Goal: Information Seeking & Learning: Learn about a topic

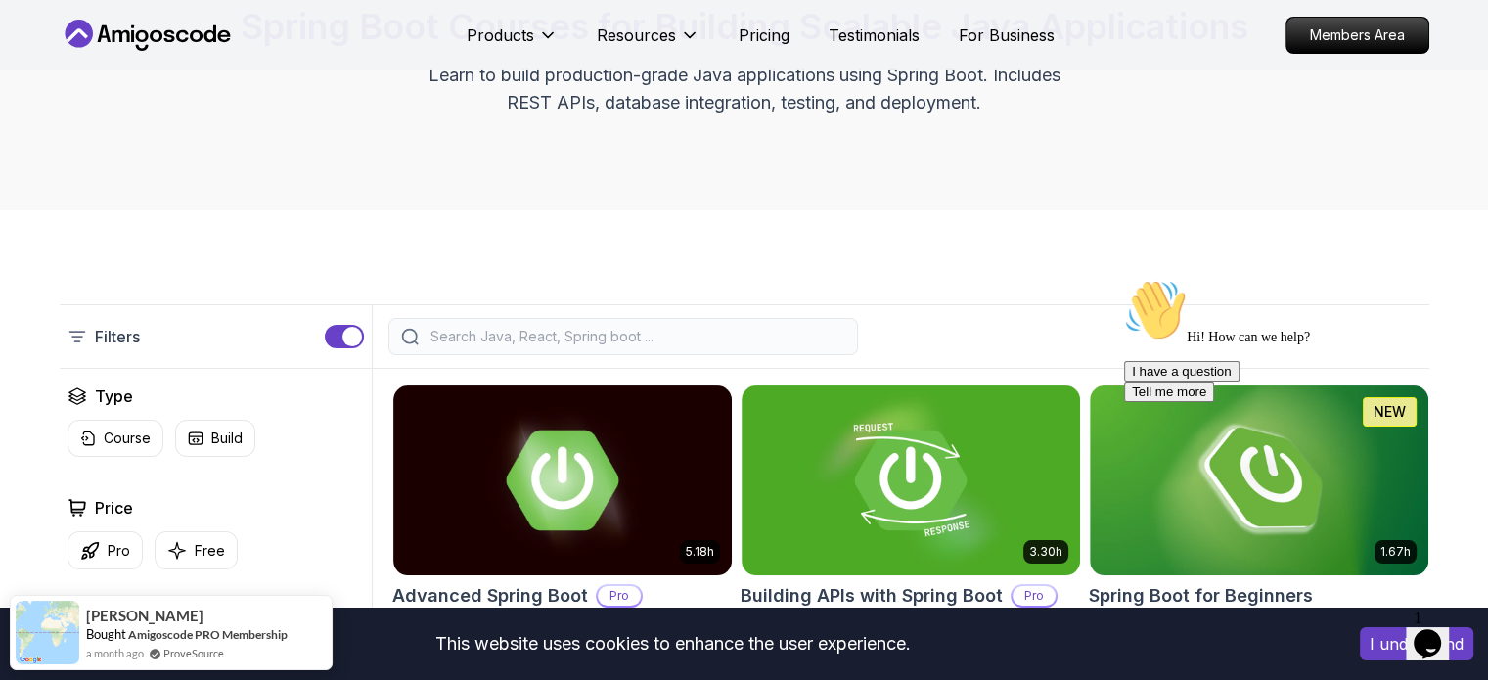
scroll to position [183, 0]
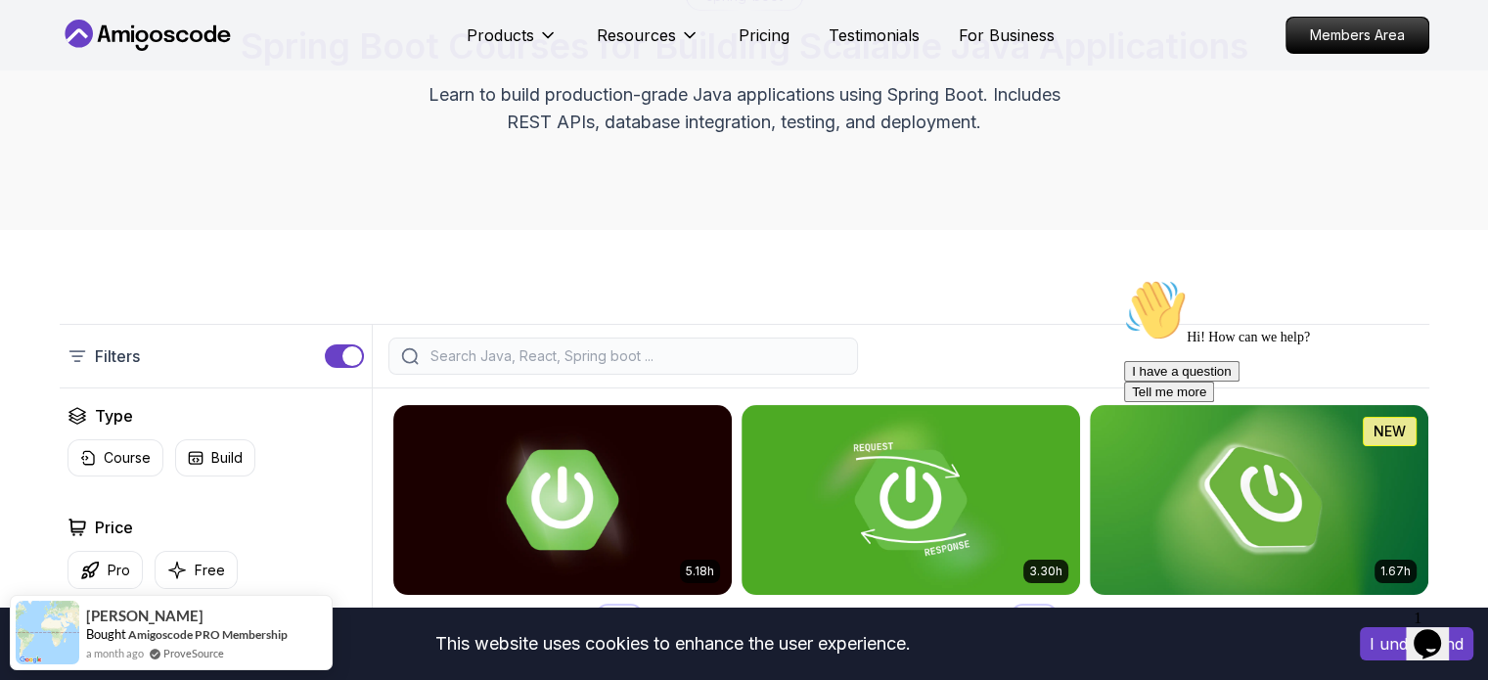
click at [678, 347] on input "search" at bounding box center [635, 356] width 419 height 20
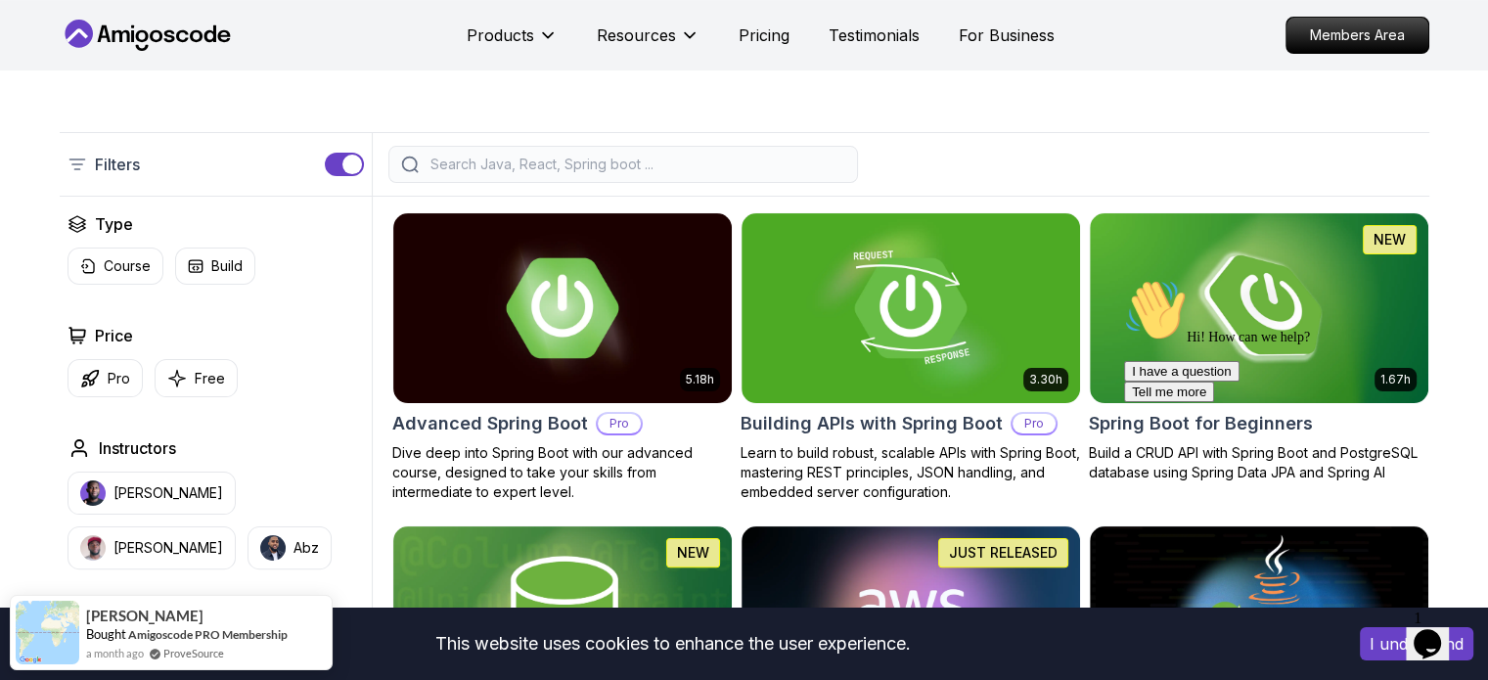
scroll to position [378, 0]
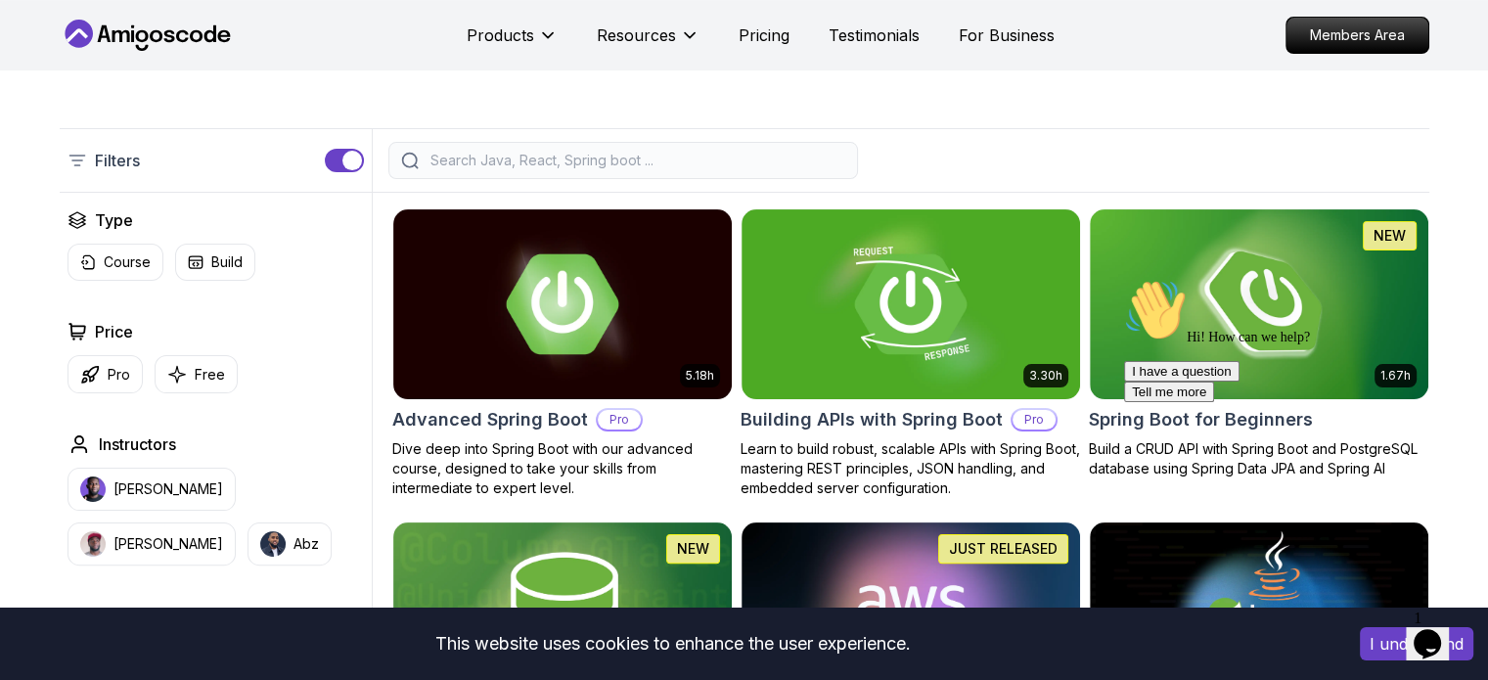
click at [334, 159] on button "button" at bounding box center [344, 160] width 39 height 23
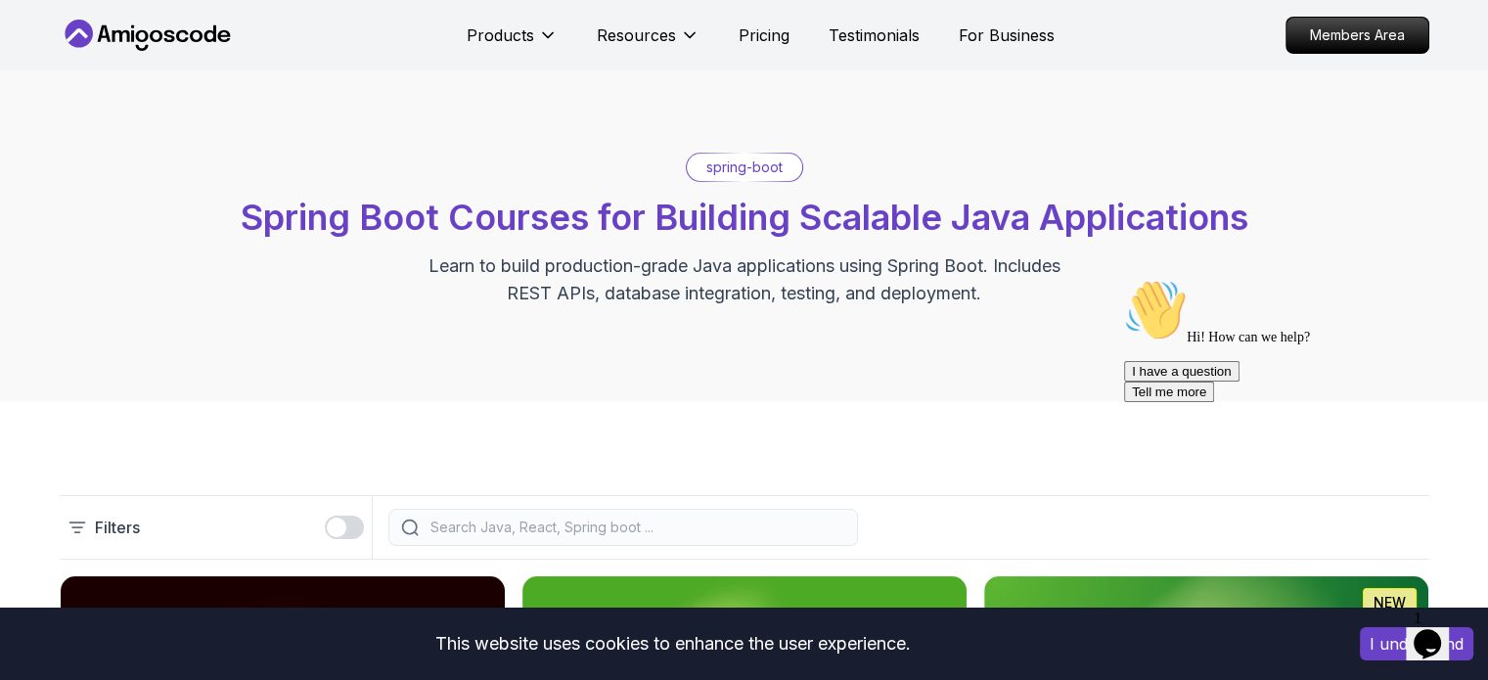
scroll to position [0, 0]
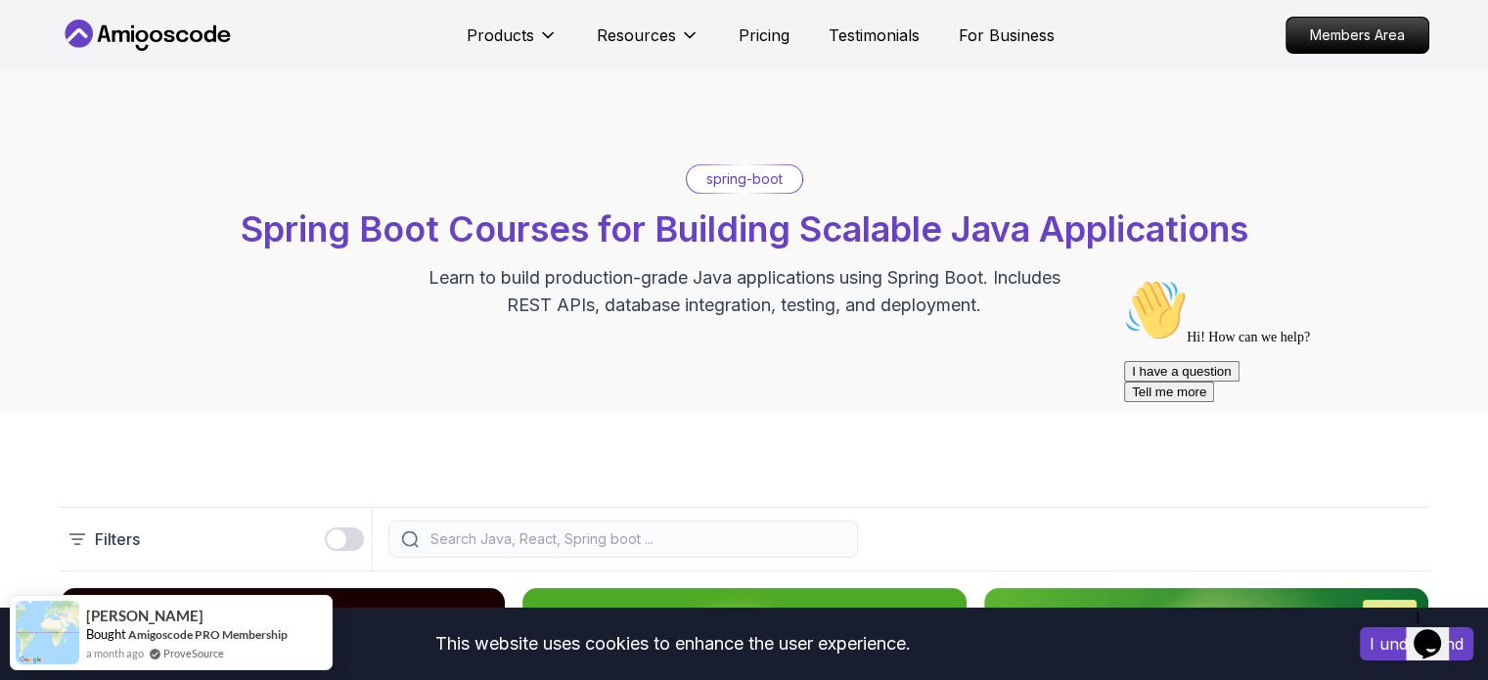
click at [720, 542] on input "search" at bounding box center [635, 539] width 419 height 20
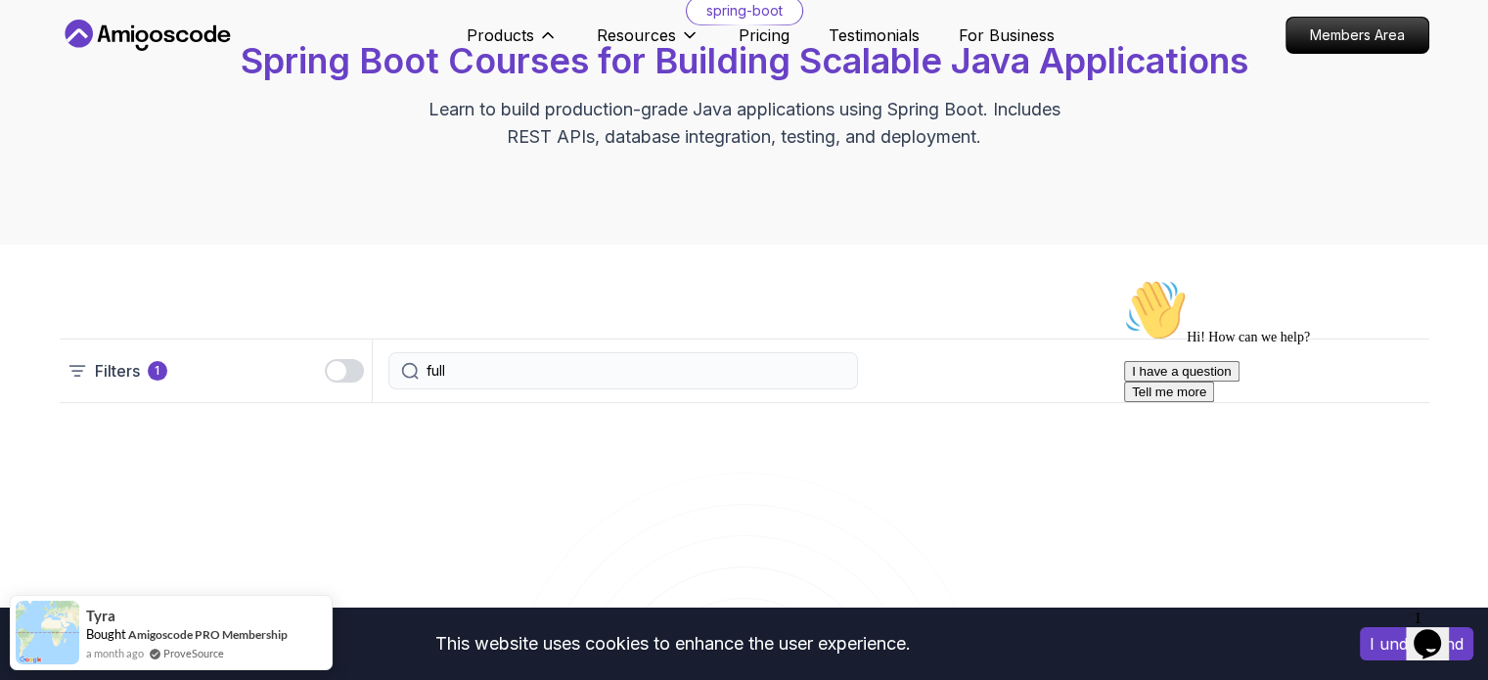
scroll to position [196, 0]
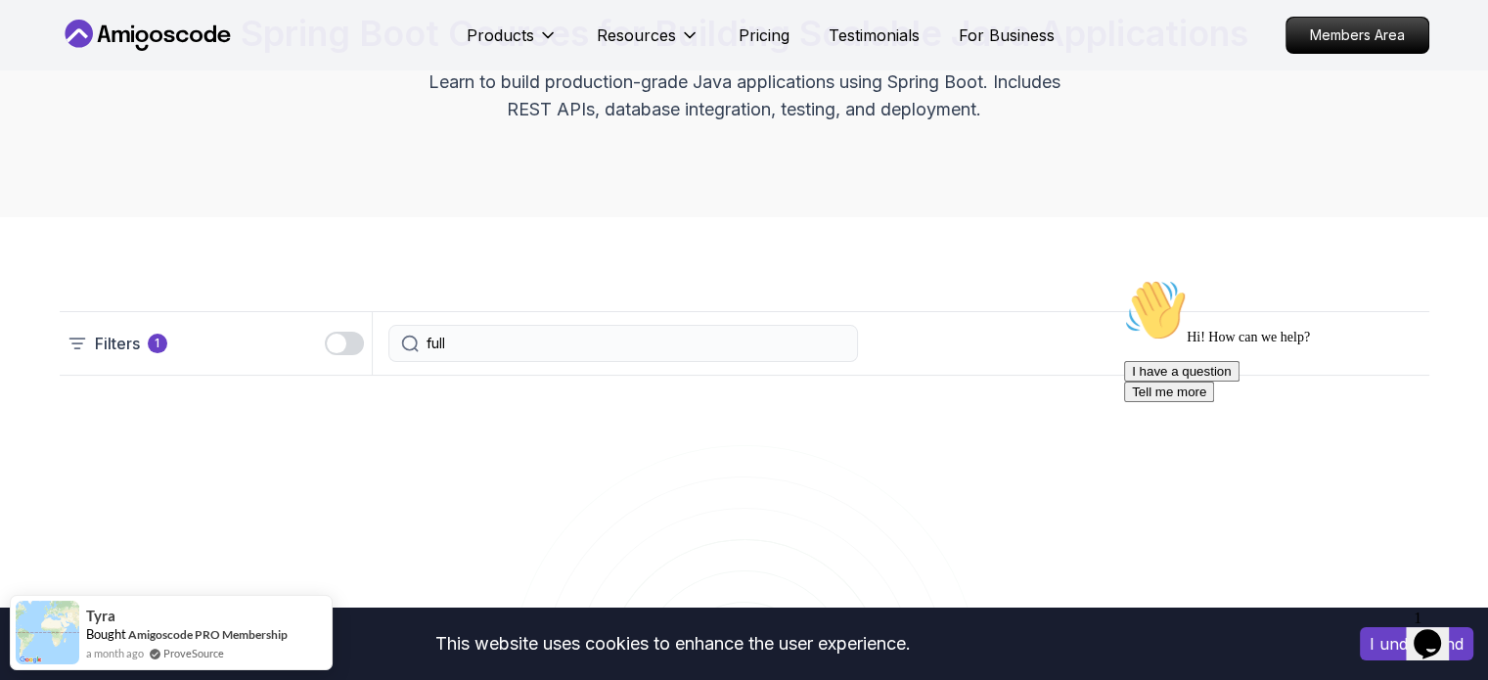
type input "full"
click at [76, 333] on icon at bounding box center [77, 343] width 20 height 20
click at [354, 351] on button "button" at bounding box center [344, 343] width 39 height 23
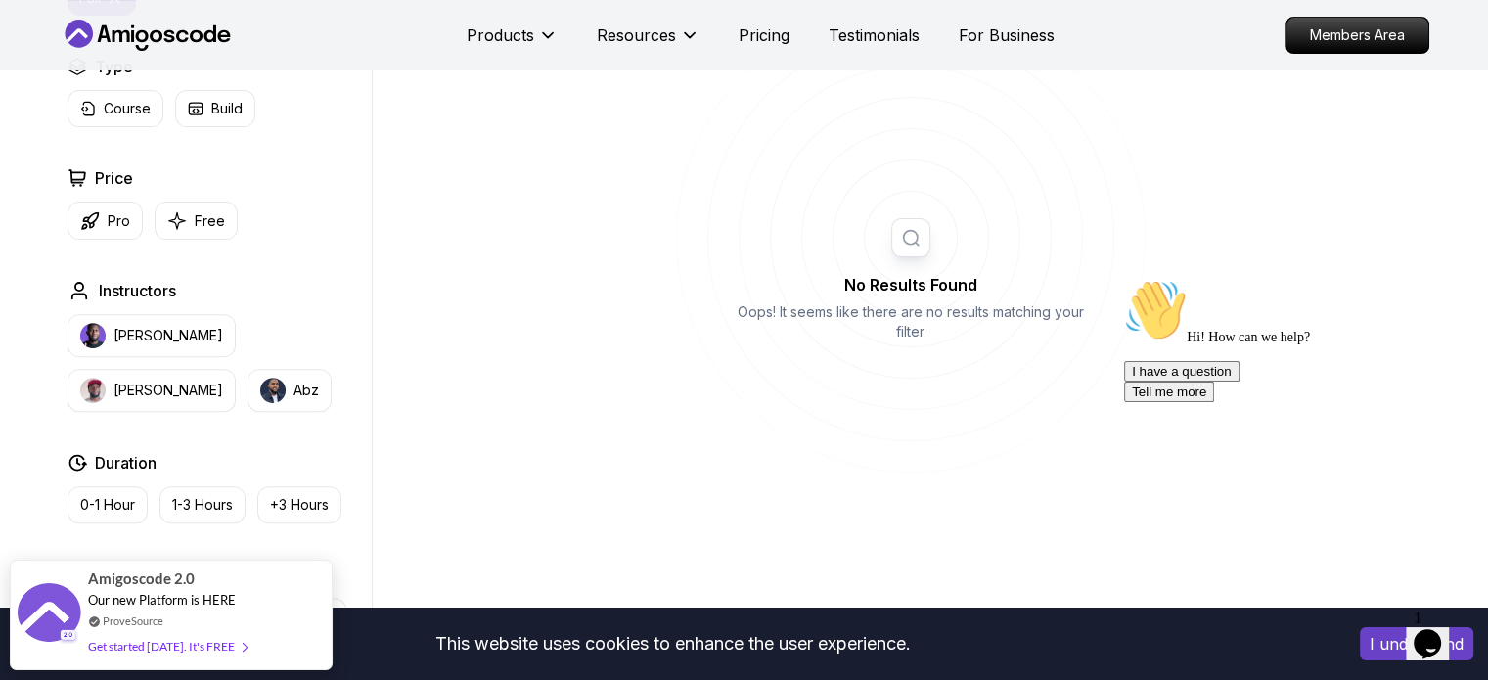
scroll to position [489, 0]
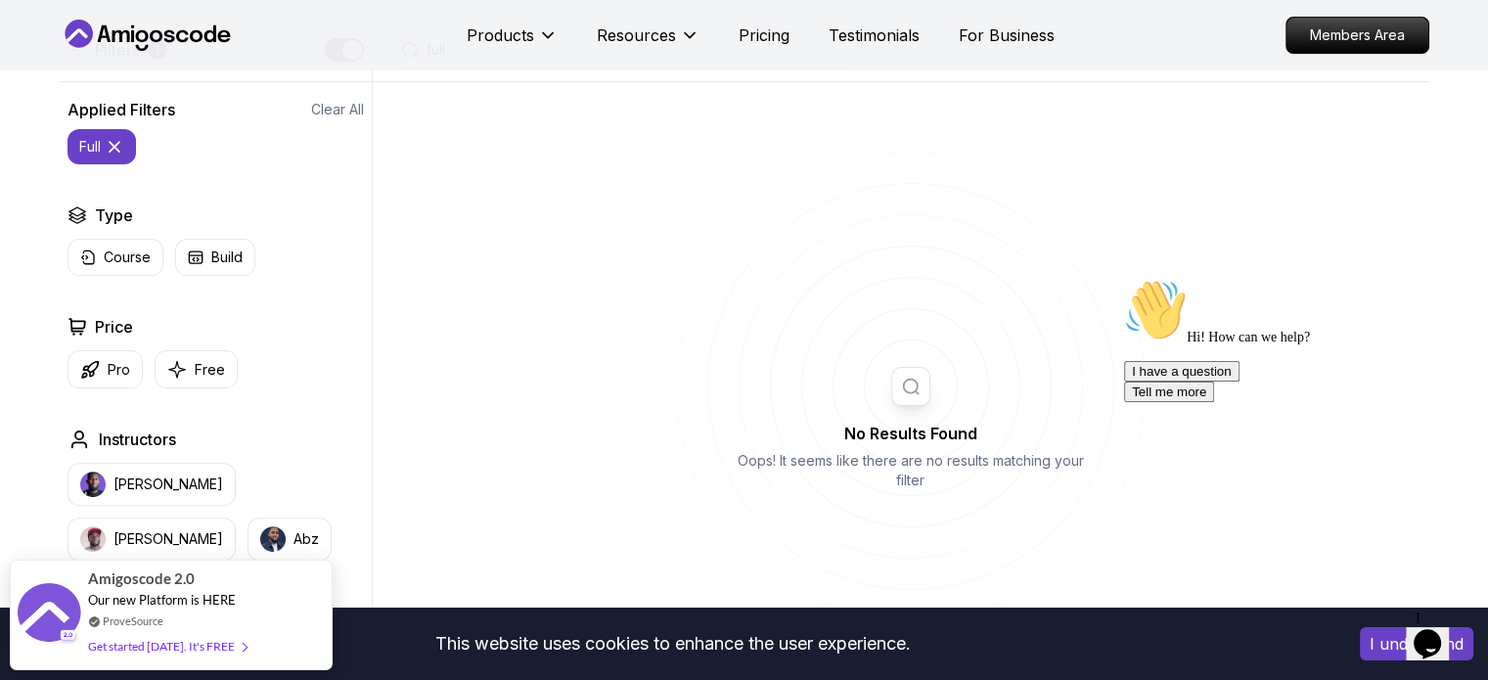
click at [117, 145] on icon at bounding box center [115, 147] width 20 height 20
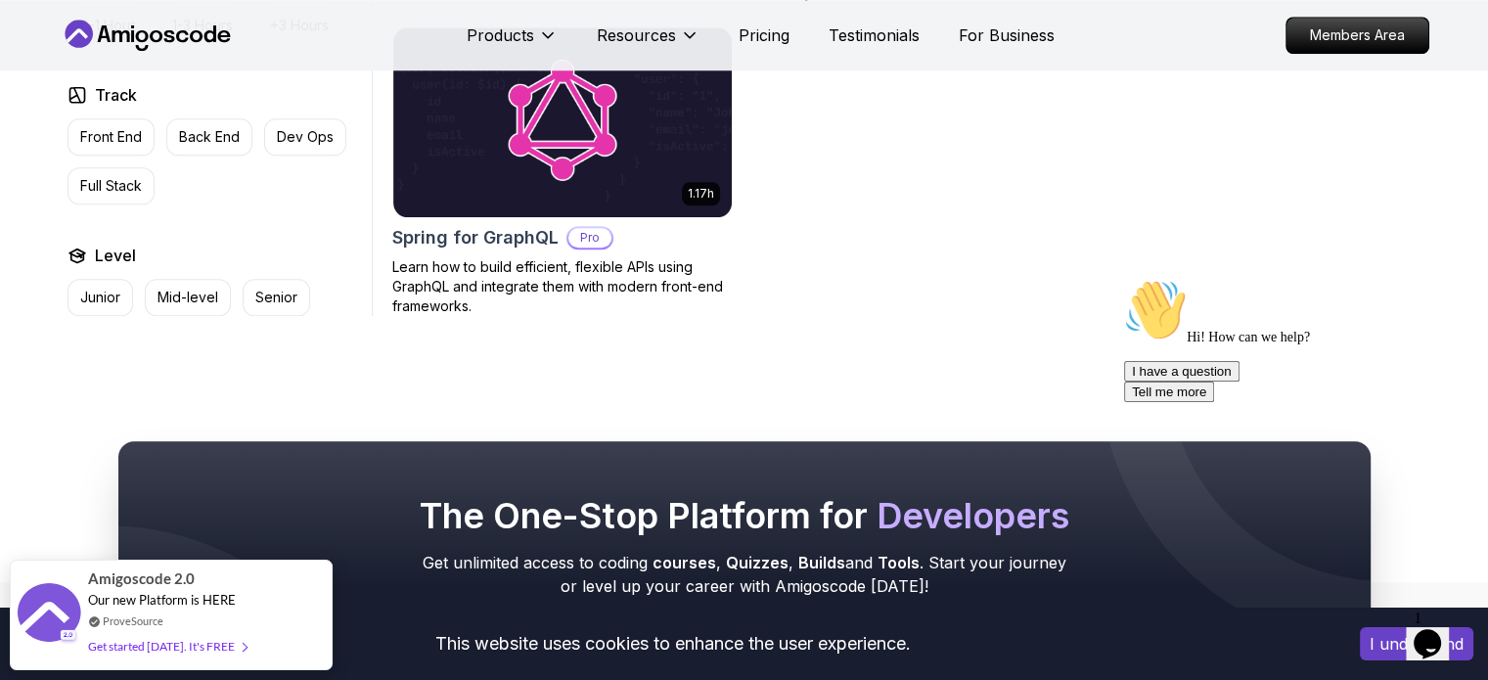
scroll to position [1858, 0]
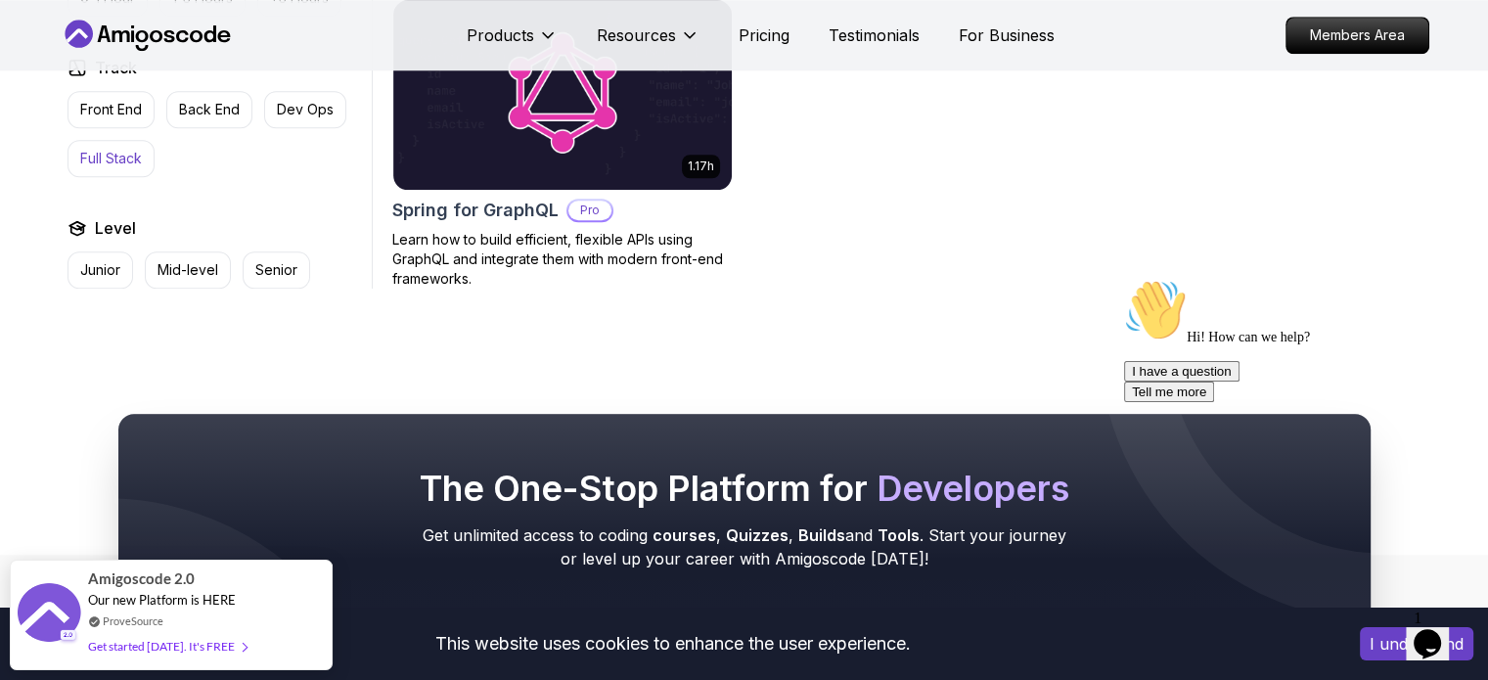
click at [130, 158] on p "Full Stack" at bounding box center [111, 159] width 62 height 20
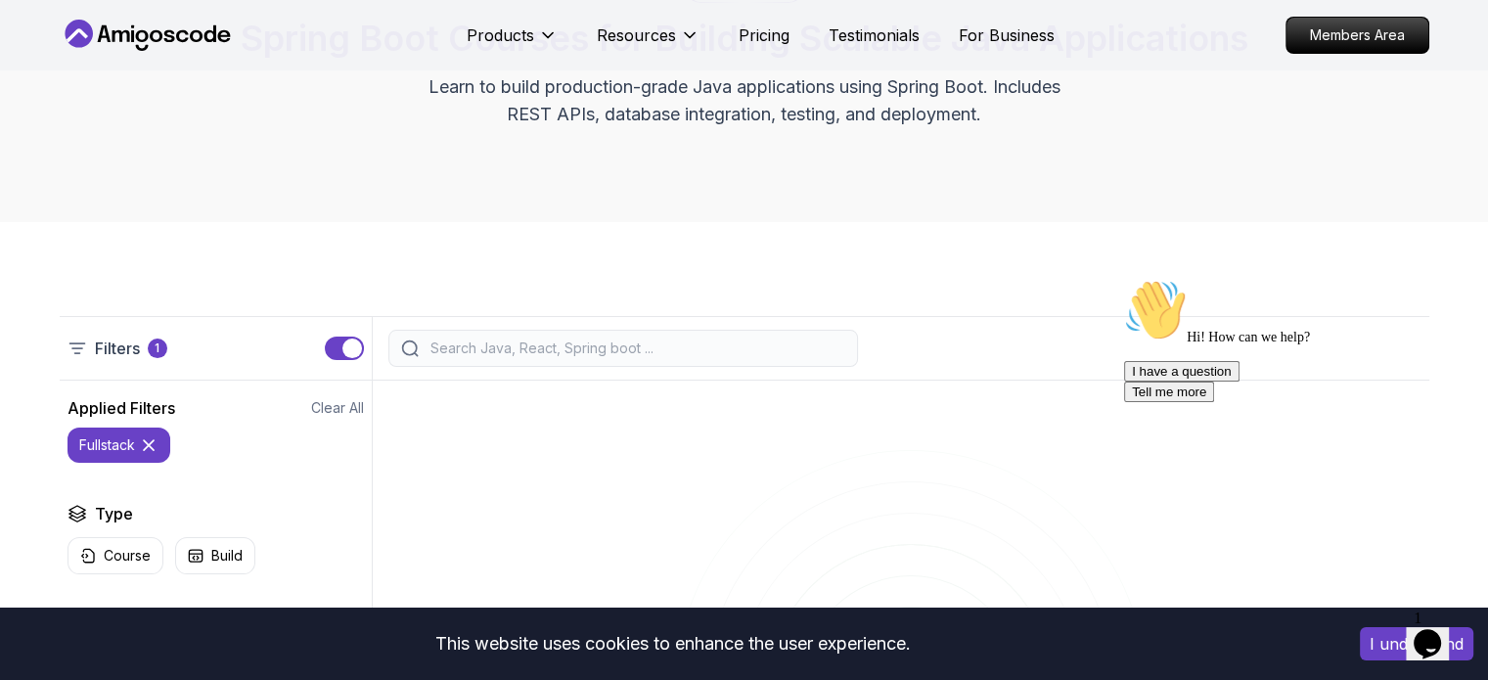
scroll to position [196, 0]
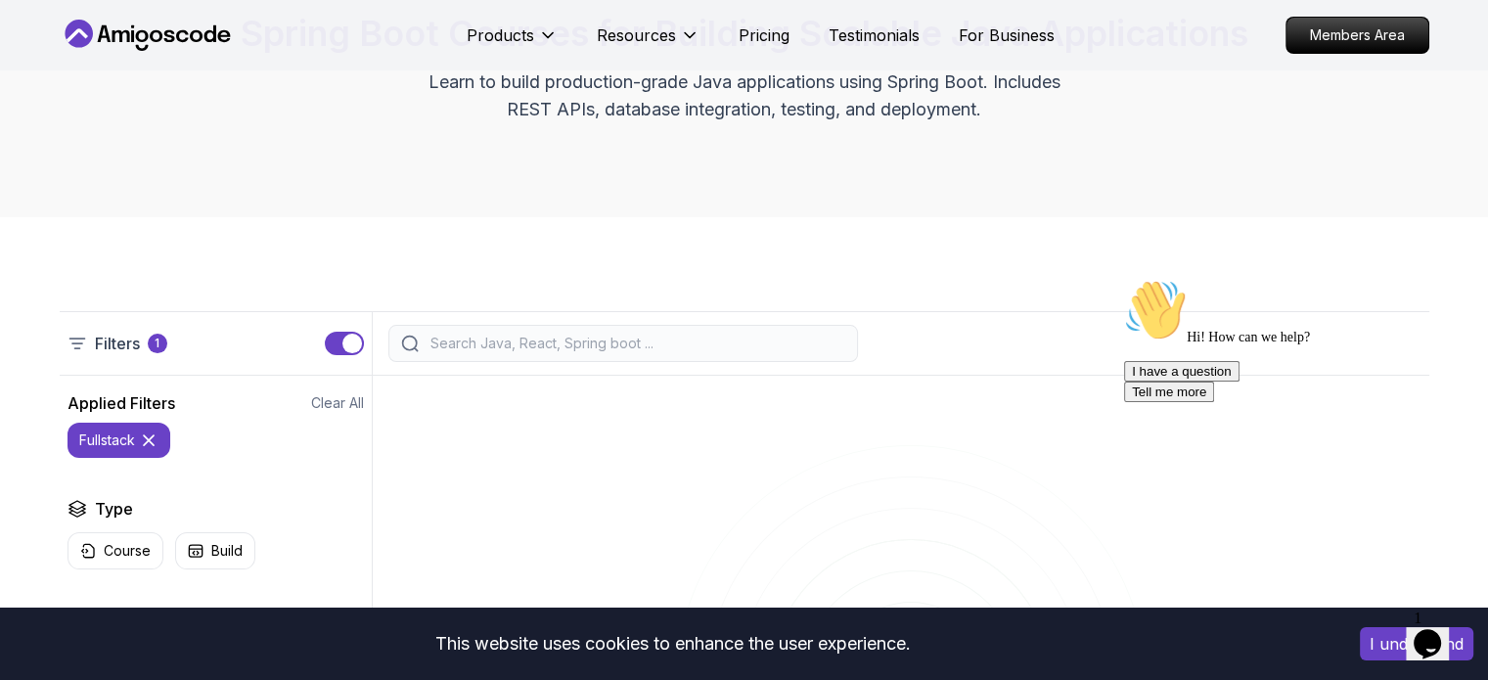
click at [144, 437] on icon at bounding box center [149, 440] width 20 height 20
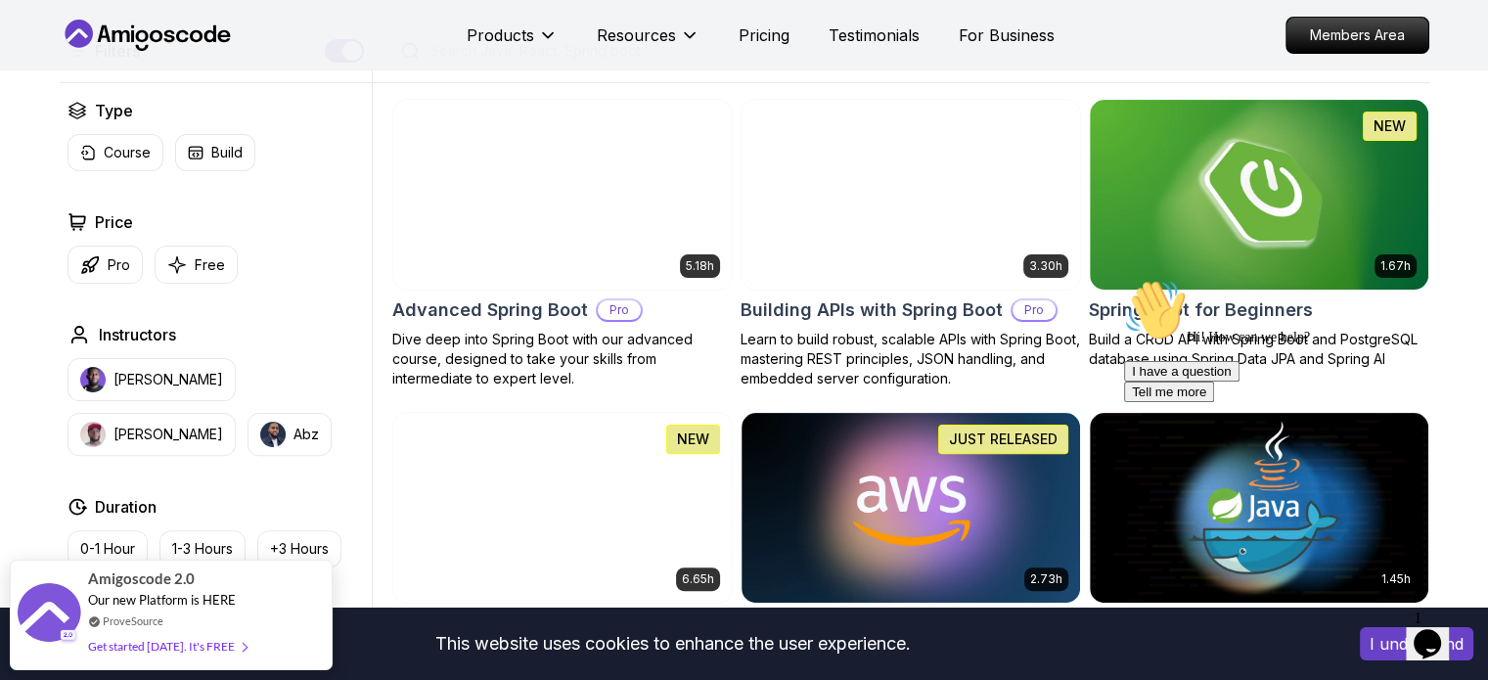
scroll to position [489, 0]
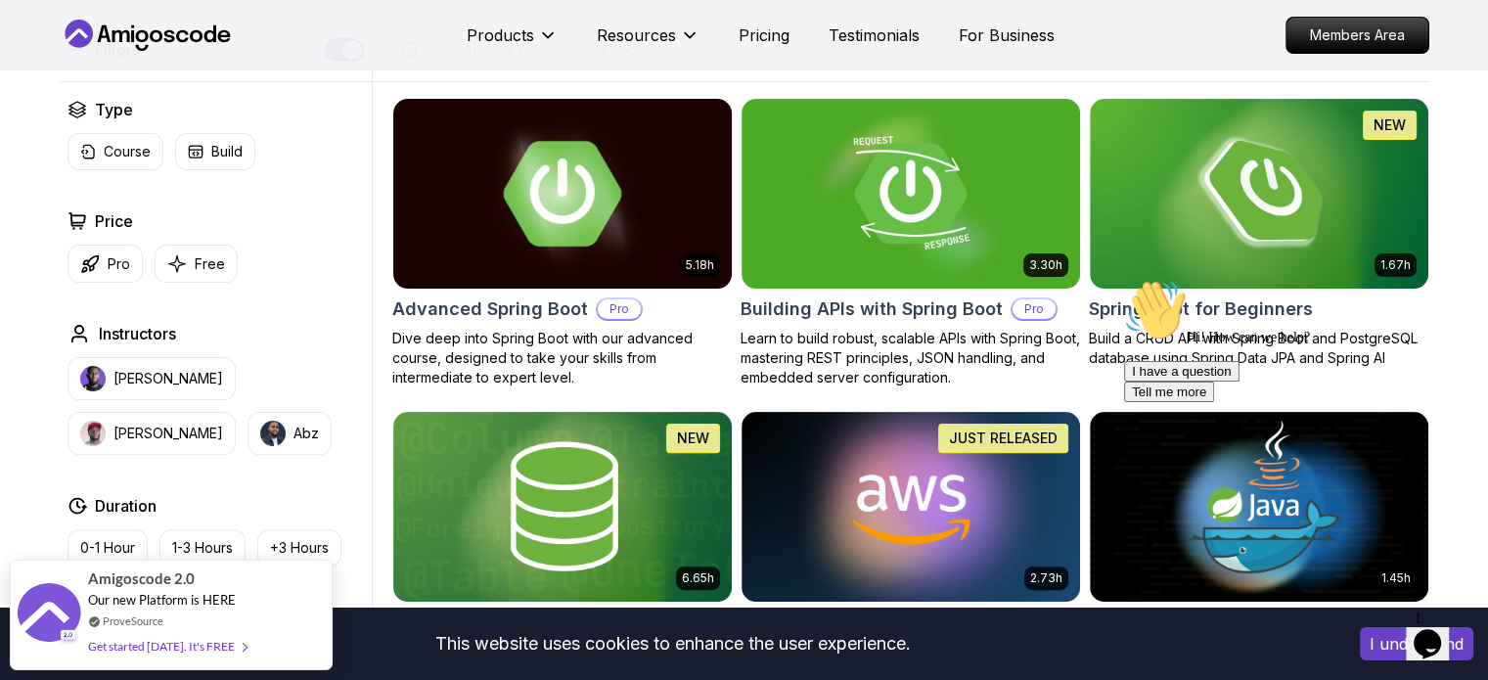
click at [599, 217] on img at bounding box center [561, 193] width 355 height 199
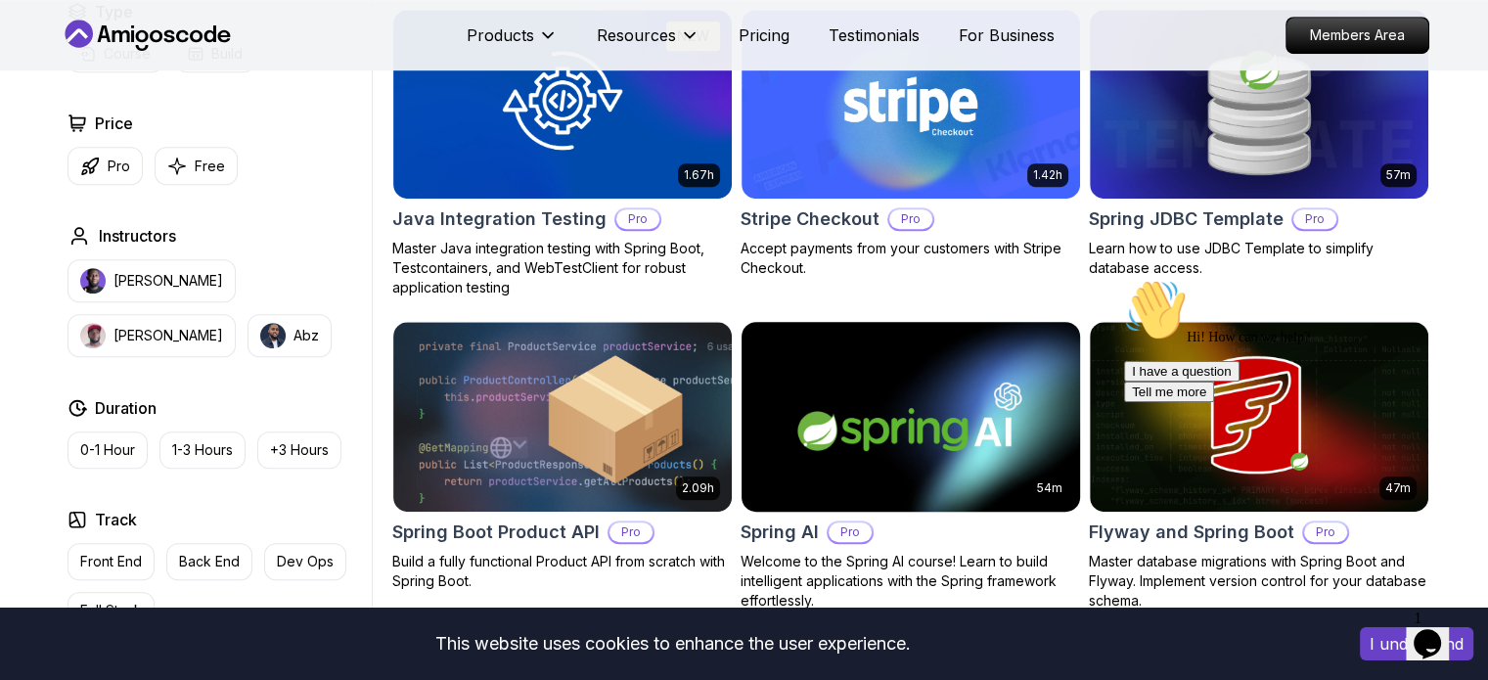
scroll to position [1271, 0]
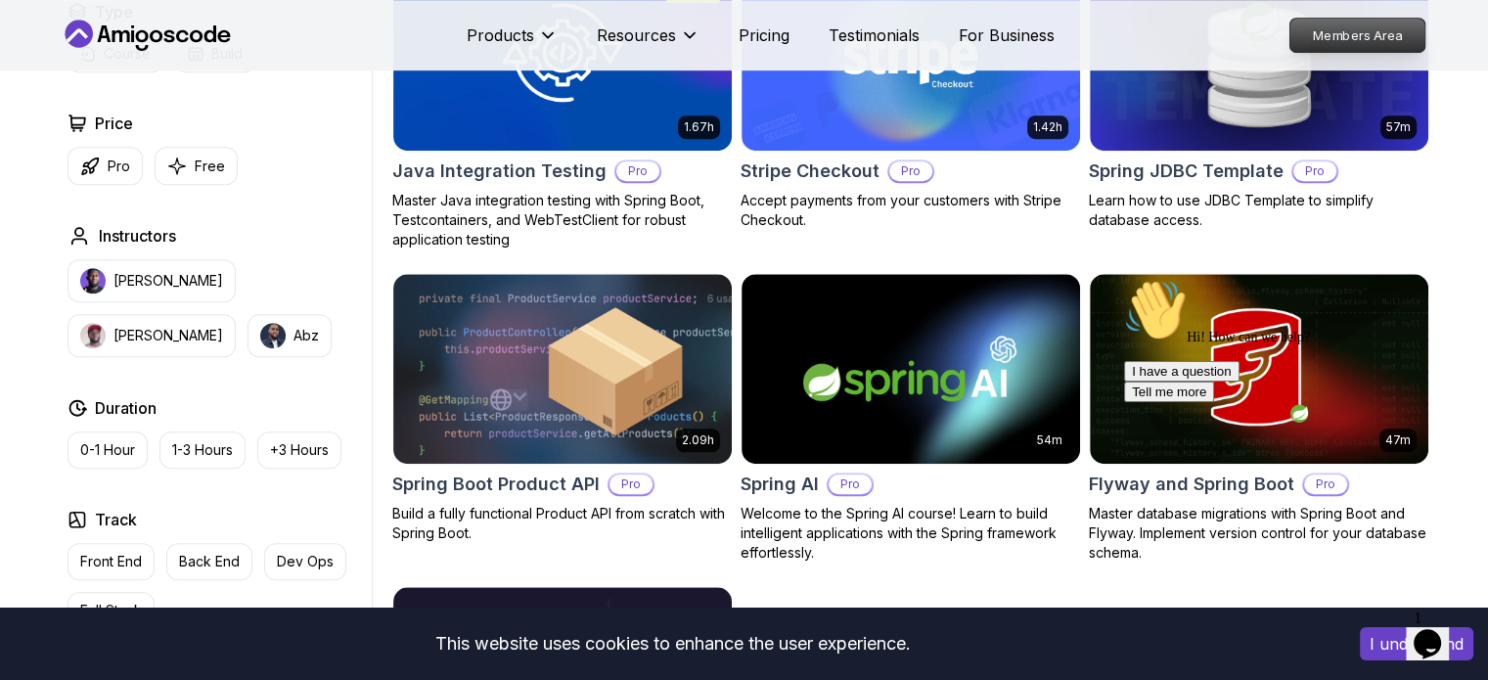
click at [1361, 37] on p "Members Area" at bounding box center [1356, 35] width 135 height 33
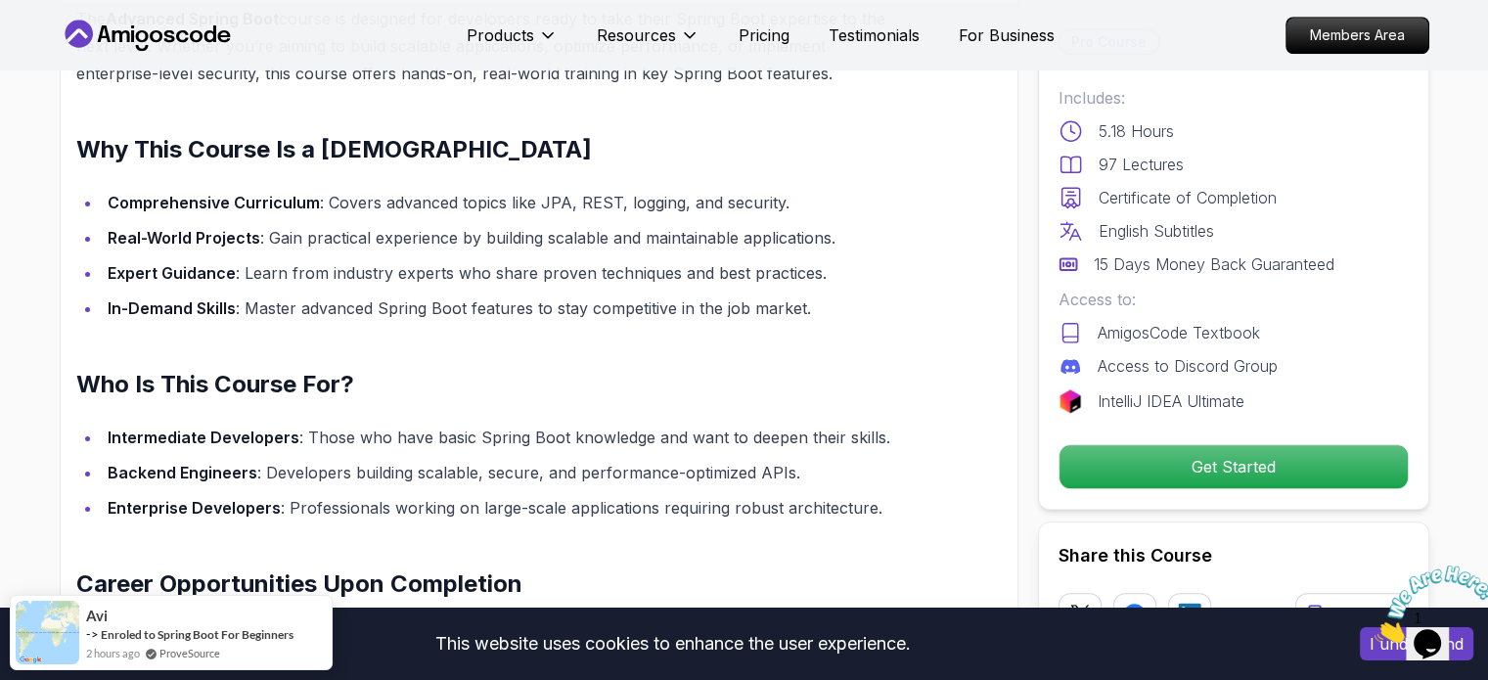
scroll to position [1663, 0]
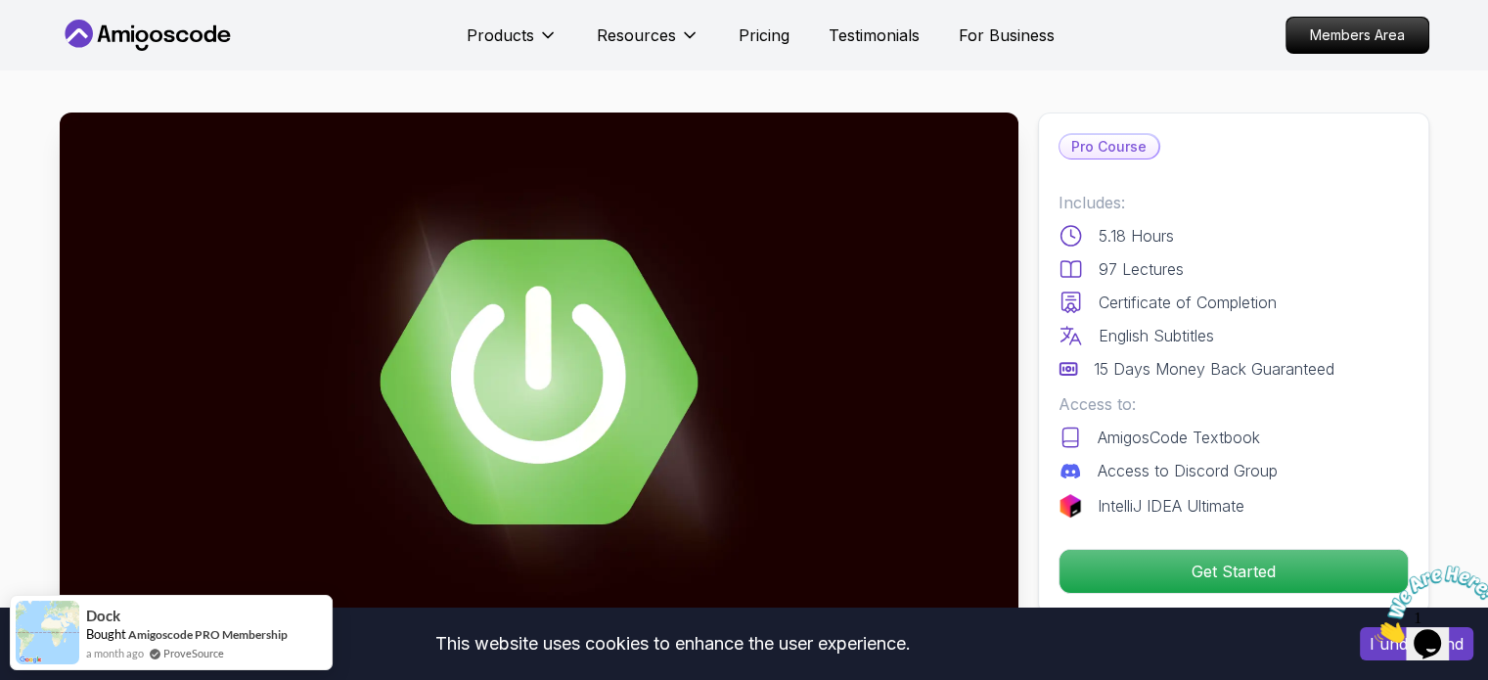
scroll to position [0, 0]
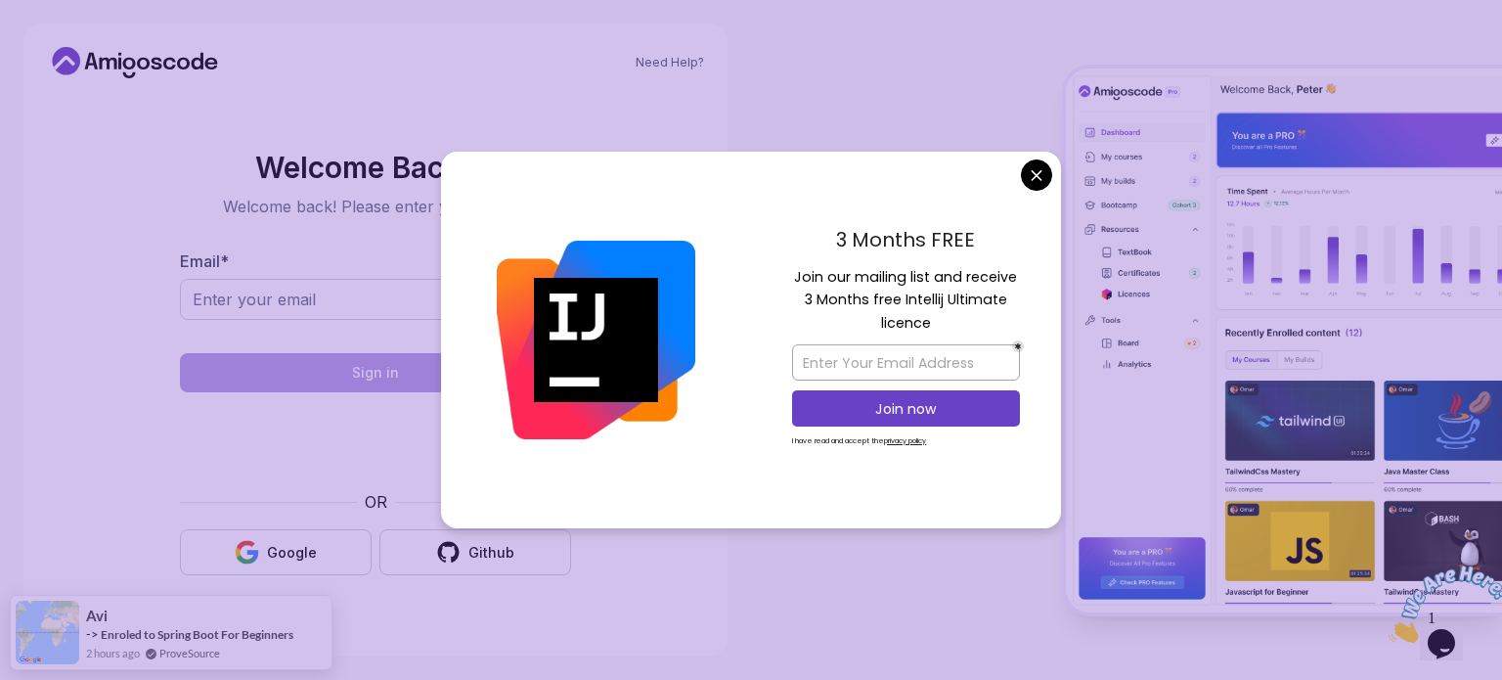
click at [1039, 181] on body "Need Help? Welcome Back 👋 Welcome back! Please enter your details. Email * Sign…" at bounding box center [751, 340] width 1502 height 680
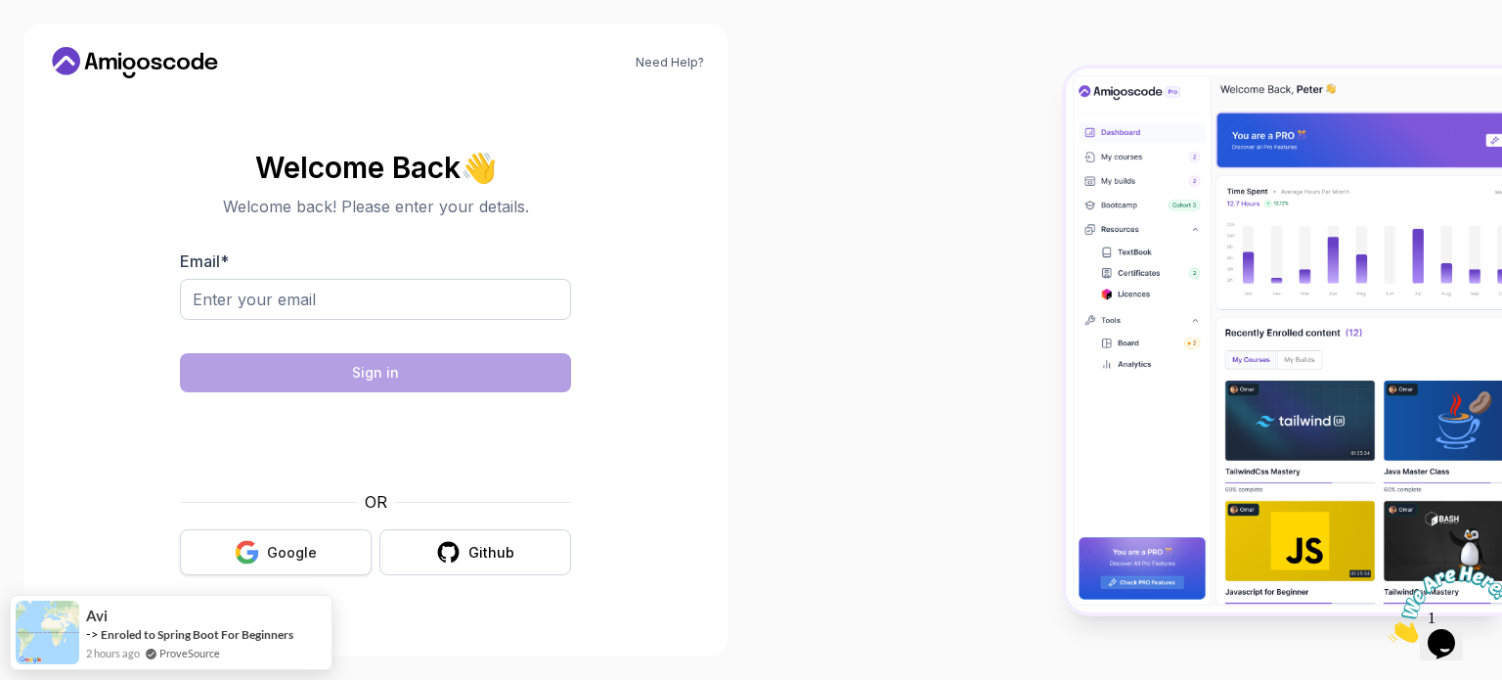
click at [313, 555] on div "Google" at bounding box center [292, 553] width 50 height 20
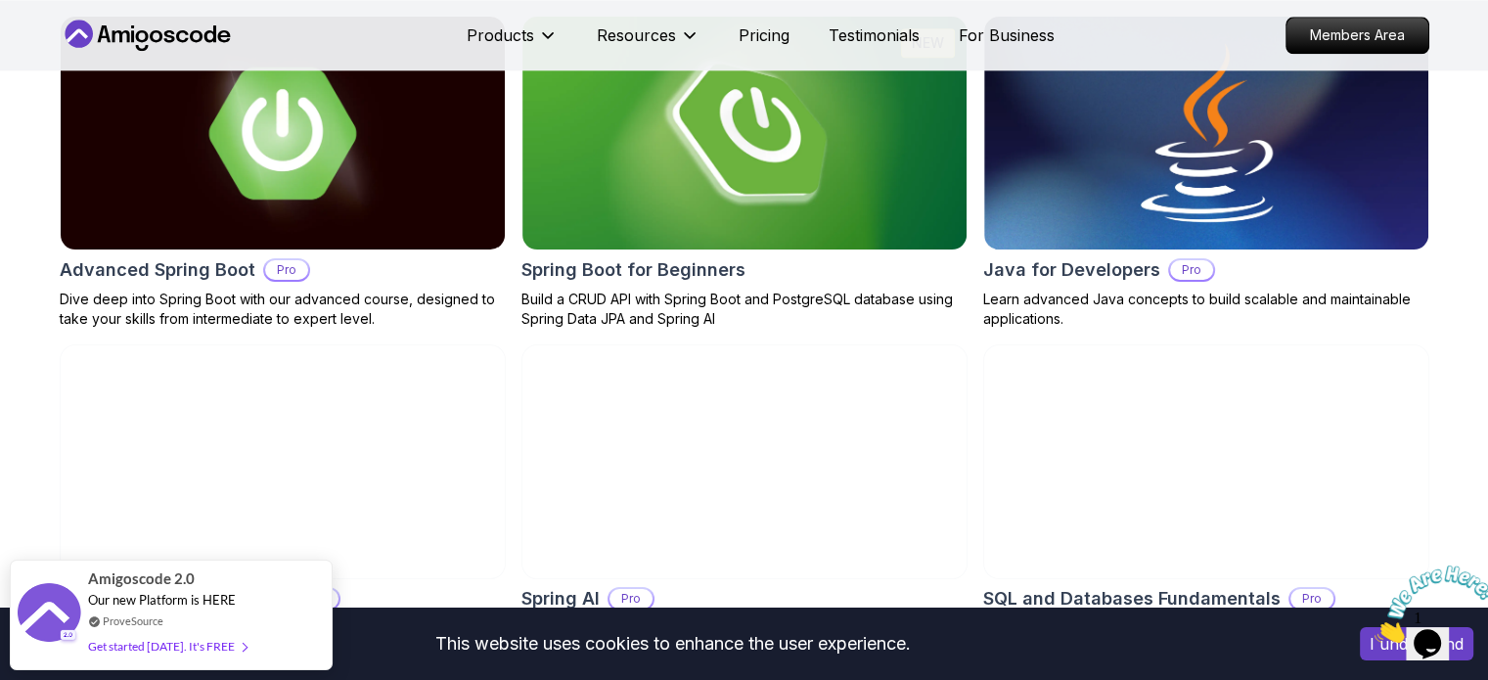
scroll to position [1956, 0]
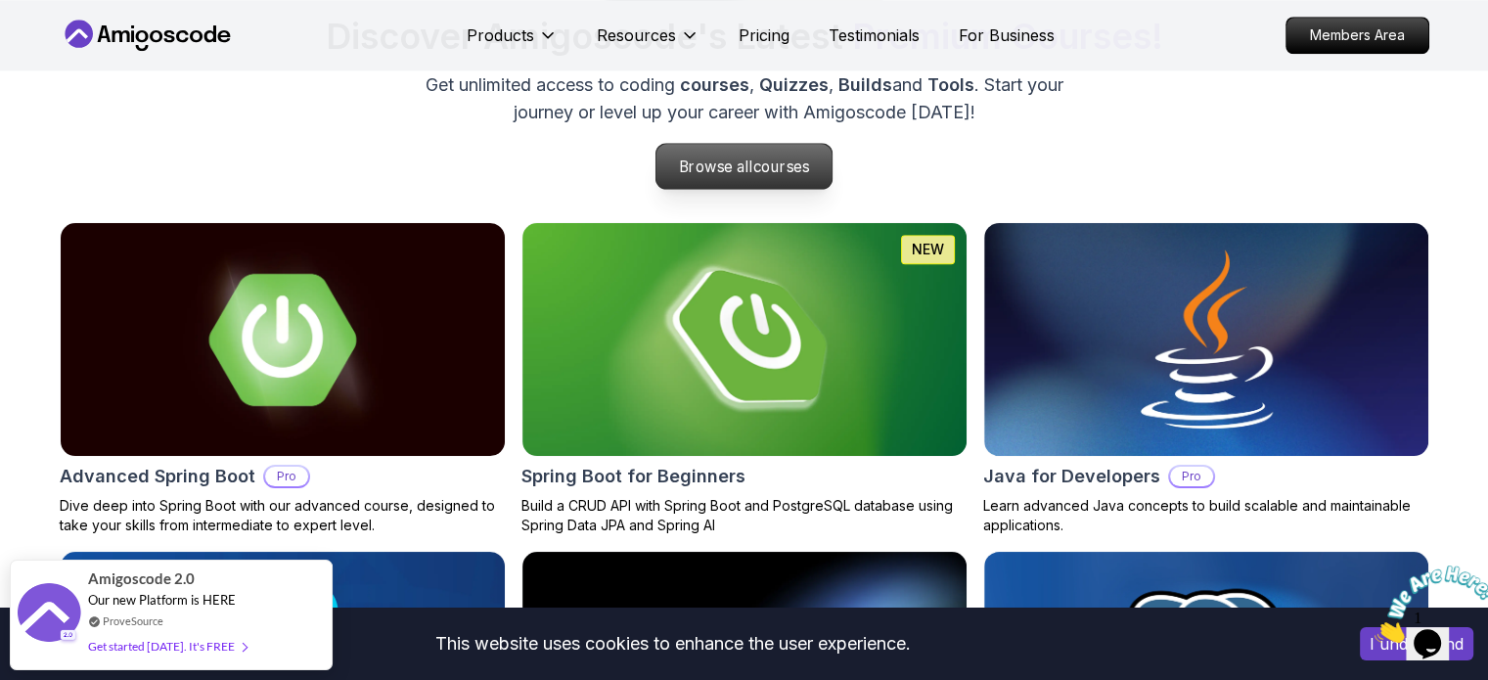
click at [744, 168] on p "Browse all courses" at bounding box center [744, 166] width 176 height 45
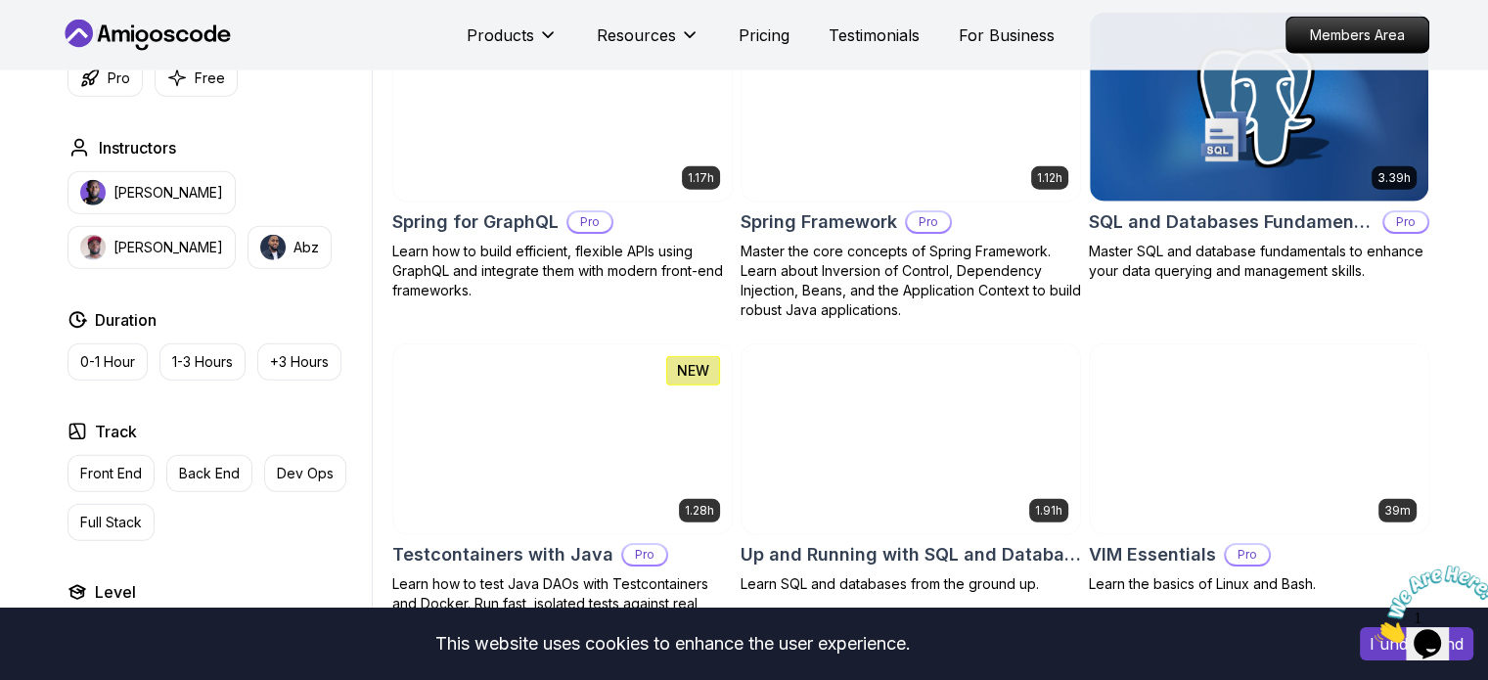
scroll to position [4929, 0]
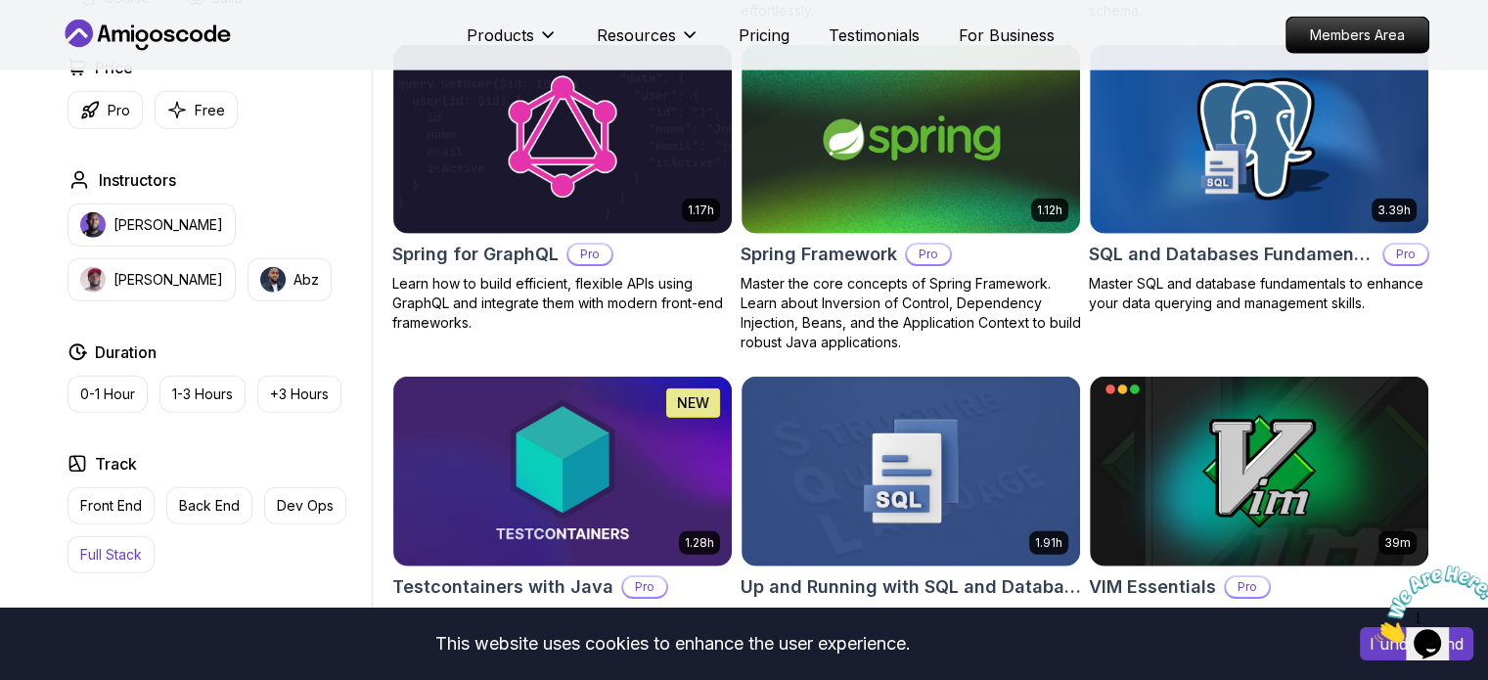
click at [115, 545] on p "Full Stack" at bounding box center [111, 555] width 62 height 20
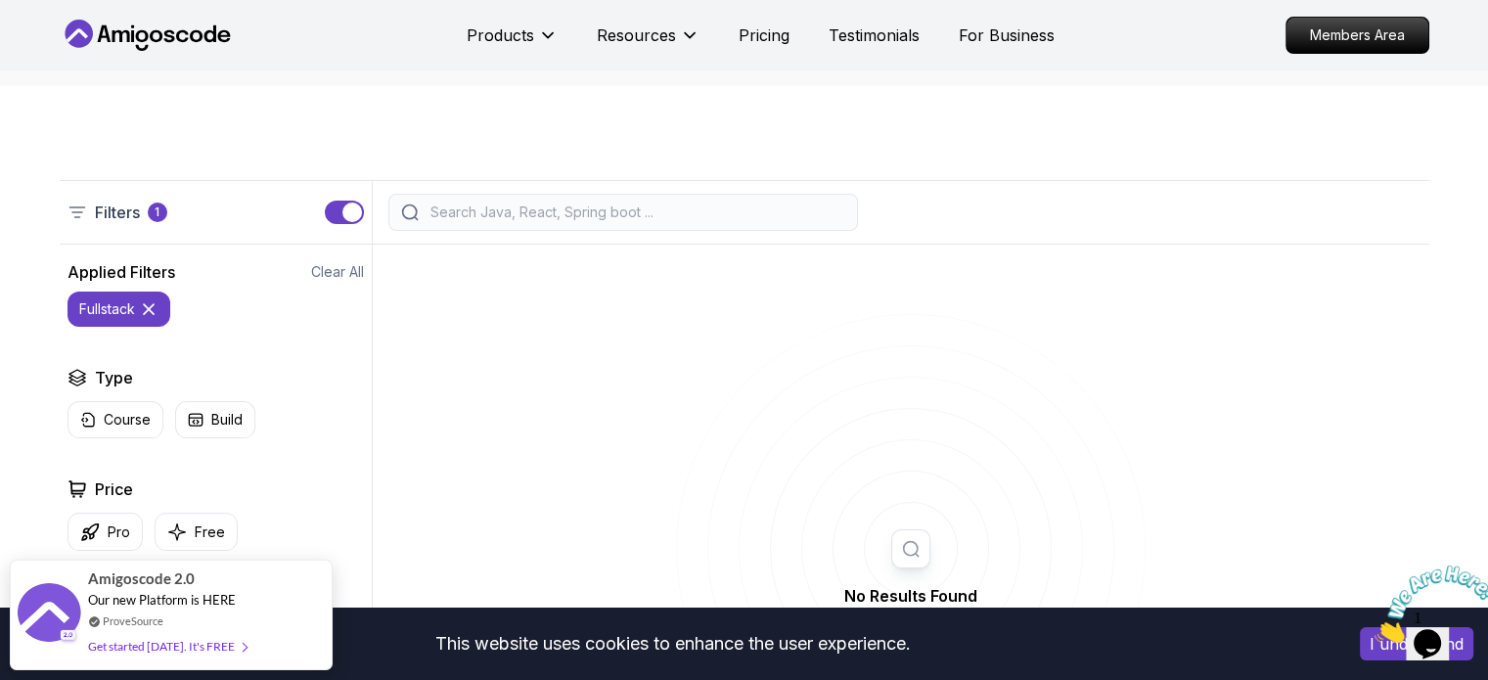
scroll to position [293, 0]
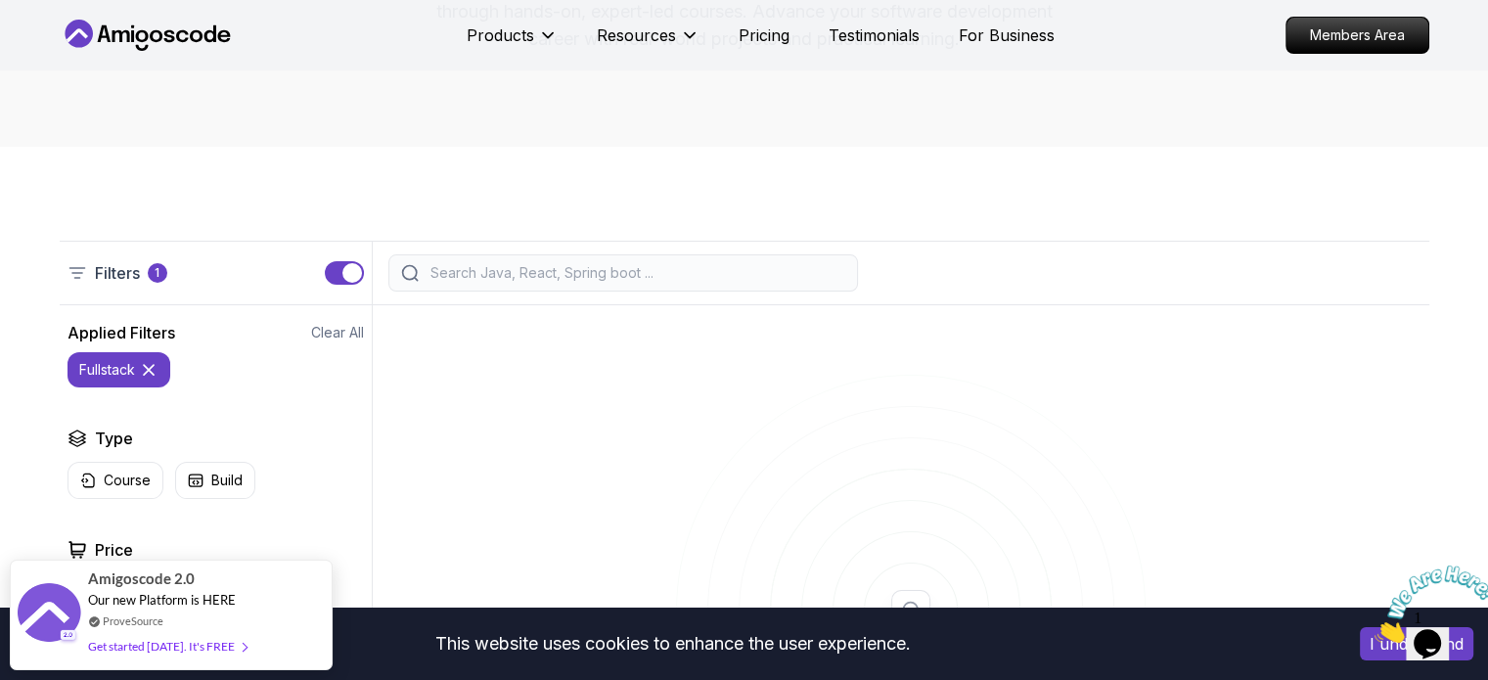
click at [156, 372] on icon at bounding box center [149, 370] width 20 height 20
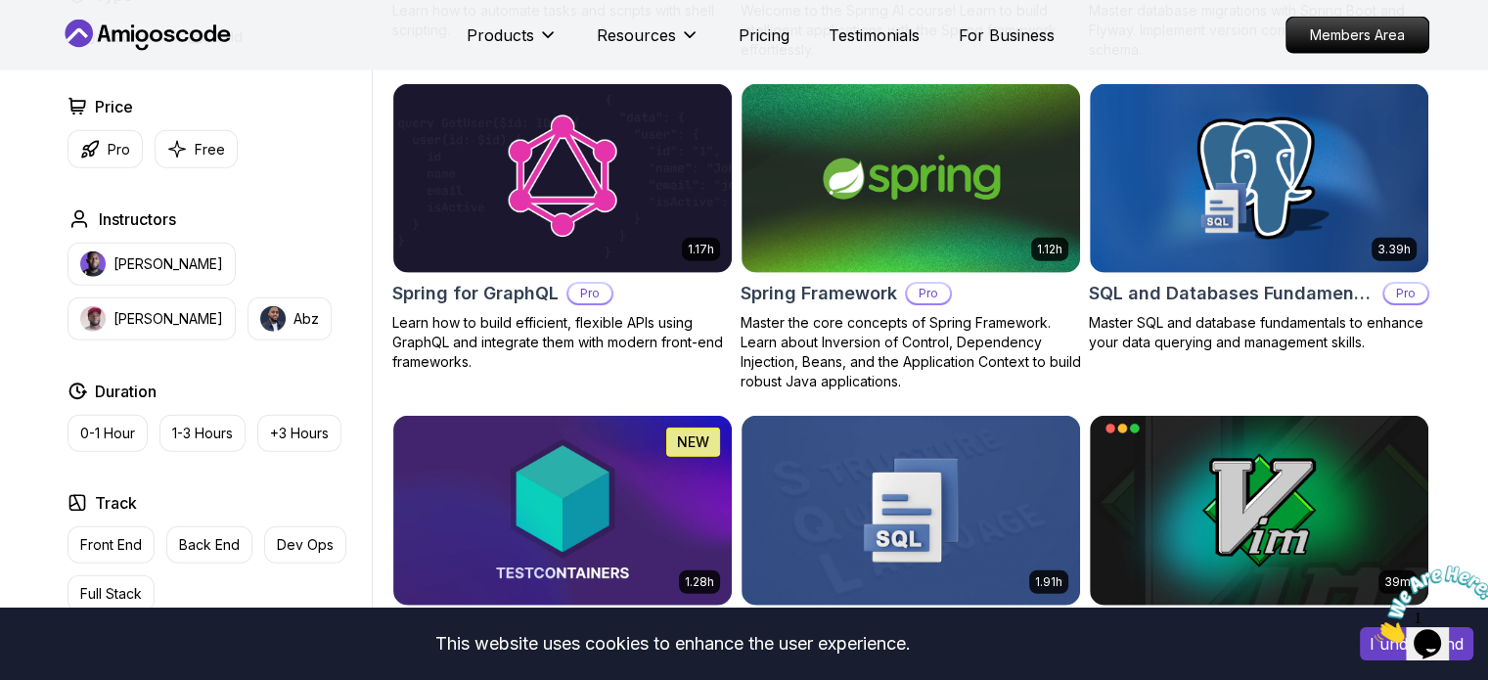
scroll to position [5086, 0]
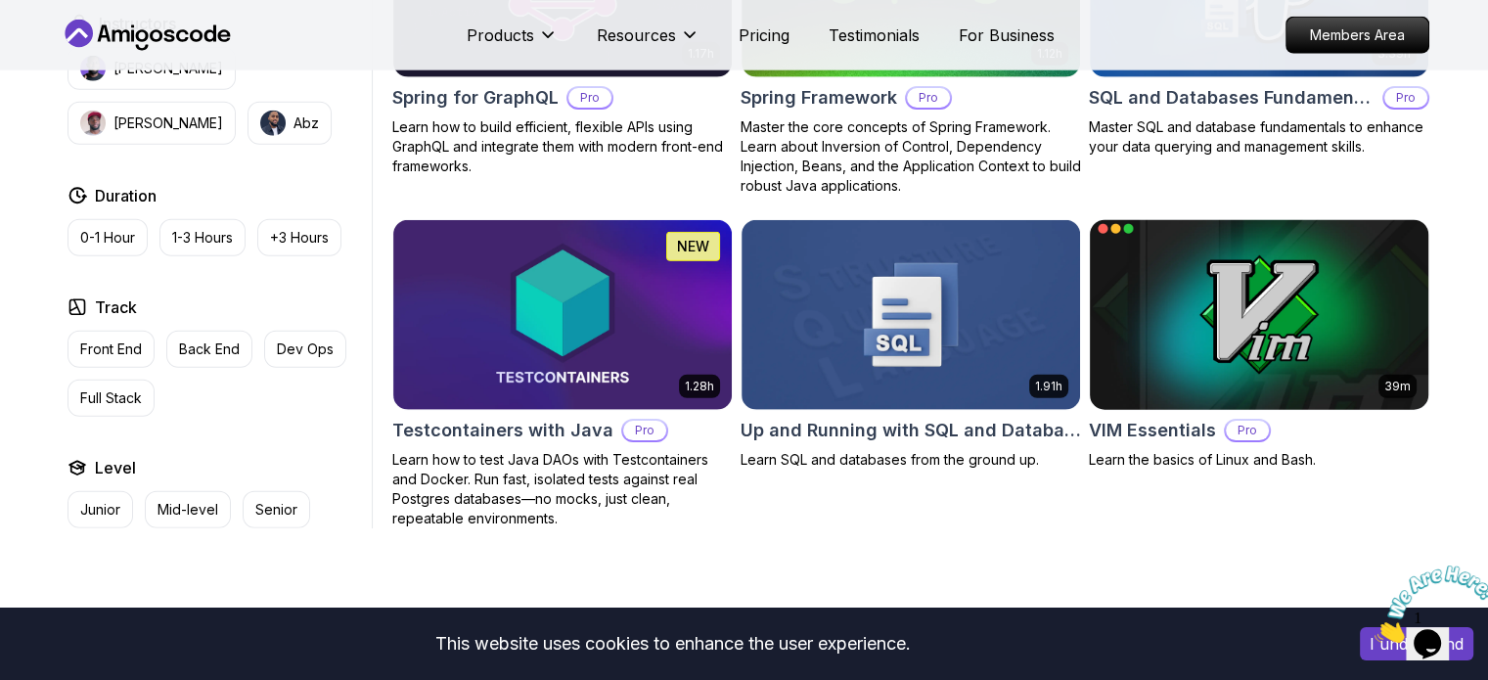
click at [1217, 324] on img at bounding box center [1258, 314] width 355 height 199
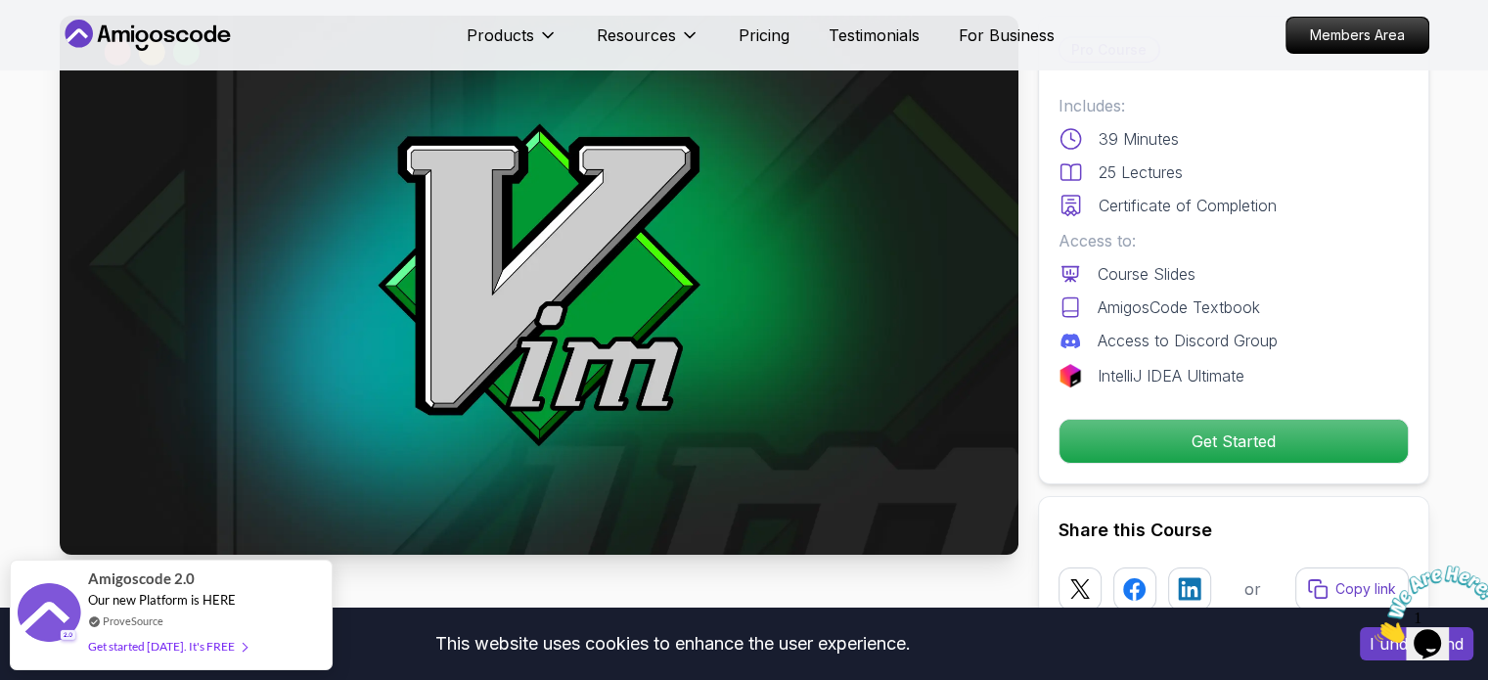
scroll to position [98, 0]
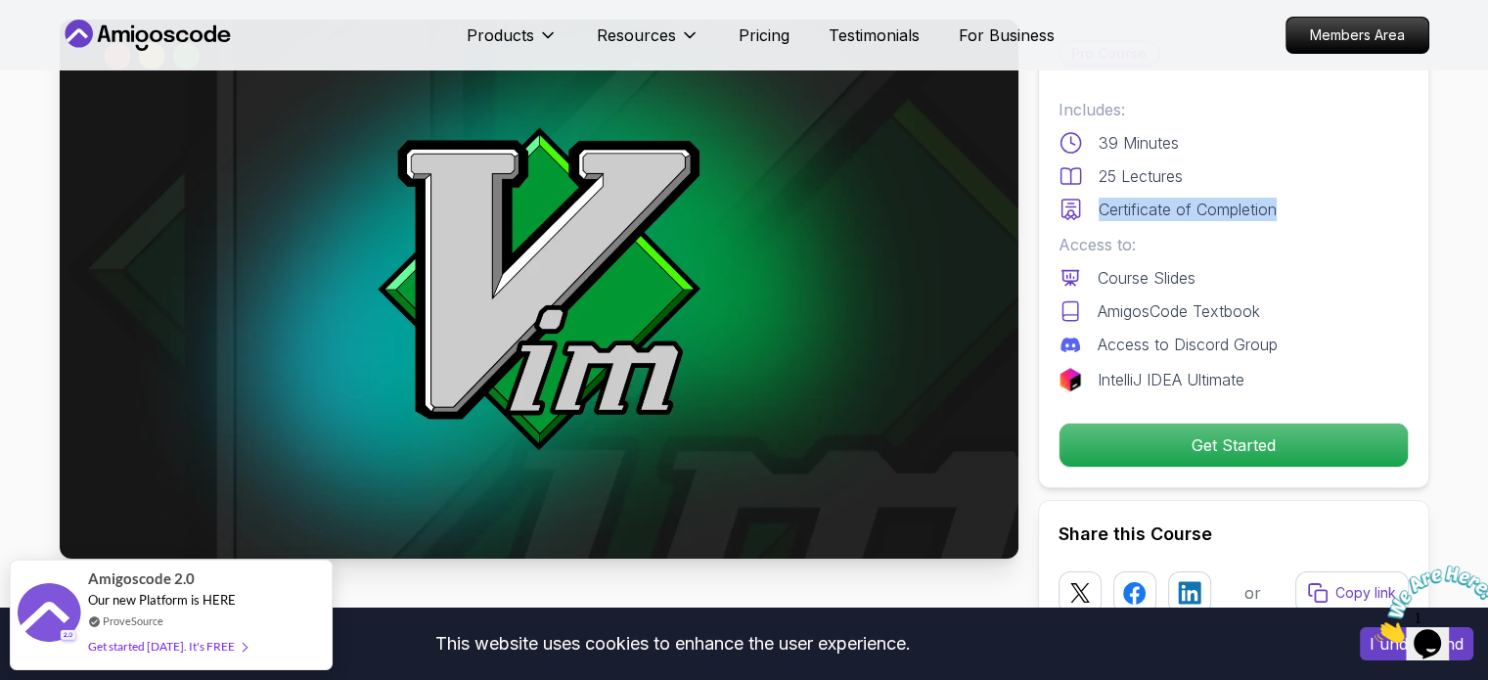
drag, startPoint x: 1276, startPoint y: 206, endPoint x: 1030, endPoint y: 205, distance: 246.5
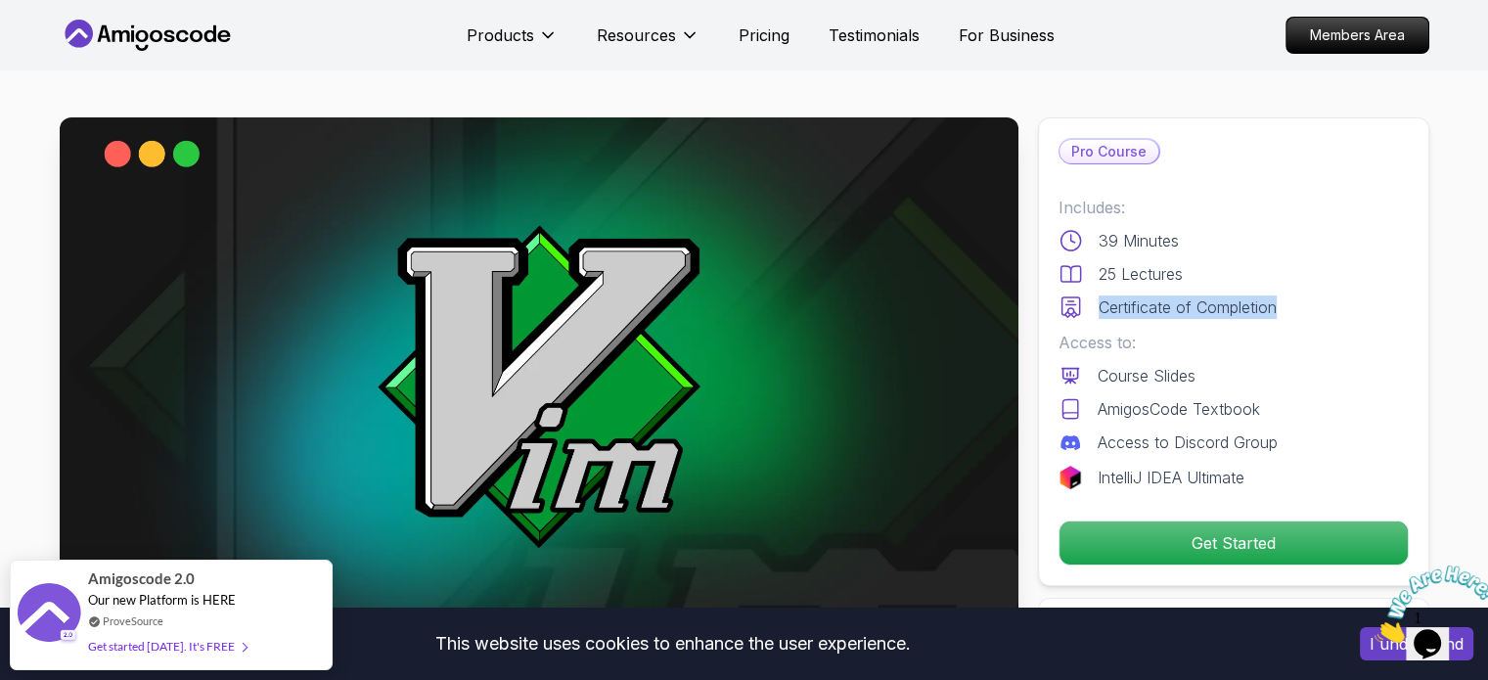
scroll to position [0, 0]
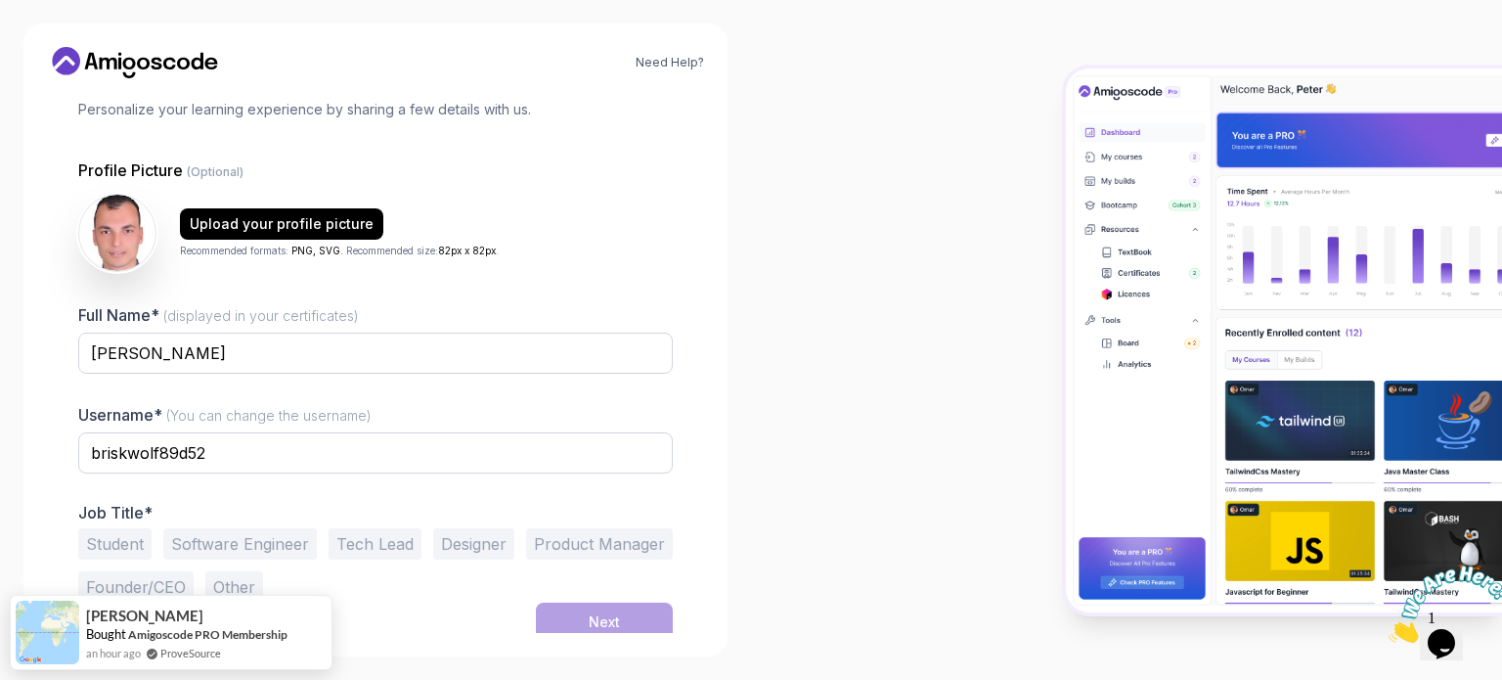
scroll to position [135, 0]
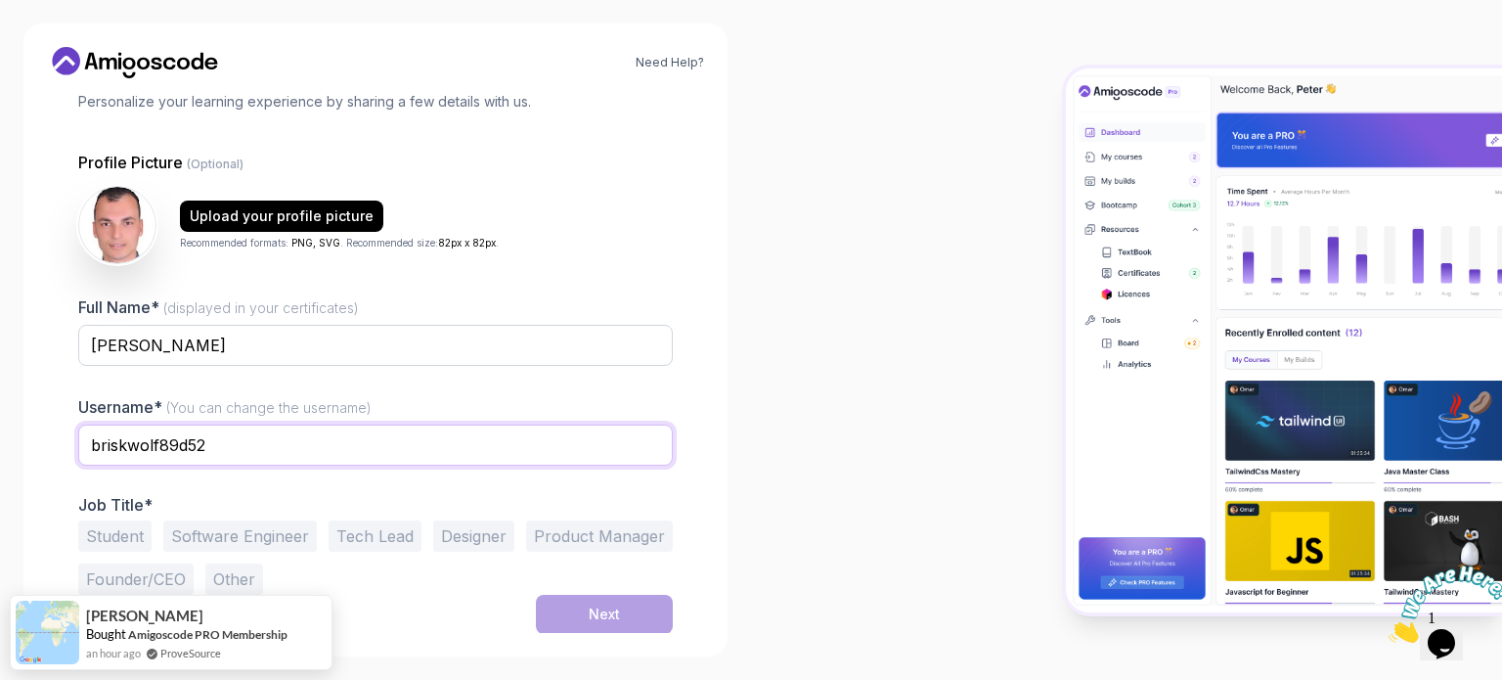
click at [137, 438] on input "briskwolf89d52" at bounding box center [375, 444] width 595 height 41
click at [268, 542] on button "Software Engineer" at bounding box center [240, 535] width 154 height 31
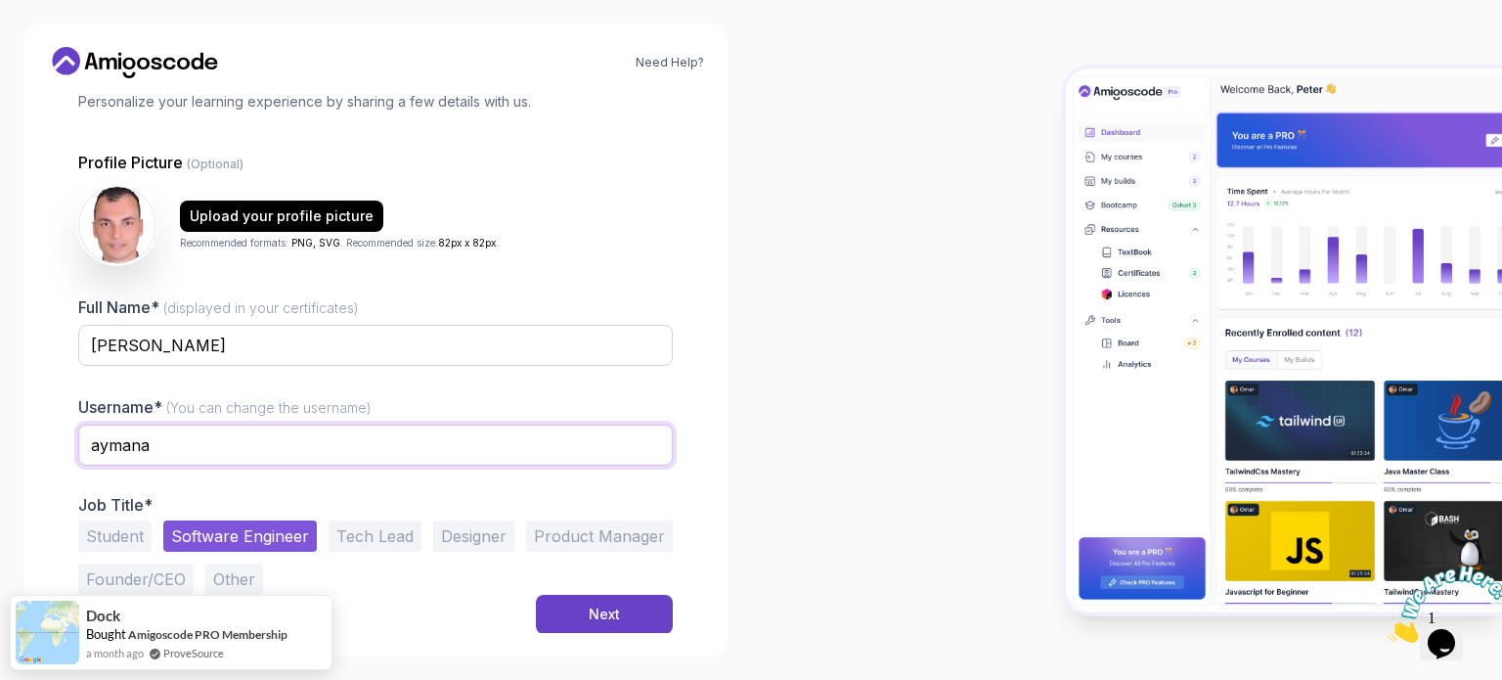
type input "aymanalsapagh"
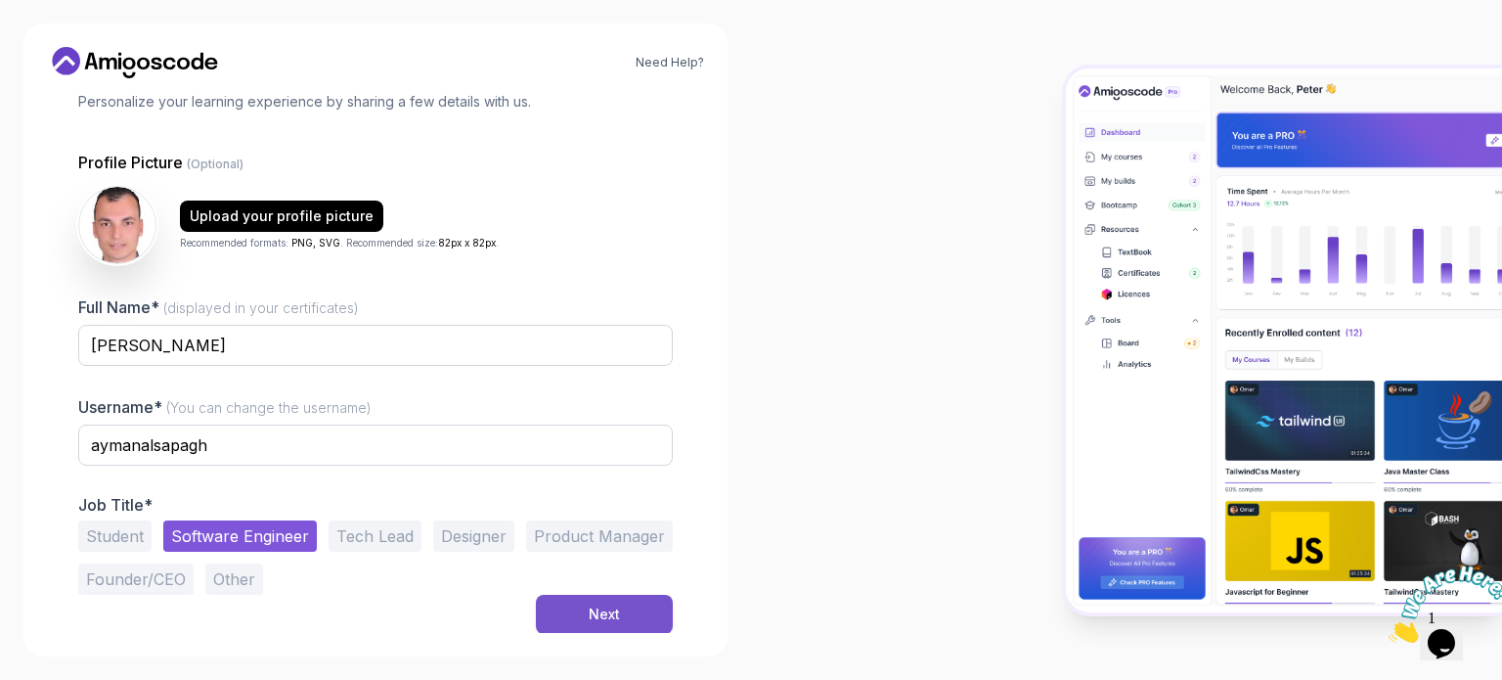
click at [582, 619] on button "Next" at bounding box center [604, 614] width 137 height 39
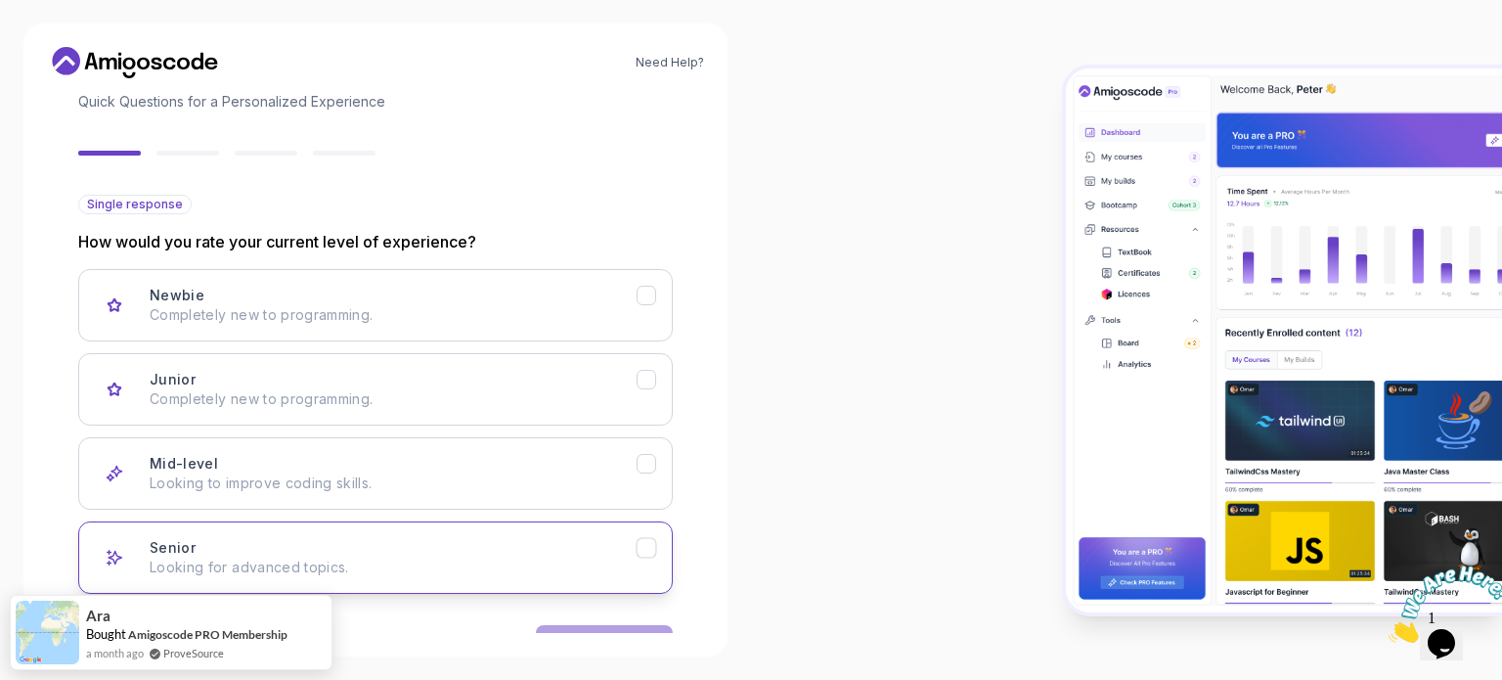
click at [270, 557] on p "Looking for advanced topics." at bounding box center [393, 567] width 487 height 20
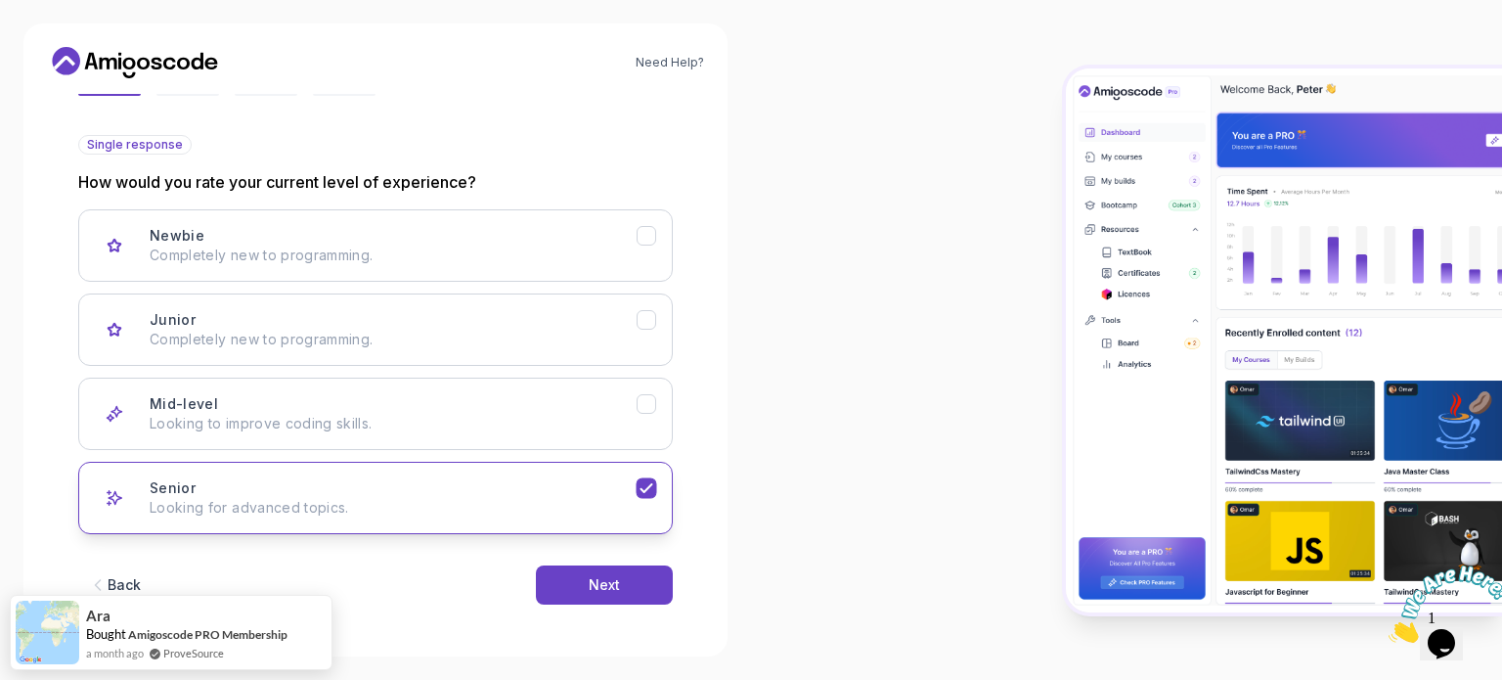
scroll to position [196, 0]
click at [643, 590] on button "Next" at bounding box center [604, 583] width 137 height 39
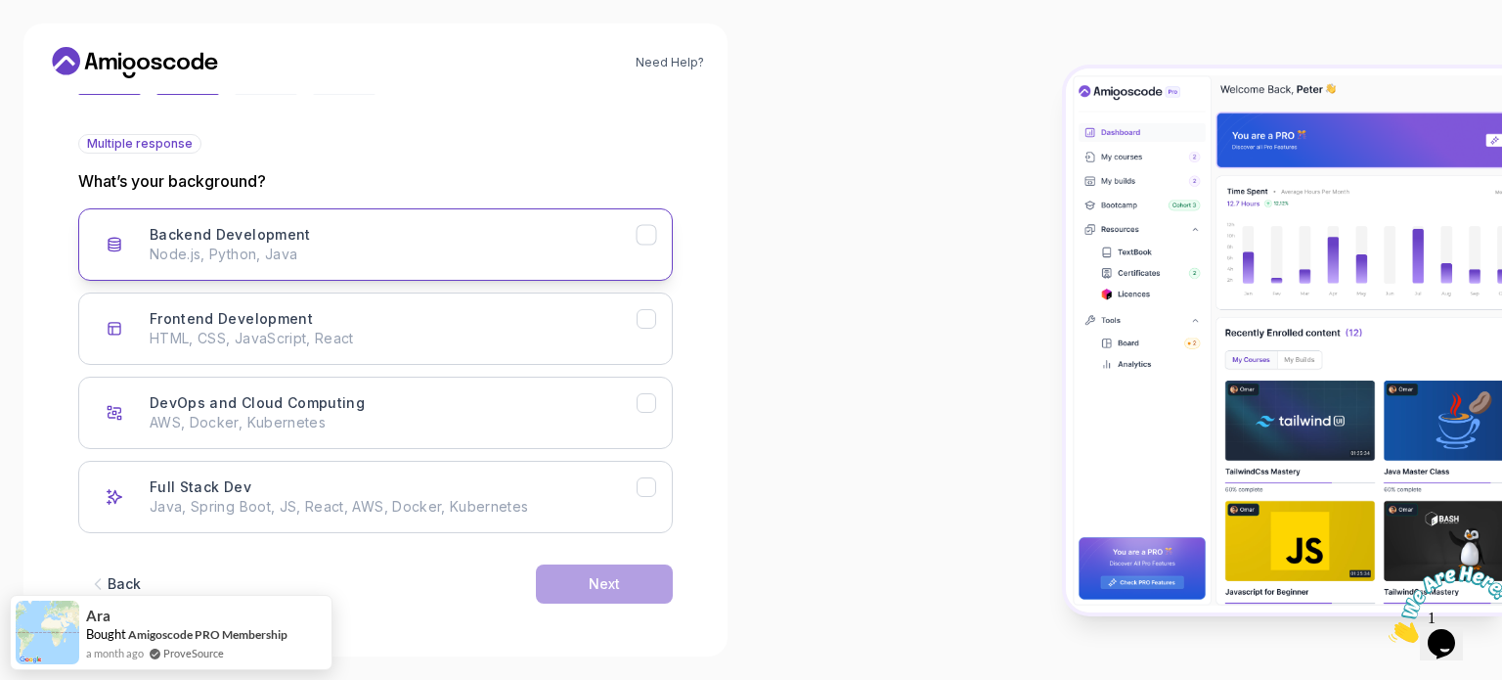
click at [200, 263] on p "Node.js, Python, Java" at bounding box center [393, 255] width 487 height 20
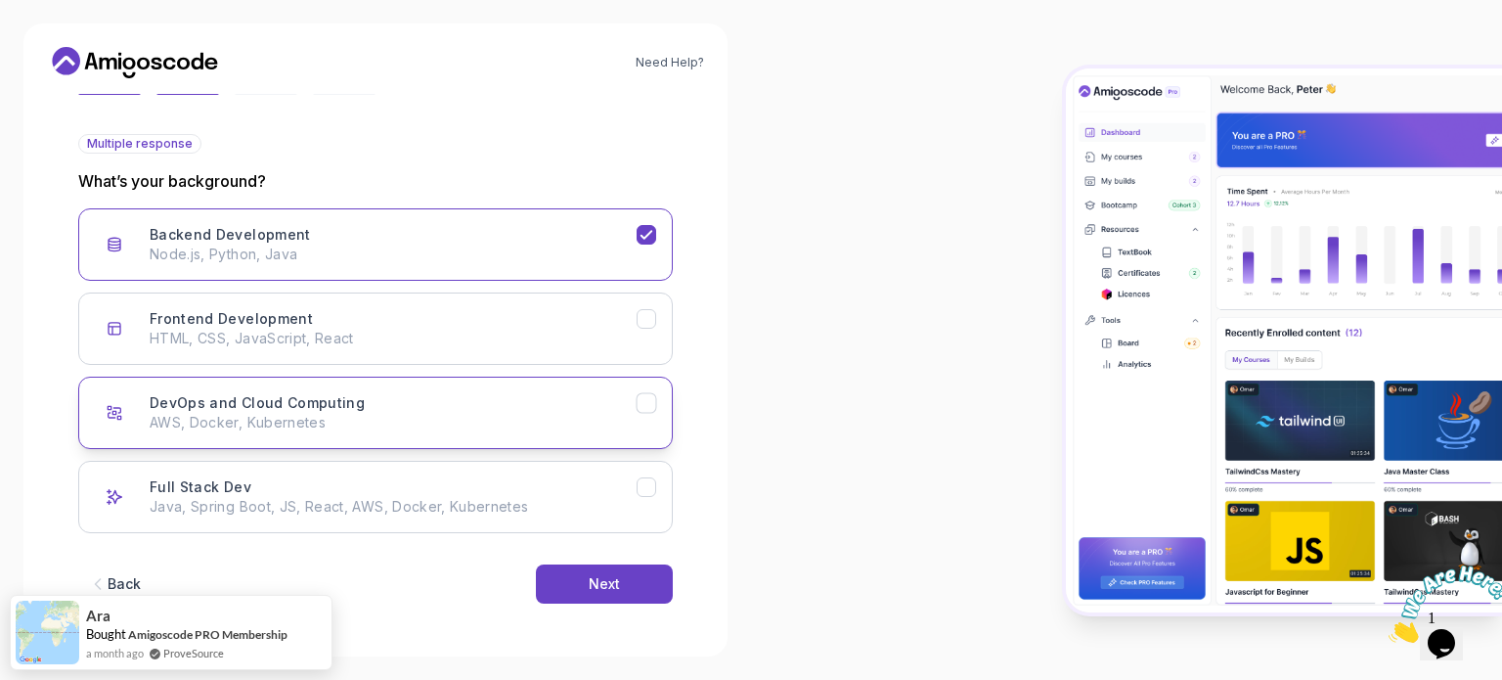
click at [305, 424] on p "AWS, Docker, Kubernetes" at bounding box center [393, 423] width 487 height 20
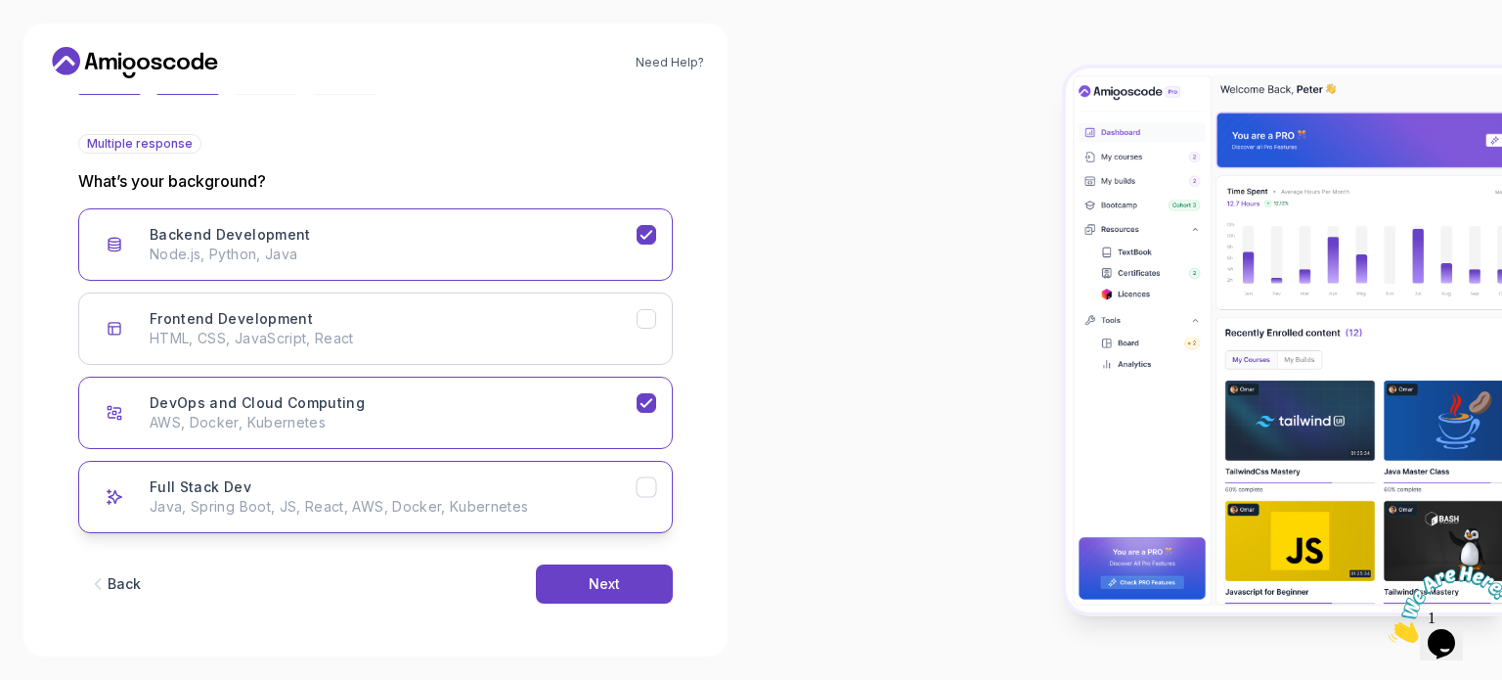
click at [244, 511] on p "Java, Spring Boot, JS, React, AWS, Docker, Kubernetes" at bounding box center [393, 507] width 487 height 20
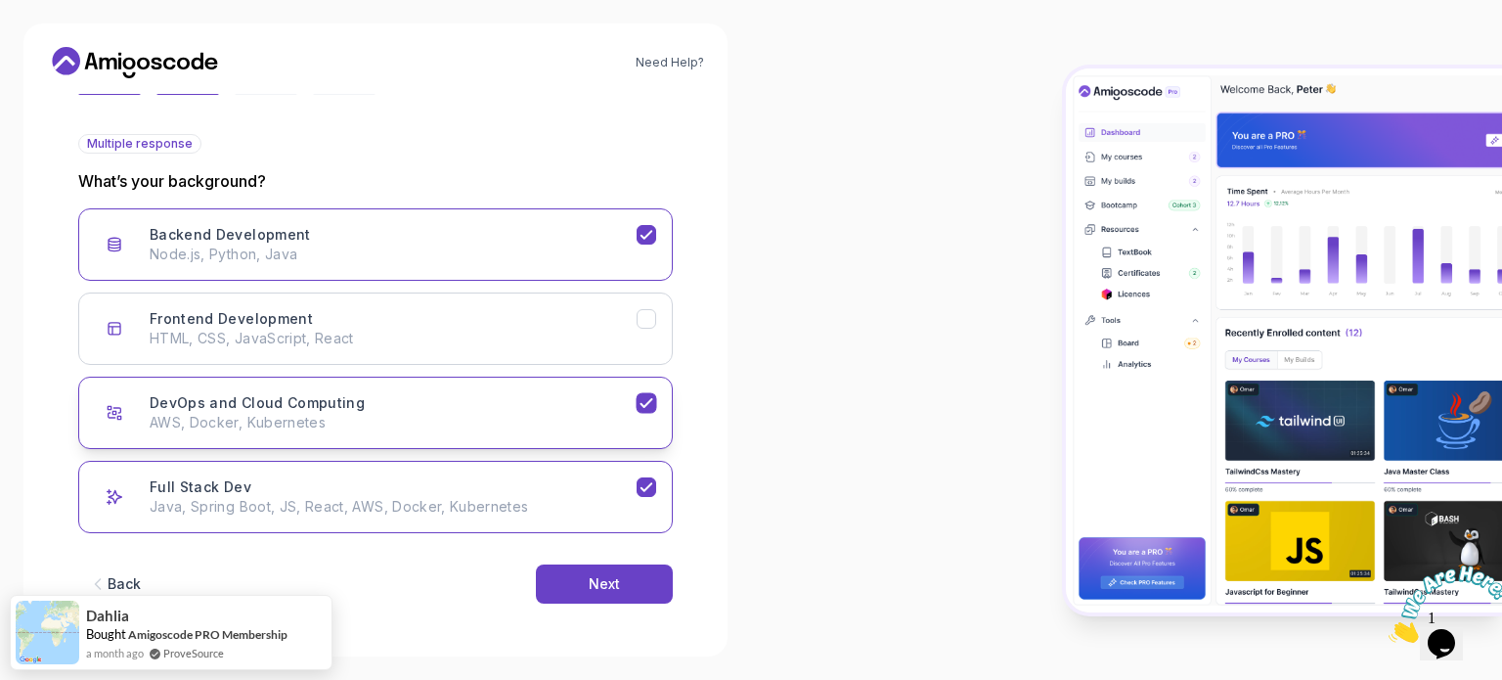
click at [422, 423] on p "AWS, Docker, Kubernetes" at bounding box center [393, 423] width 487 height 20
click at [510, 245] on p "Node.js, Python, Java" at bounding box center [393, 255] width 487 height 20
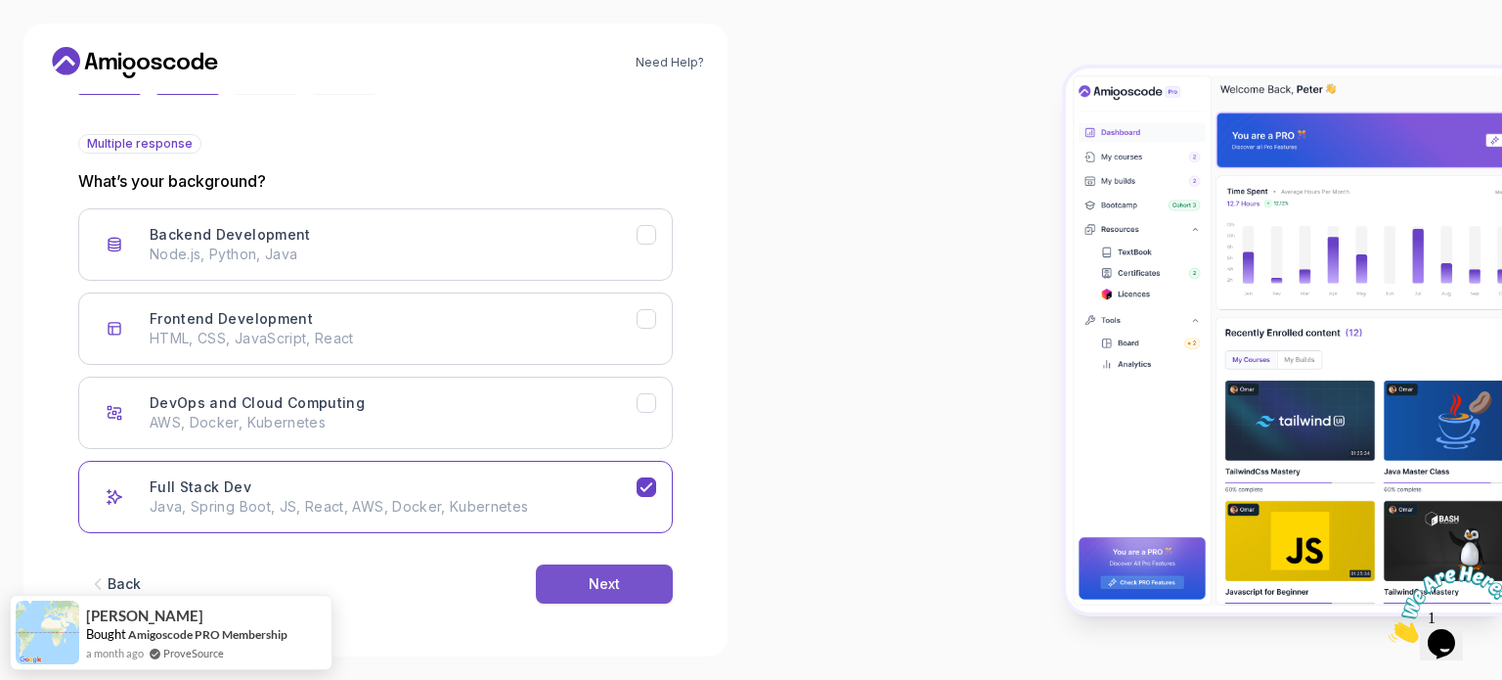
click at [579, 586] on button "Next" at bounding box center [604, 583] width 137 height 39
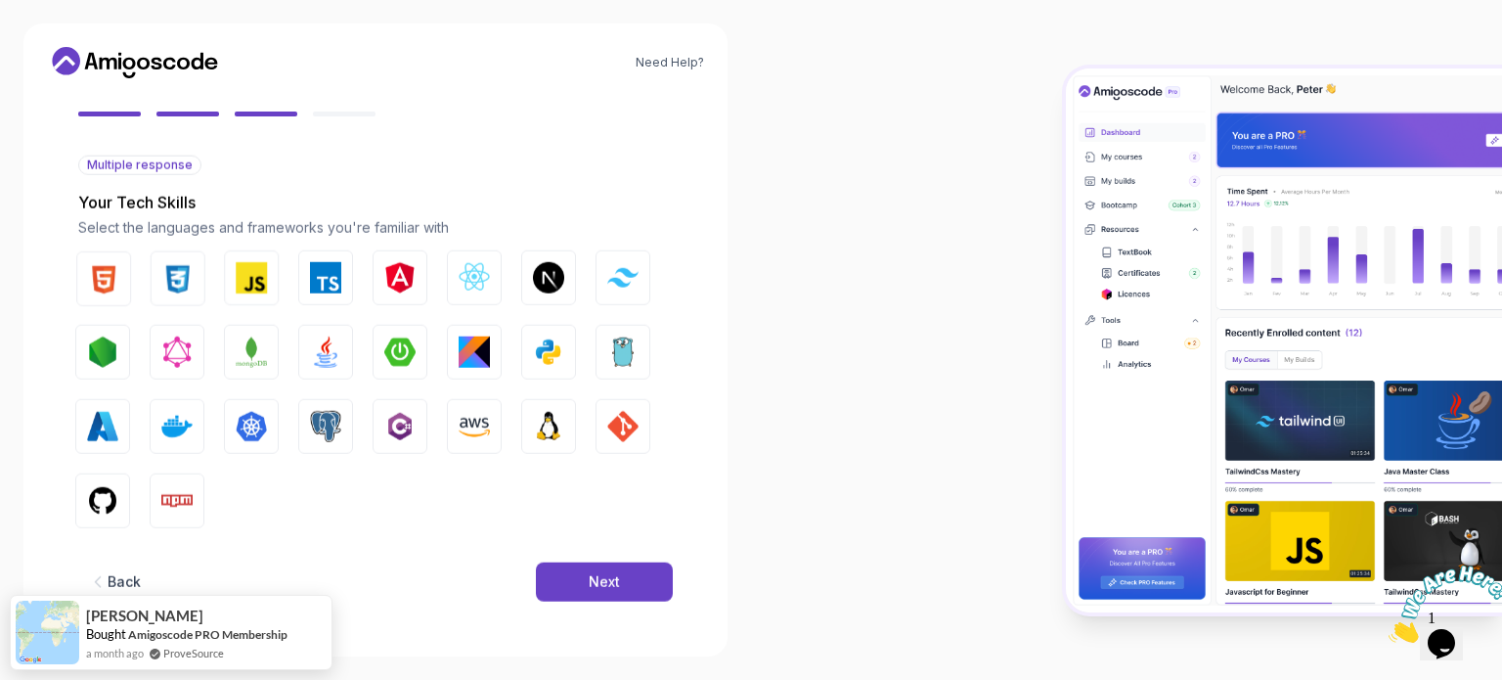
scroll to position [173, 0]
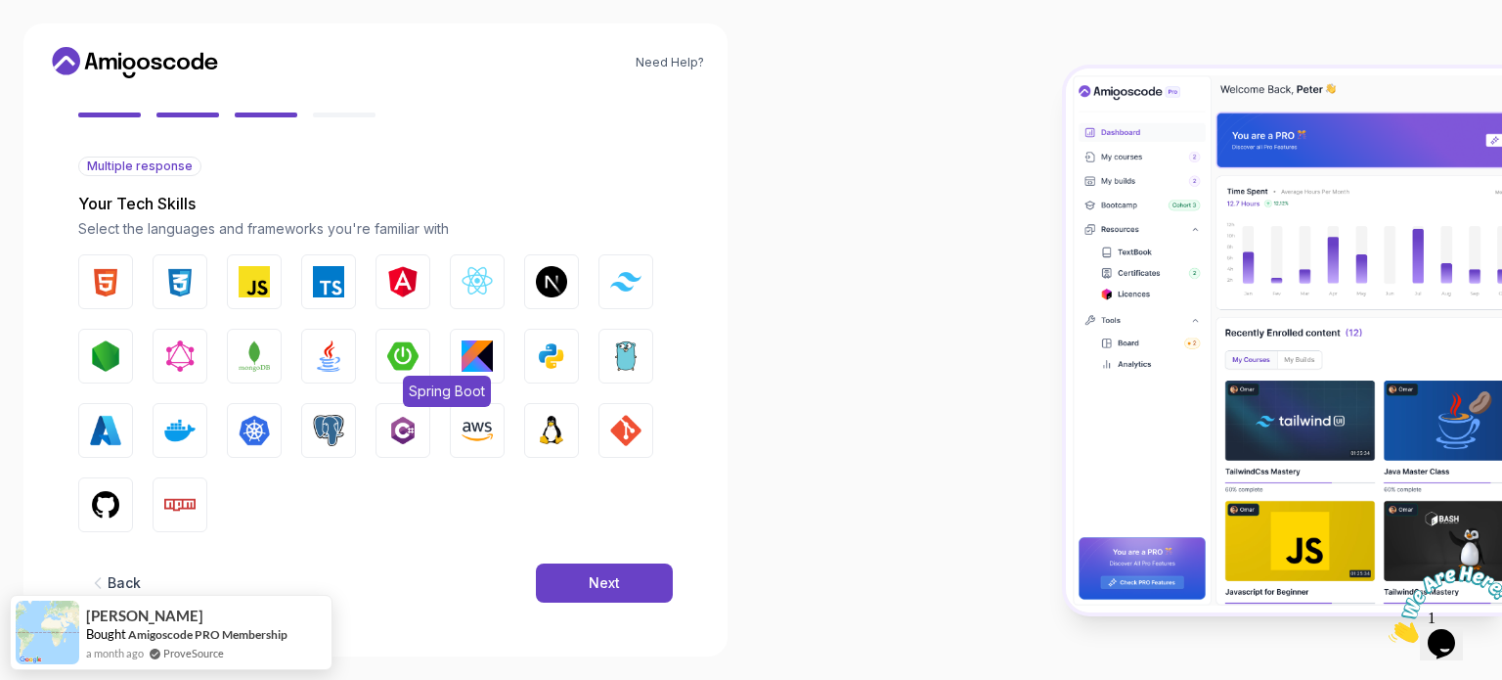
click at [405, 355] on img "button" at bounding box center [402, 355] width 31 height 31
click at [263, 433] on img "button" at bounding box center [254, 430] width 31 height 31
click at [169, 429] on img "button" at bounding box center [179, 430] width 31 height 31
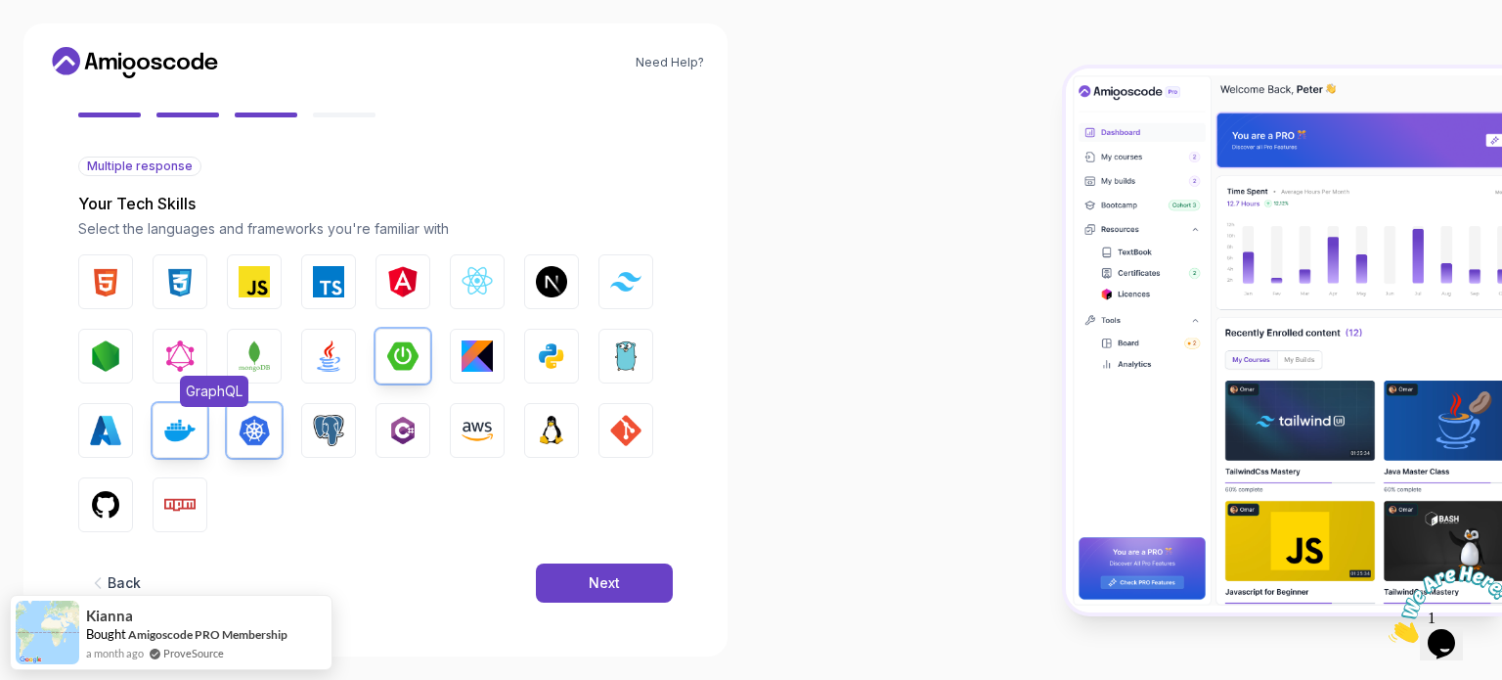
click at [185, 345] on img "button" at bounding box center [179, 355] width 31 height 31
click at [249, 345] on img "button" at bounding box center [254, 355] width 31 height 31
click at [324, 347] on img "button" at bounding box center [328, 355] width 31 height 31
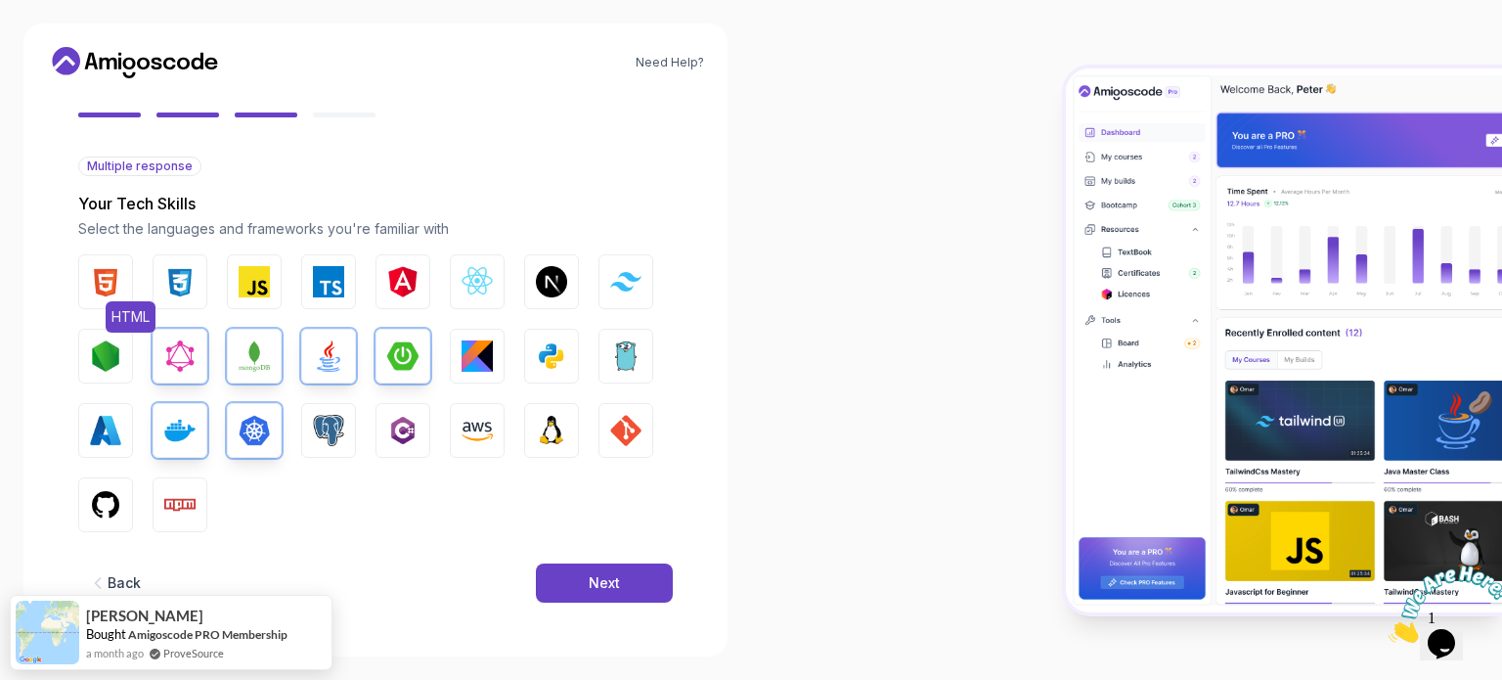
click at [125, 280] on button "HTML" at bounding box center [105, 281] width 55 height 55
click at [186, 279] on img "button" at bounding box center [179, 281] width 31 height 31
click at [258, 276] on img "button" at bounding box center [254, 281] width 31 height 31
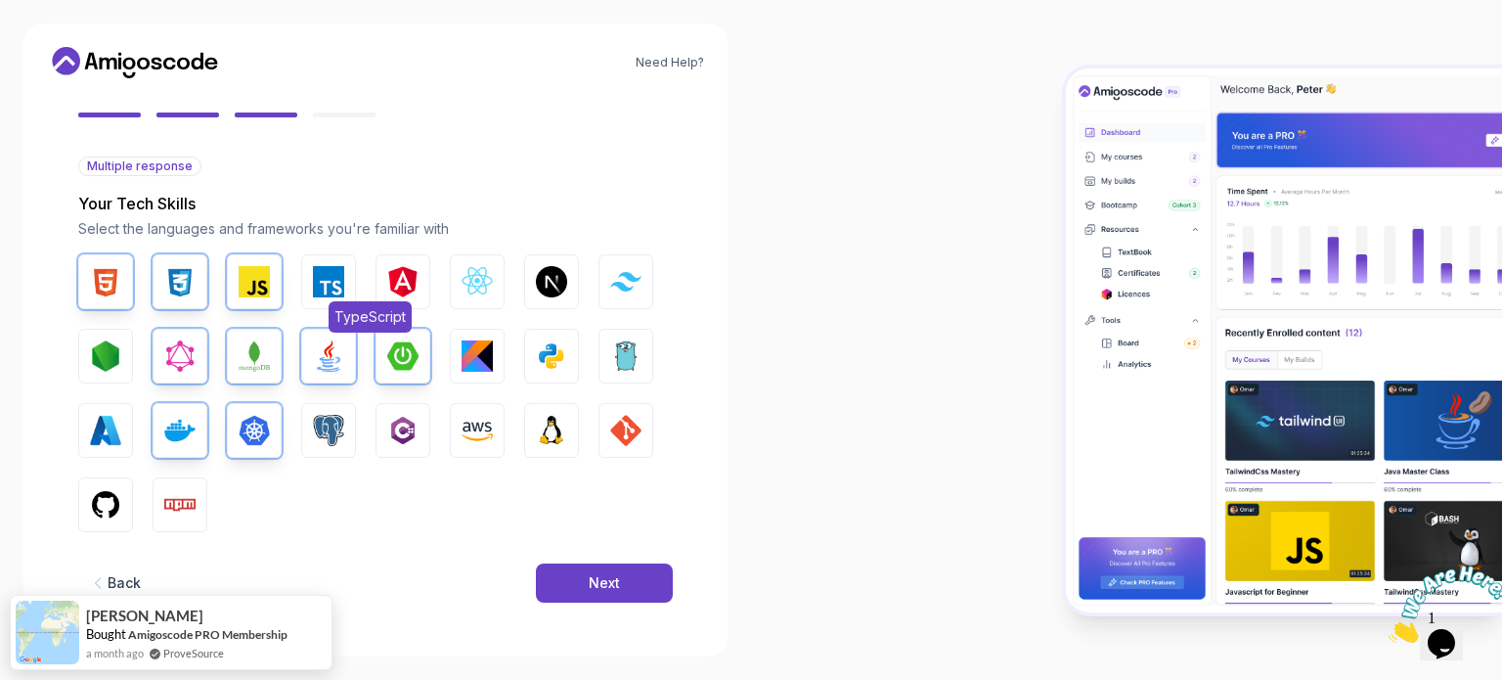
click at [328, 275] on img "button" at bounding box center [328, 281] width 31 height 31
click at [419, 277] on button "Angular" at bounding box center [403, 281] width 55 height 55
click at [463, 277] on img "button" at bounding box center [477, 281] width 31 height 31
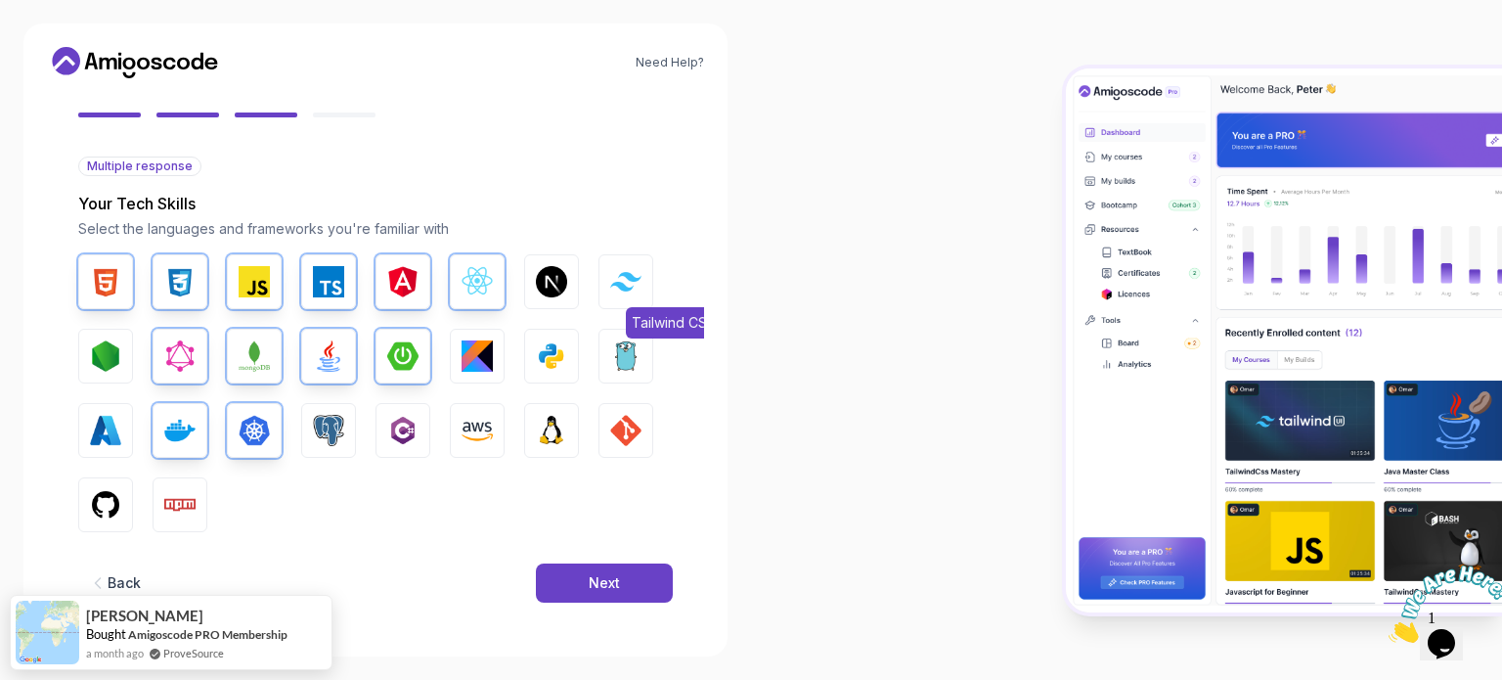
click at [626, 284] on img "button" at bounding box center [625, 281] width 31 height 19
click at [561, 355] on img "button" at bounding box center [551, 355] width 31 height 31
click at [497, 418] on button "AWS" at bounding box center [477, 430] width 55 height 55
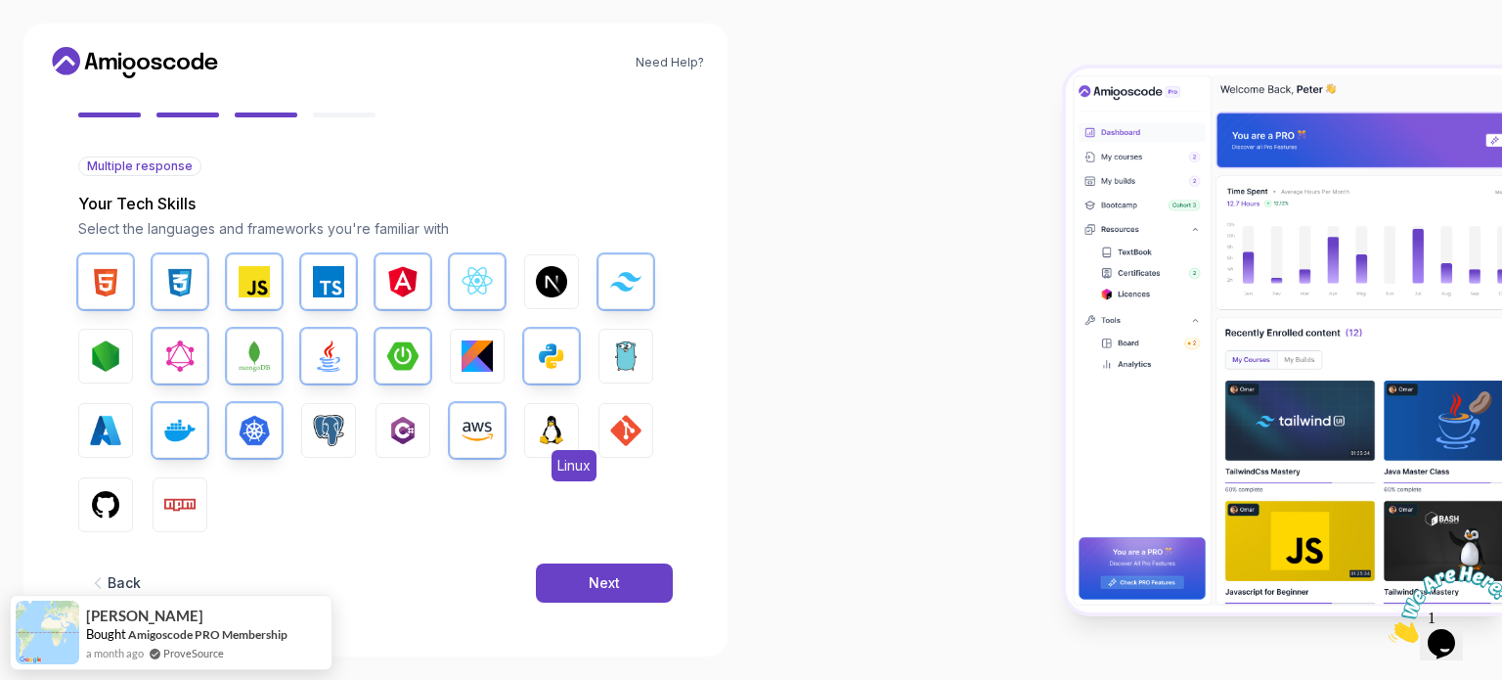
click at [546, 420] on img "button" at bounding box center [551, 430] width 31 height 31
click at [618, 418] on img "button" at bounding box center [625, 430] width 31 height 31
click at [334, 429] on img "button" at bounding box center [328, 430] width 31 height 31
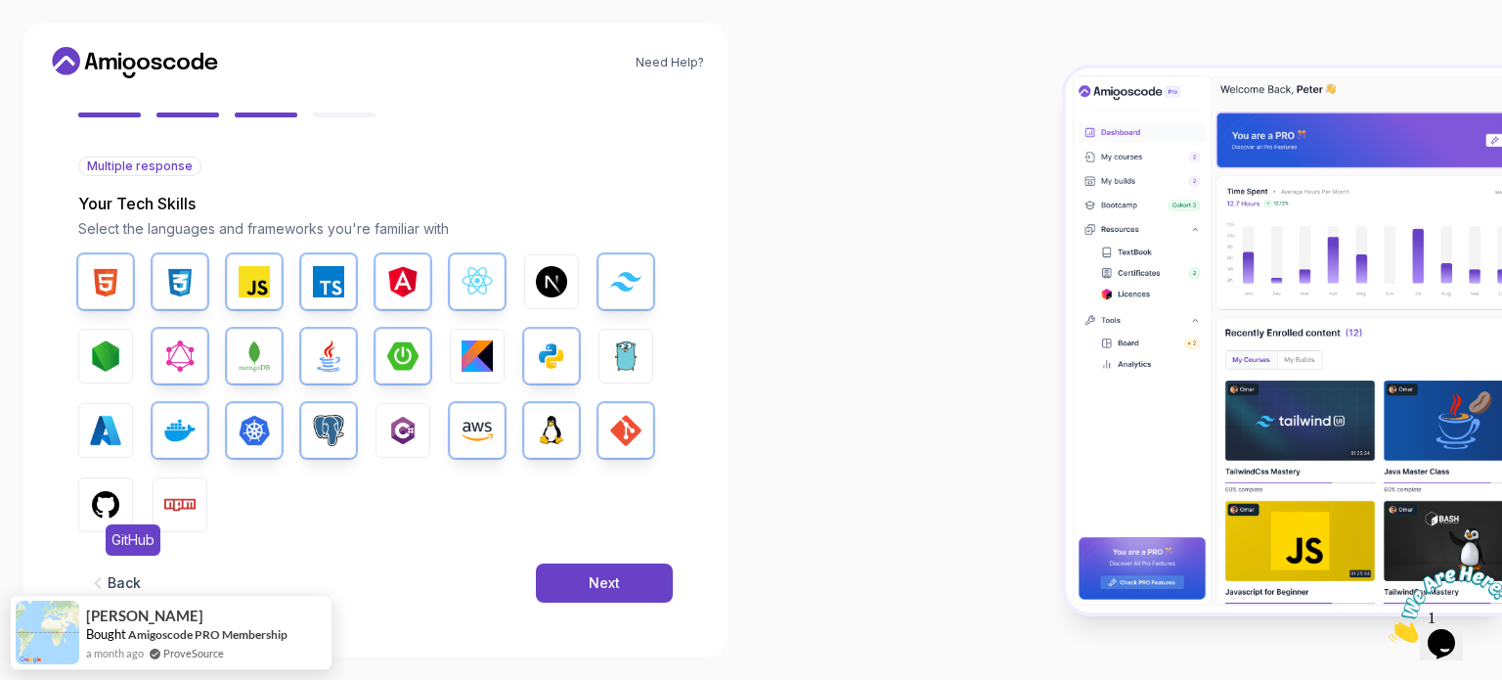
click at [103, 507] on img "button" at bounding box center [105, 504] width 31 height 31
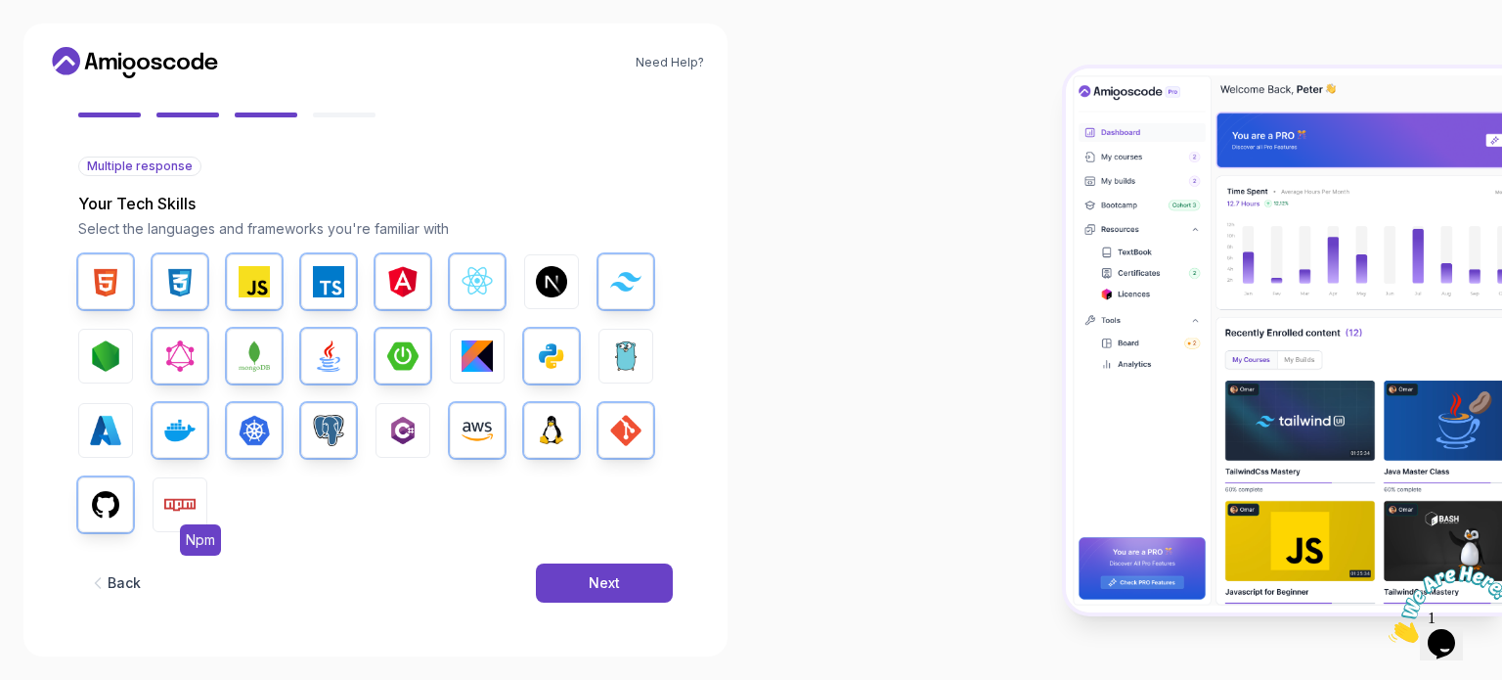
click at [187, 509] on img "button" at bounding box center [179, 504] width 31 height 31
click at [649, 586] on button "Next" at bounding box center [604, 582] width 137 height 39
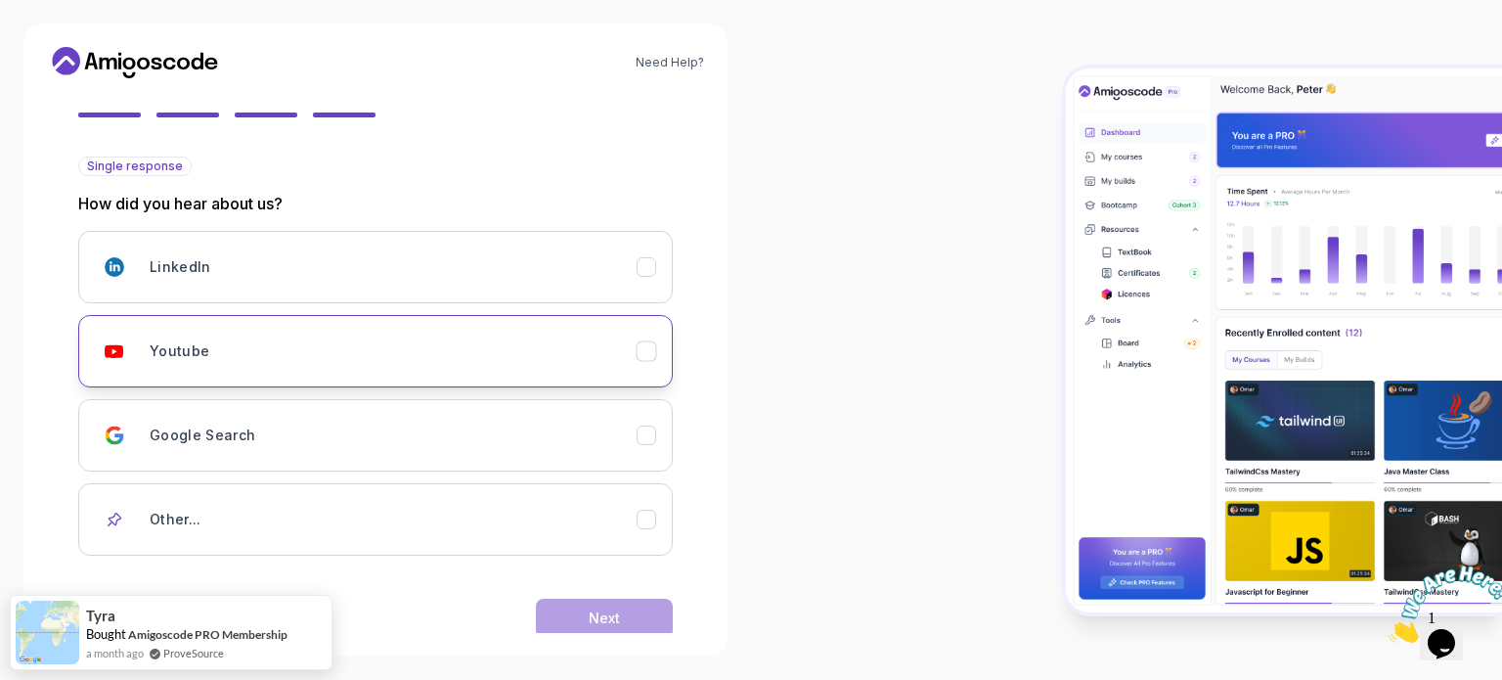
click at [262, 348] on div "Youtube" at bounding box center [393, 351] width 487 height 39
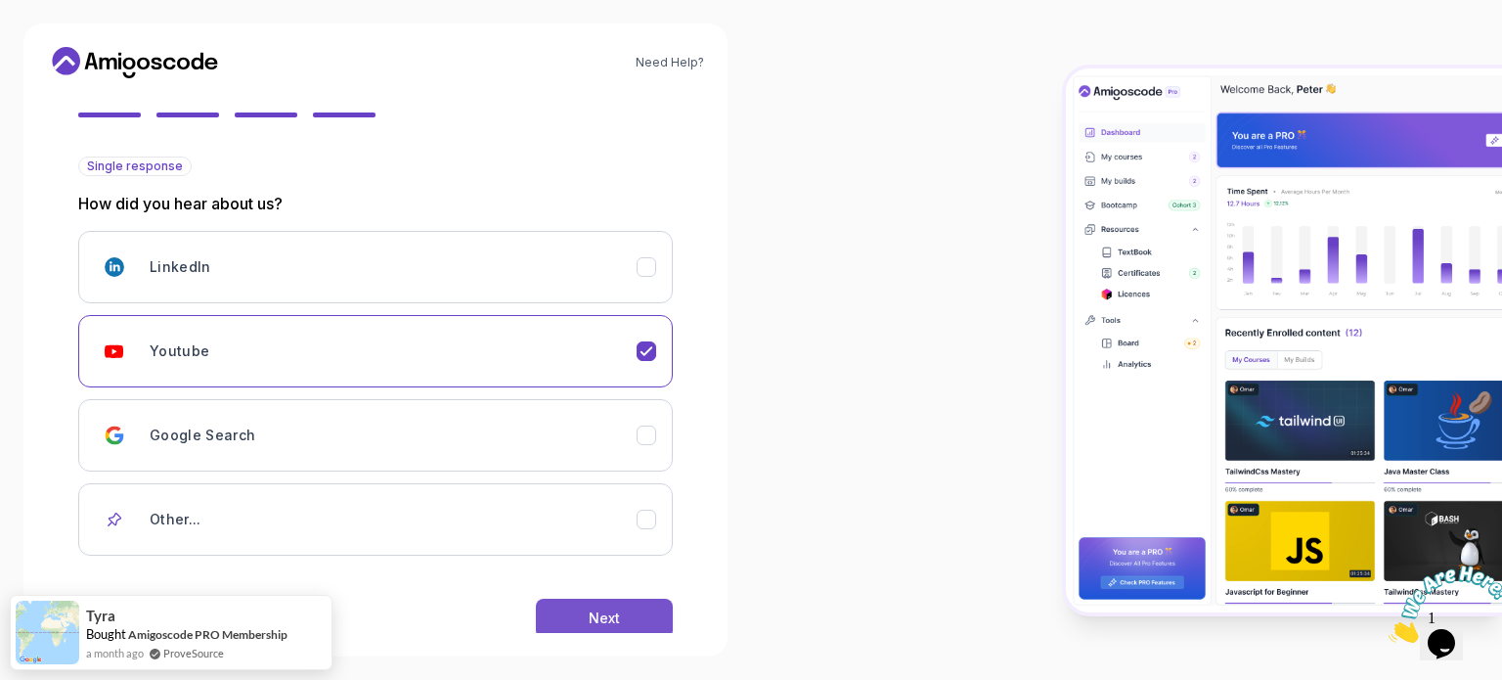
click at [587, 615] on button "Next" at bounding box center [604, 618] width 137 height 39
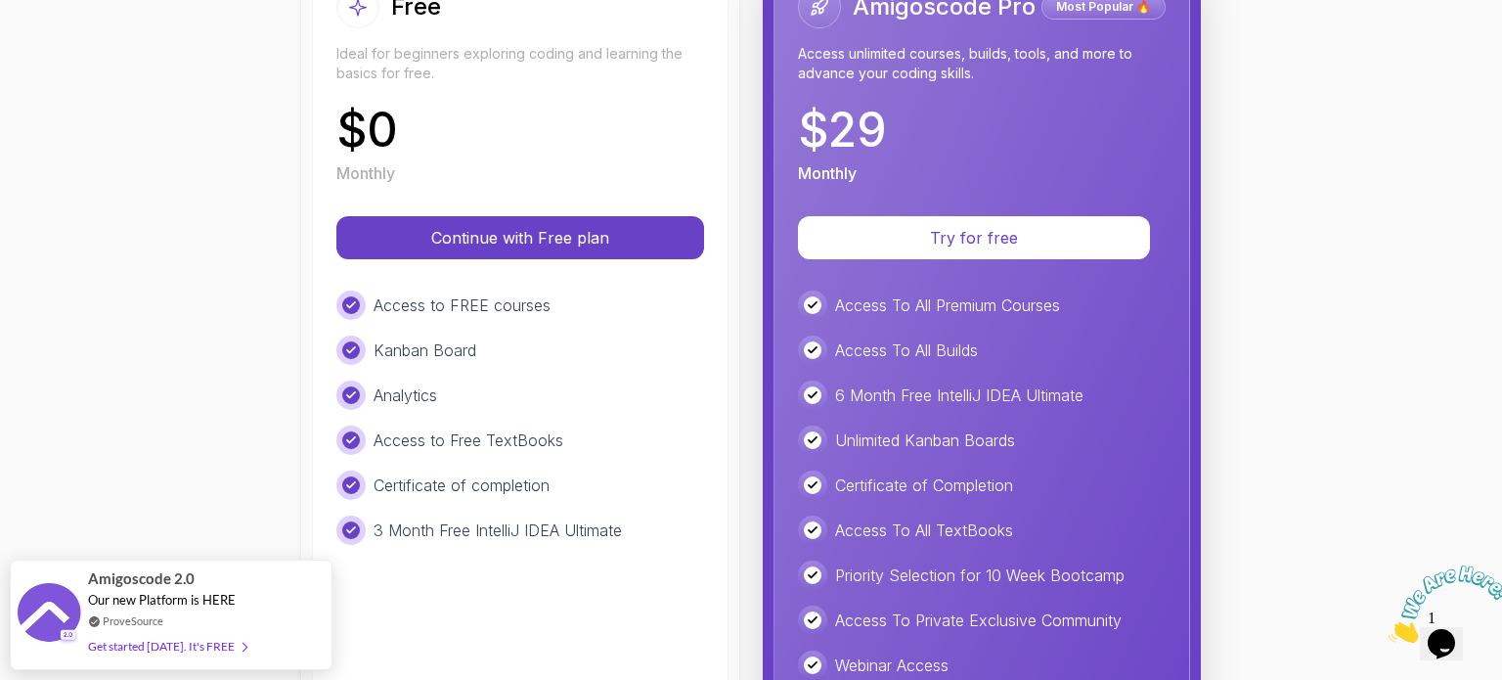
scroll to position [293, 0]
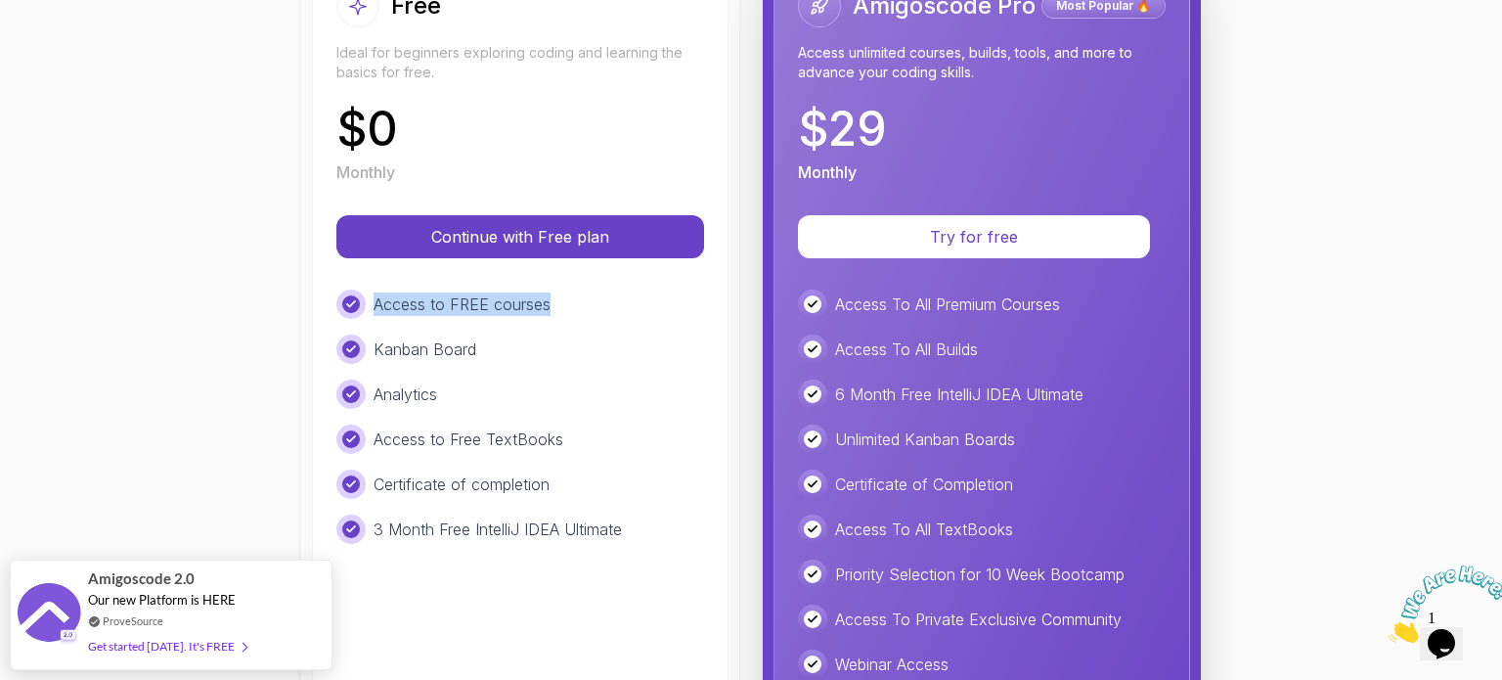
drag, startPoint x: 553, startPoint y: 299, endPoint x: 369, endPoint y: 312, distance: 184.3
click at [369, 312] on div "Access to FREE courses" at bounding box center [520, 303] width 368 height 29
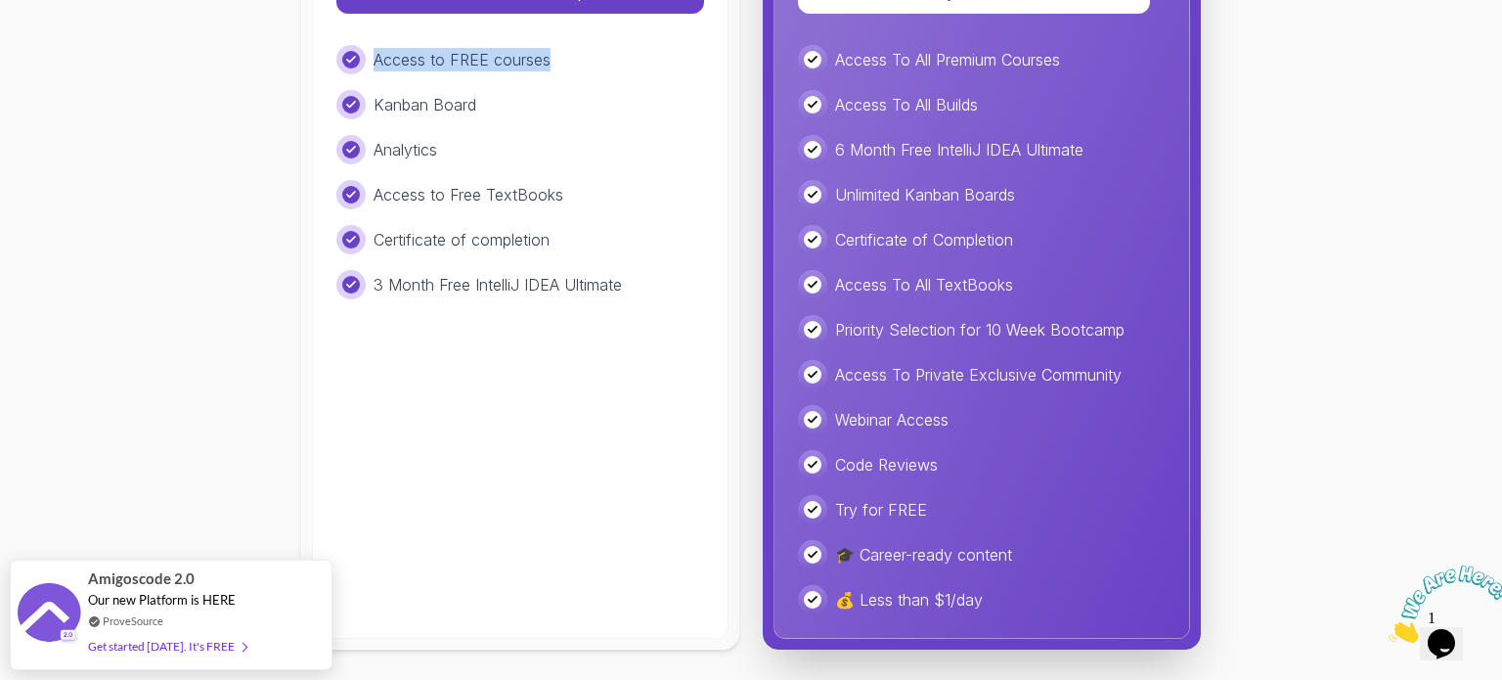
scroll to position [245, 0]
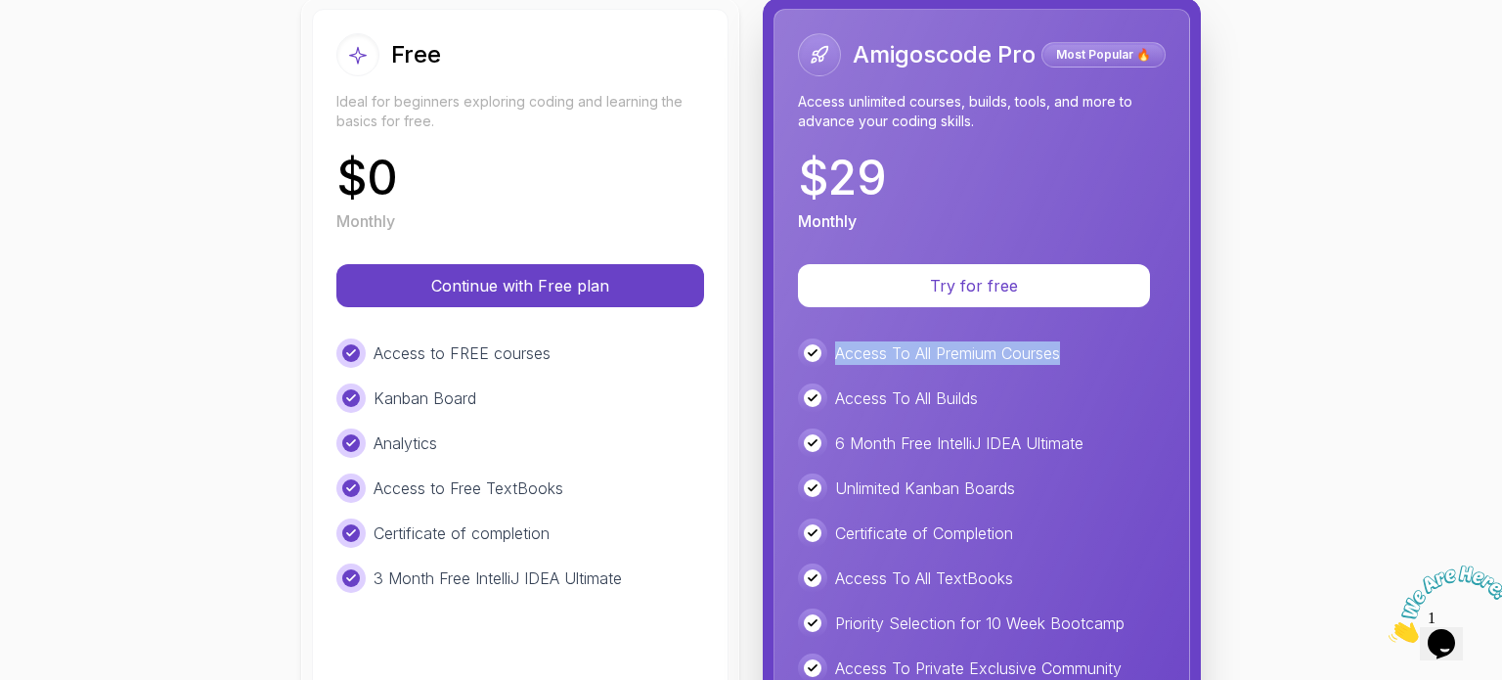
drag, startPoint x: 1058, startPoint y: 347, endPoint x: 812, endPoint y: 355, distance: 246.6
click at [812, 355] on div "Access To All Premium Courses" at bounding box center [982, 352] width 368 height 29
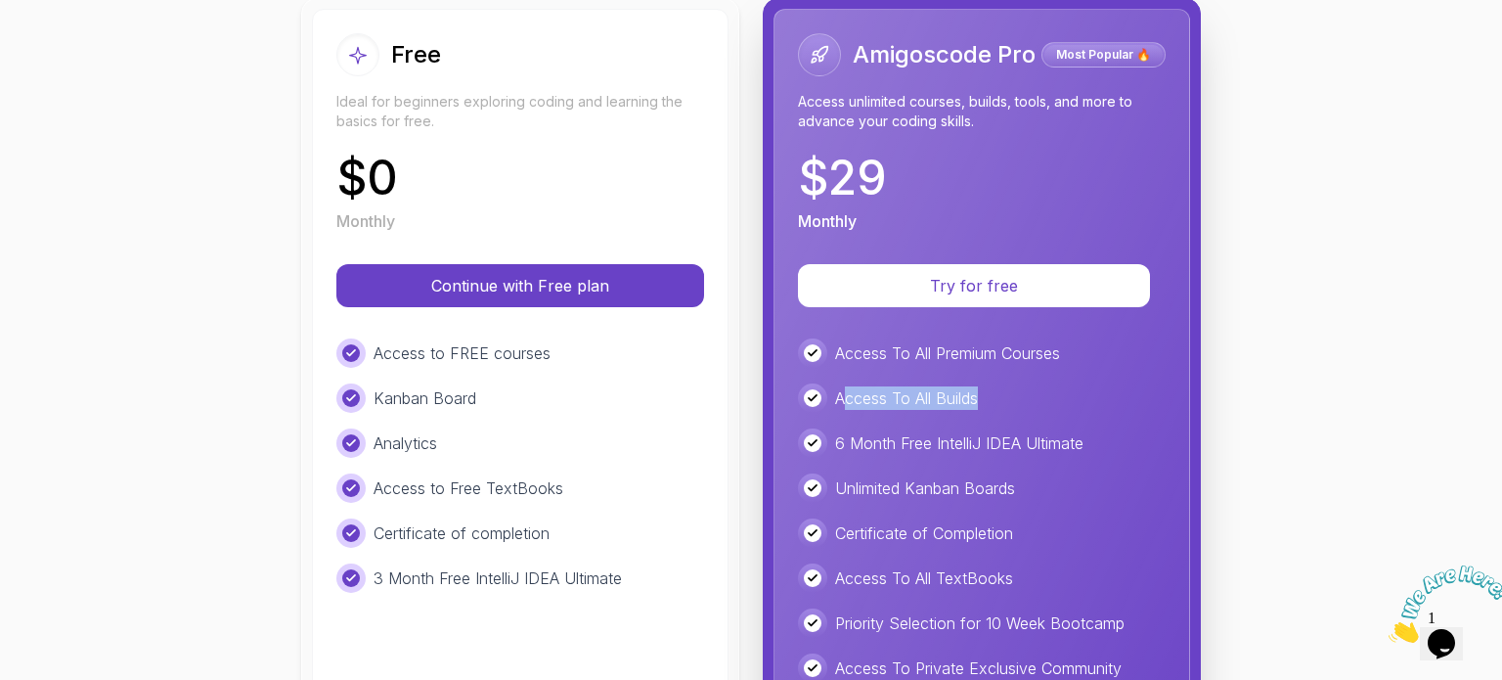
drag, startPoint x: 968, startPoint y: 392, endPoint x: 841, endPoint y: 400, distance: 127.4
click at [841, 400] on div "Access To All Builds" at bounding box center [982, 397] width 368 height 29
drag, startPoint x: 829, startPoint y: 441, endPoint x: 1078, endPoint y: 421, distance: 249.3
click at [1078, 421] on div "Access To All Premium Courses Access To All Builds 6 Month Free IntelliJ IDEA U…" at bounding box center [982, 622] width 368 height 569
click at [1017, 438] on p "6 Month Free IntelliJ IDEA Ultimate" at bounding box center [959, 442] width 248 height 23
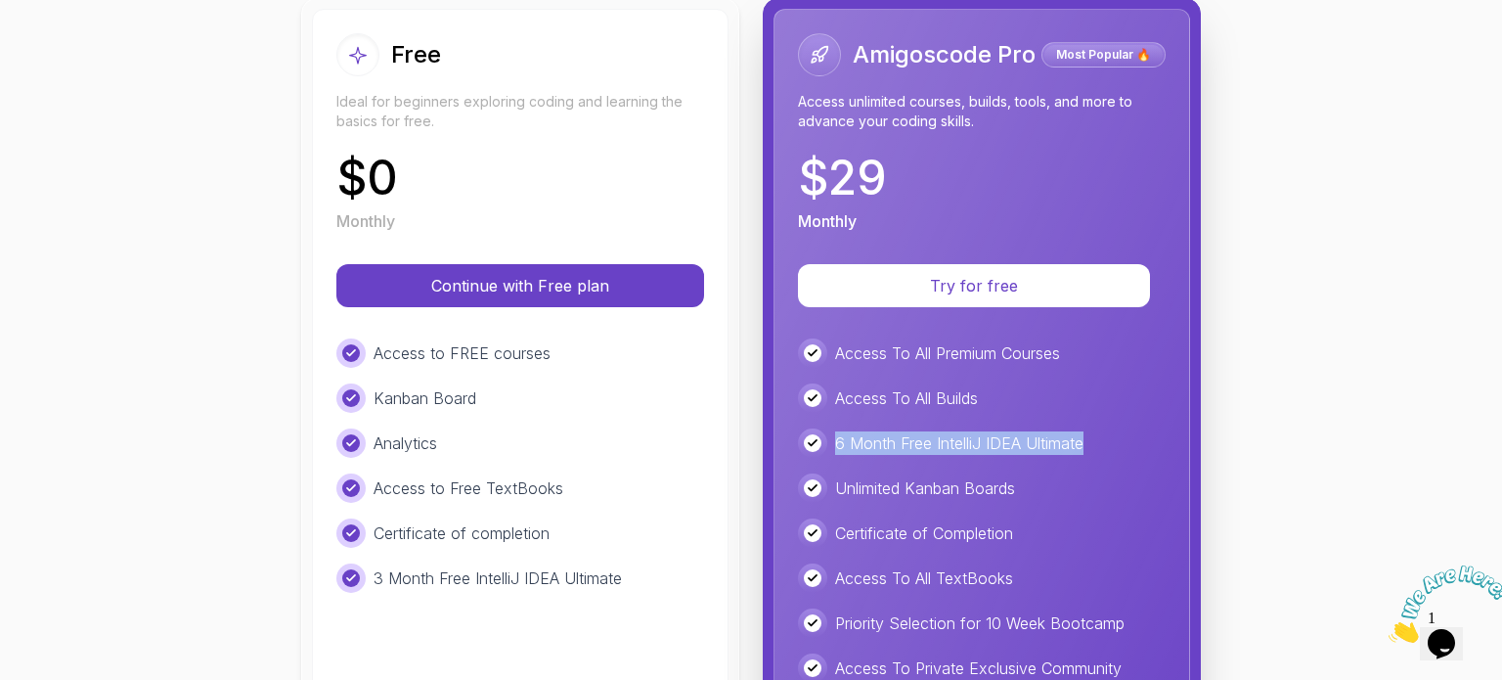
drag, startPoint x: 825, startPoint y: 440, endPoint x: 1085, endPoint y: 429, distance: 259.4
click at [1085, 429] on div "6 Month Free IntelliJ IDEA Ultimate" at bounding box center [982, 442] width 368 height 29
drag, startPoint x: 1030, startPoint y: 479, endPoint x: 822, endPoint y: 491, distance: 208.6
click at [822, 491] on div "Unlimited Kanban Boards" at bounding box center [982, 487] width 368 height 29
click at [958, 491] on p "Unlimited Kanban Boards" at bounding box center [925, 487] width 180 height 23
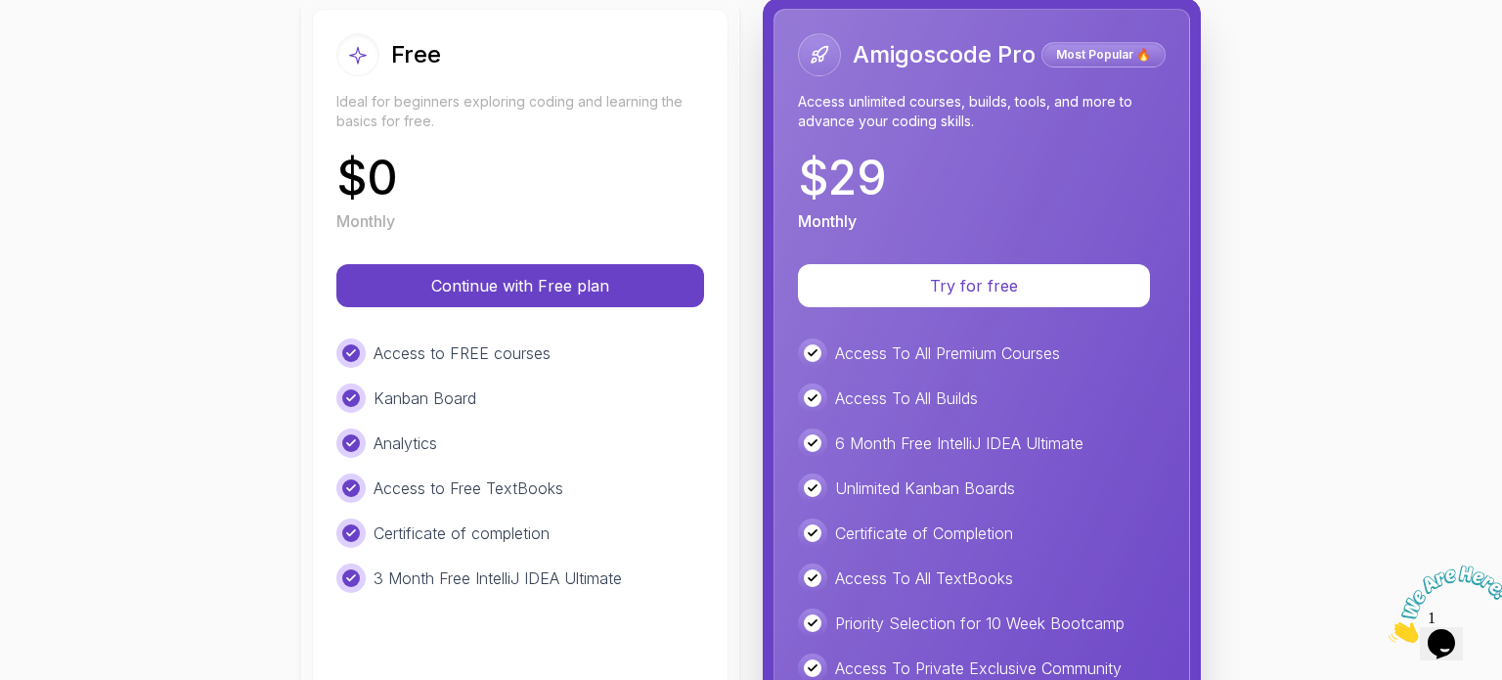
click at [927, 483] on p "Unlimited Kanban Boards" at bounding box center [925, 487] width 180 height 23
drag, startPoint x: 1030, startPoint y: 530, endPoint x: 806, endPoint y: 529, distance: 224.0
click at [806, 529] on div "Certificate of Completion" at bounding box center [982, 532] width 368 height 29
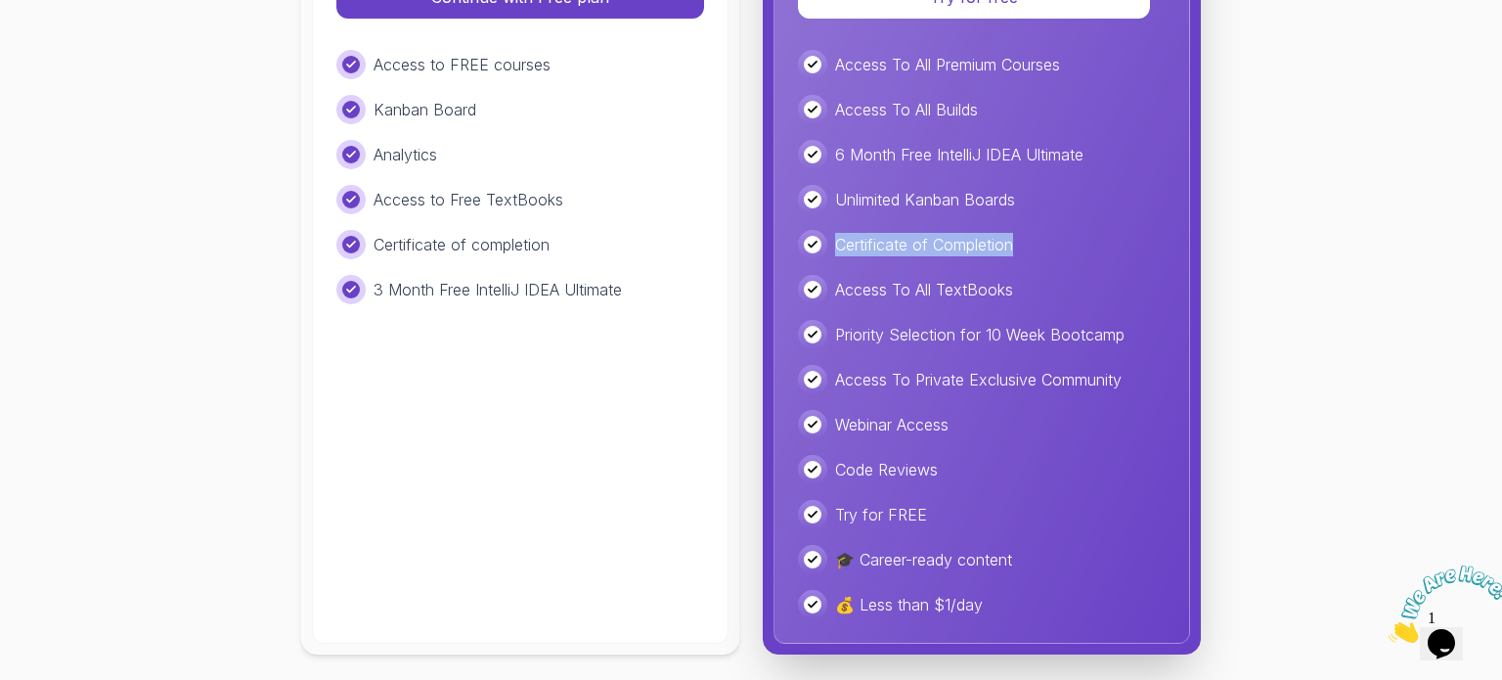
scroll to position [538, 0]
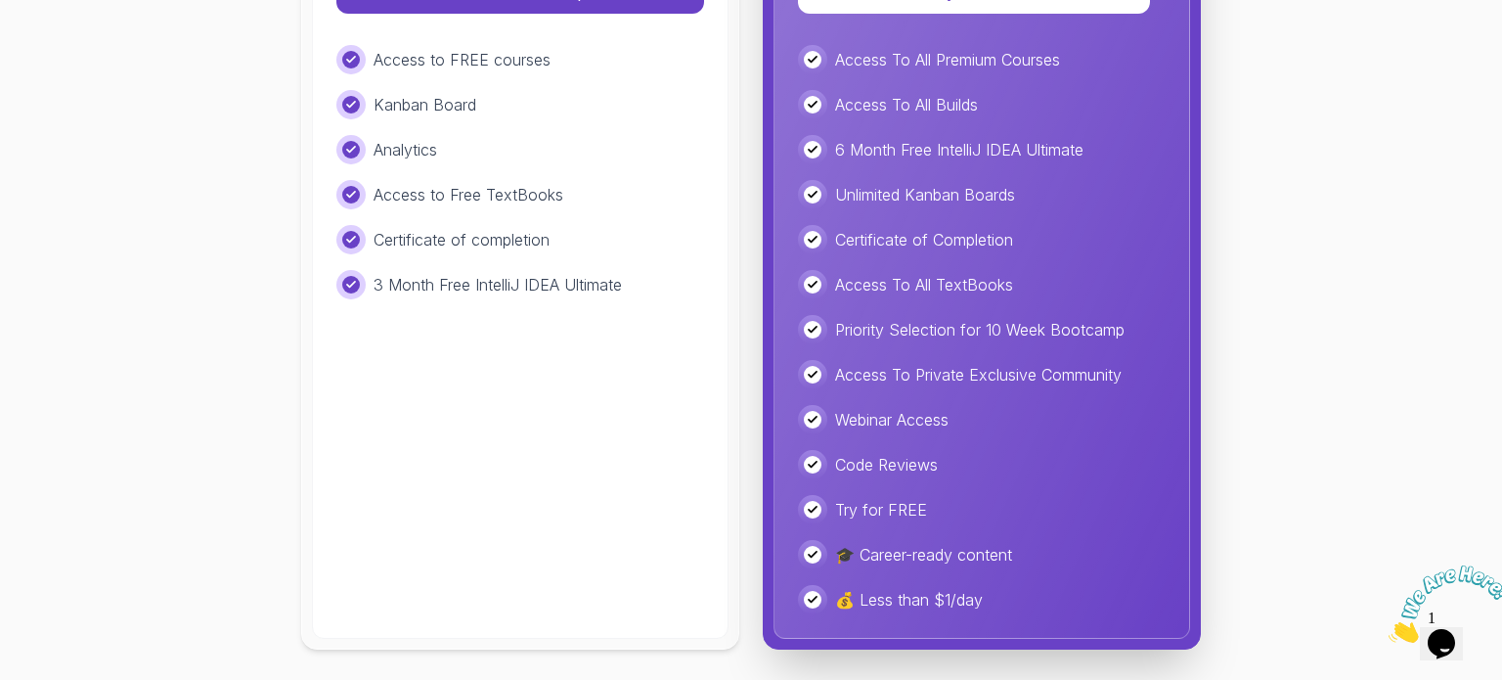
click at [925, 190] on p "Unlimited Kanban Boards" at bounding box center [925, 194] width 180 height 23
drag, startPoint x: 1010, startPoint y: 286, endPoint x: 828, endPoint y: 289, distance: 182.0
click at [828, 289] on div "Access To All TextBooks" at bounding box center [982, 284] width 368 height 29
drag, startPoint x: 828, startPoint y: 327, endPoint x: 1109, endPoint y: 306, distance: 281.4
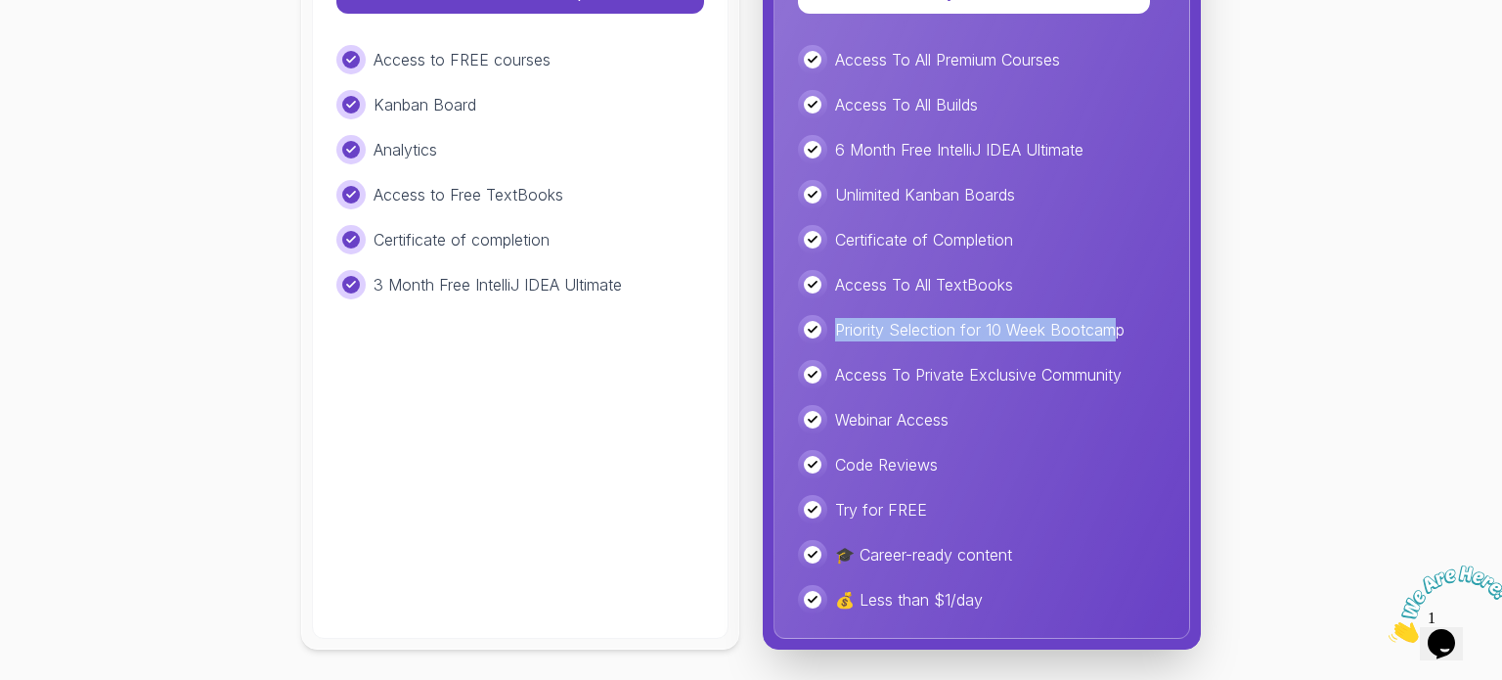
click at [1109, 306] on div "Access To All Premium Courses Access To All Builds 6 Month Free IntelliJ IDEA U…" at bounding box center [982, 329] width 368 height 569
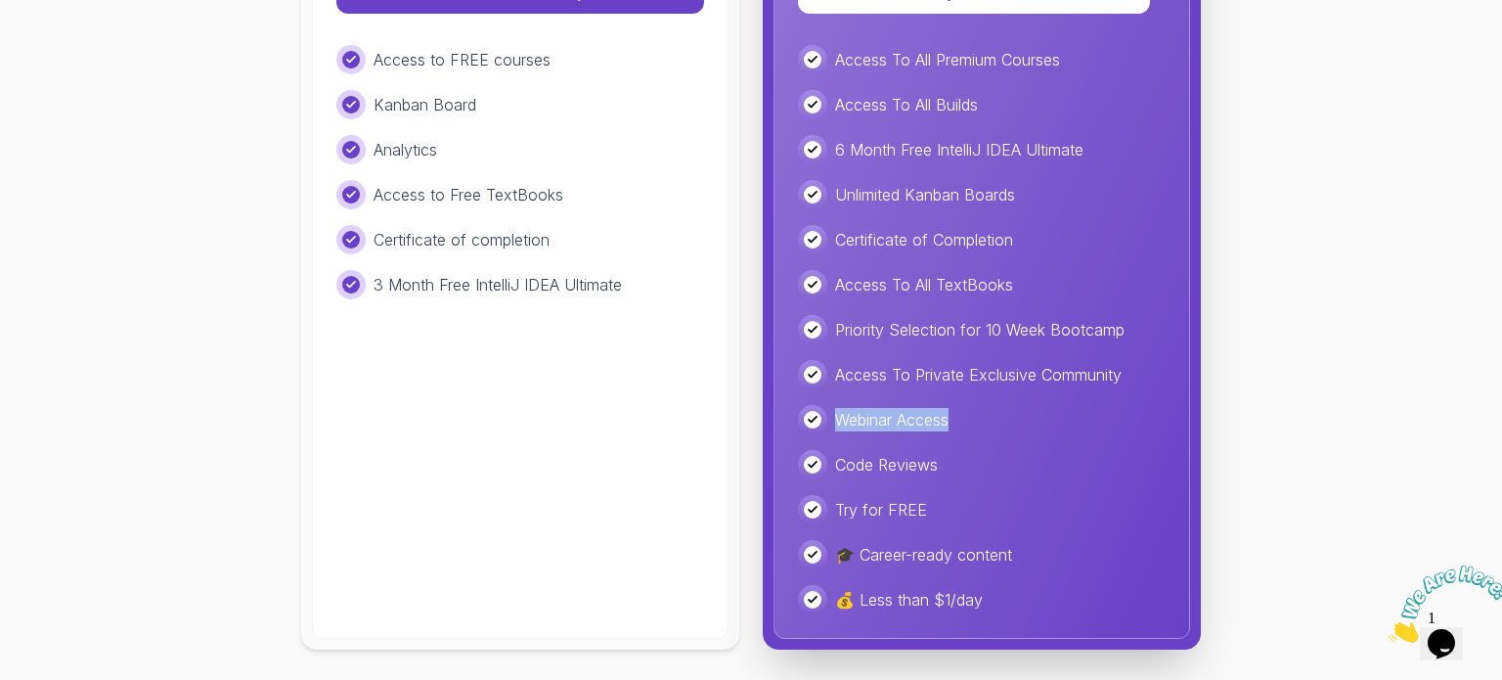
drag, startPoint x: 827, startPoint y: 423, endPoint x: 949, endPoint y: 423, distance: 121.3
click at [949, 423] on div "Webinar Access" at bounding box center [982, 419] width 368 height 29
drag, startPoint x: 831, startPoint y: 463, endPoint x: 945, endPoint y: 462, distance: 113.5
click at [945, 462] on div "Code Reviews" at bounding box center [982, 464] width 368 height 29
drag, startPoint x: 824, startPoint y: 513, endPoint x: 919, endPoint y: 503, distance: 95.5
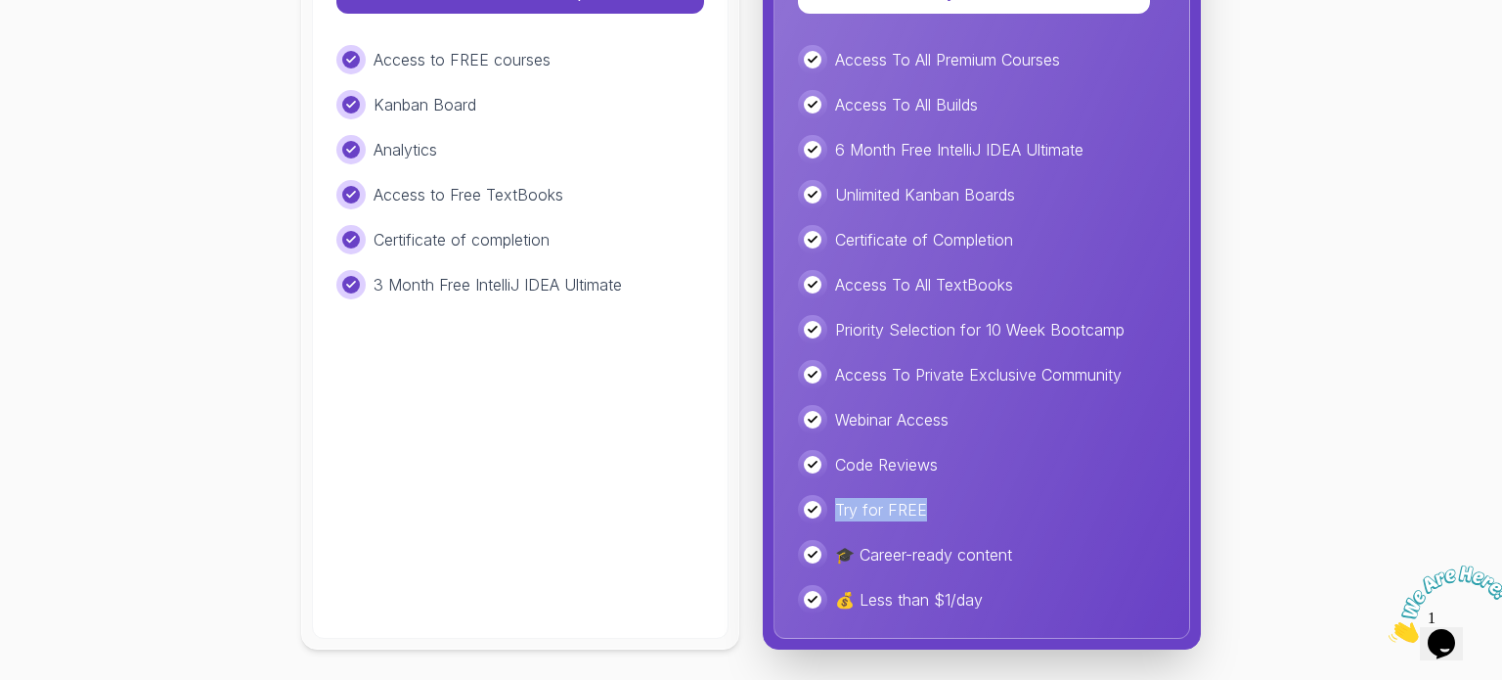
click at [919, 503] on div "Try for FREE" at bounding box center [982, 509] width 368 height 29
drag, startPoint x: 1028, startPoint y: 551, endPoint x: 832, endPoint y: 555, distance: 195.6
click at [832, 555] on div "🎓 Career-ready content" at bounding box center [982, 554] width 368 height 29
drag, startPoint x: 975, startPoint y: 605, endPoint x: 828, endPoint y: 601, distance: 146.8
click at [835, 601] on p "💰 Less than $1/day" at bounding box center [909, 599] width 148 height 23
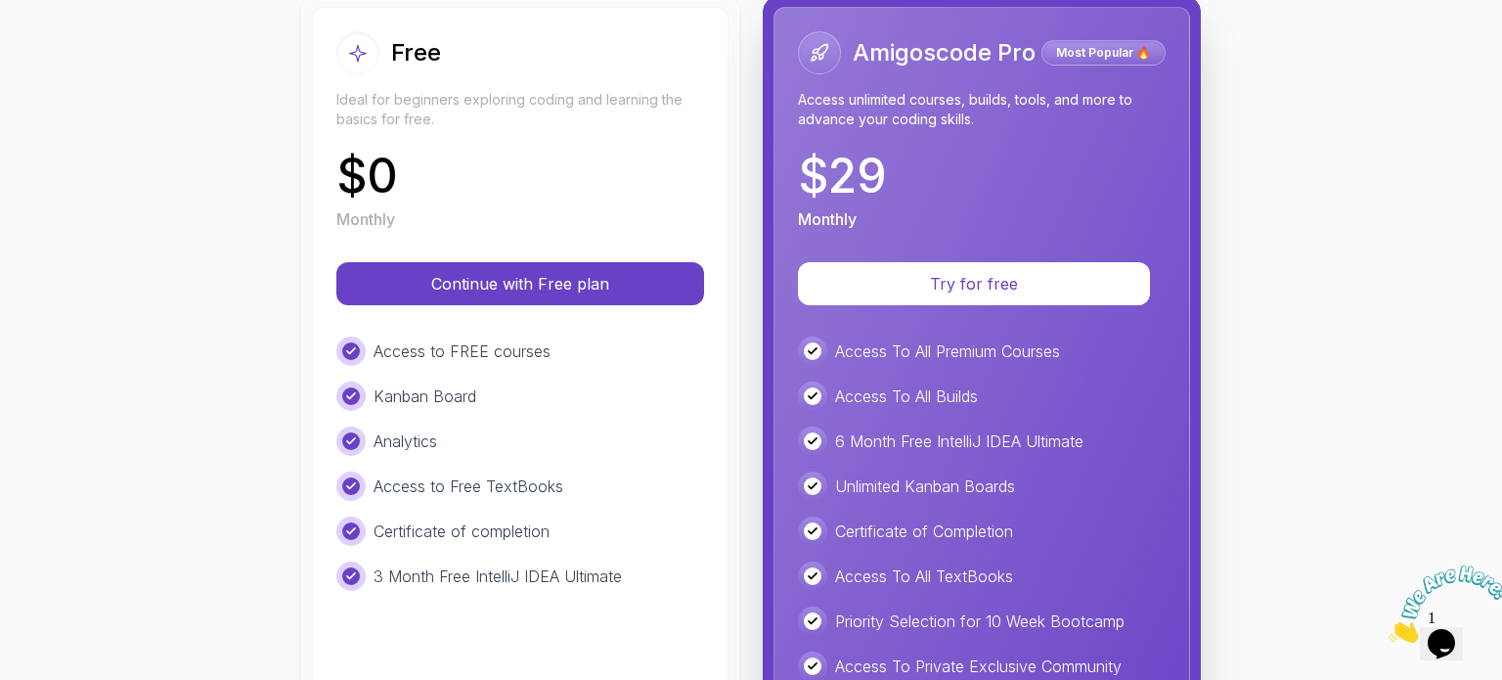
scroll to position [245, 0]
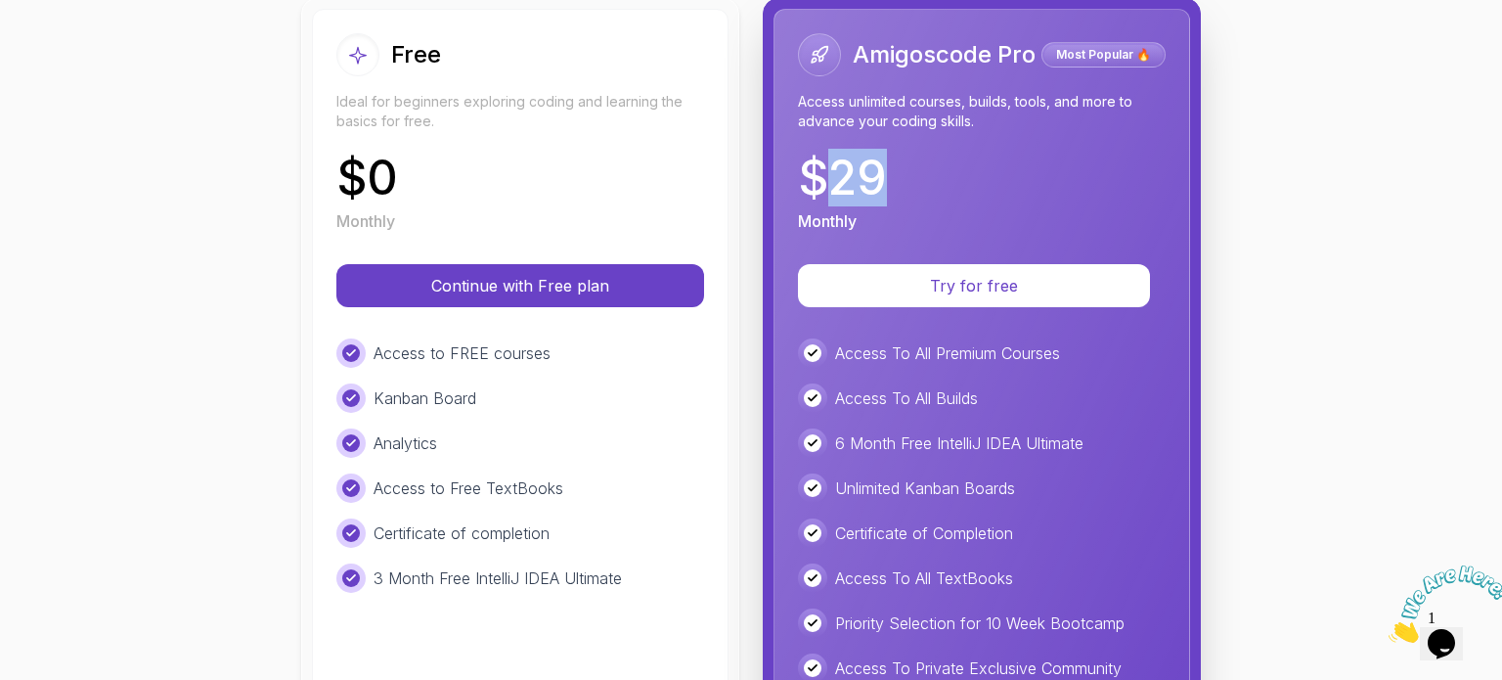
drag, startPoint x: 885, startPoint y: 174, endPoint x: 818, endPoint y: 167, distance: 67.8
click at [818, 167] on div "$ 29 Monthly" at bounding box center [982, 194] width 368 height 78
